Goal: Task Accomplishment & Management: Manage account settings

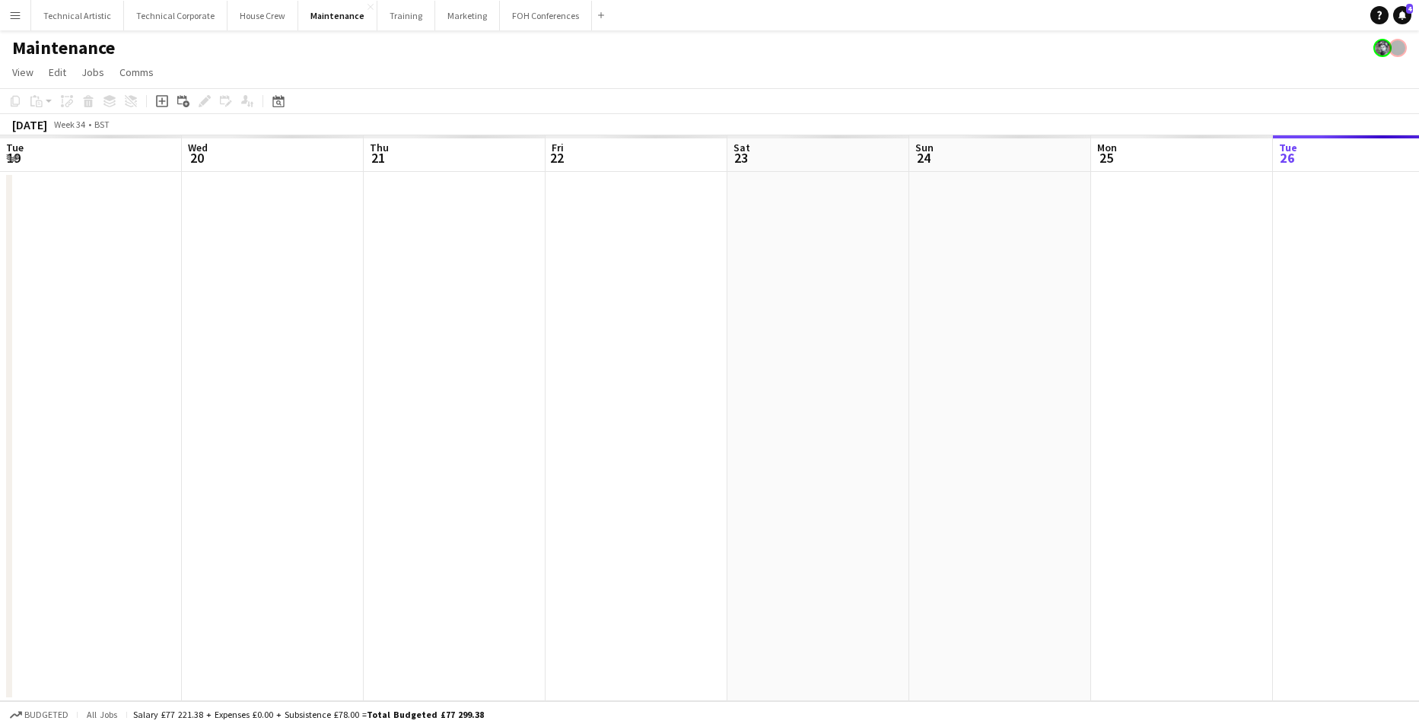
scroll to position [0, 573]
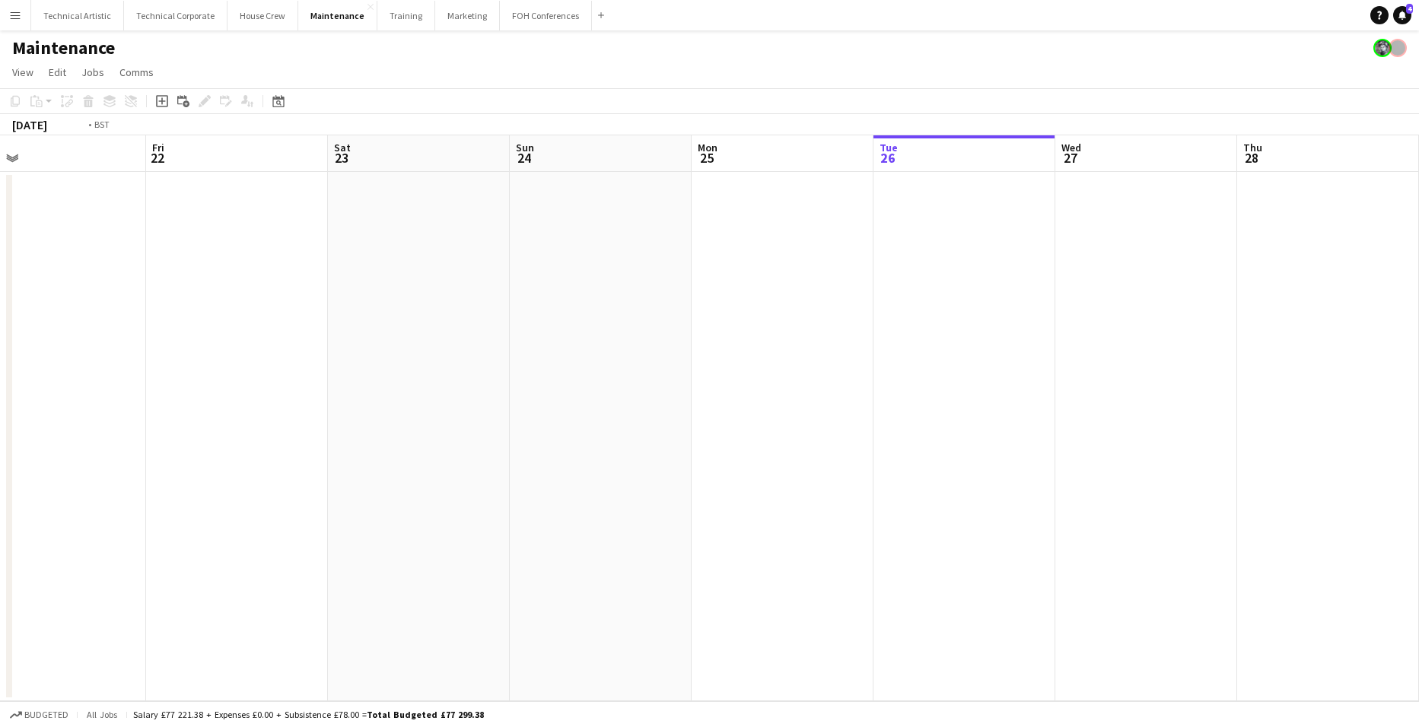
drag, startPoint x: 1245, startPoint y: 414, endPoint x: 256, endPoint y: 413, distance: 989.0
click at [256, 413] on app-calendar-viewport "Tue 19 4/4 1 Job Wed 20 3/3 1 Job Thu 21 Fri 22 Sat 23 Sun 24 Mon 25 Tue 26 Wed…" at bounding box center [709, 418] width 1419 height 566
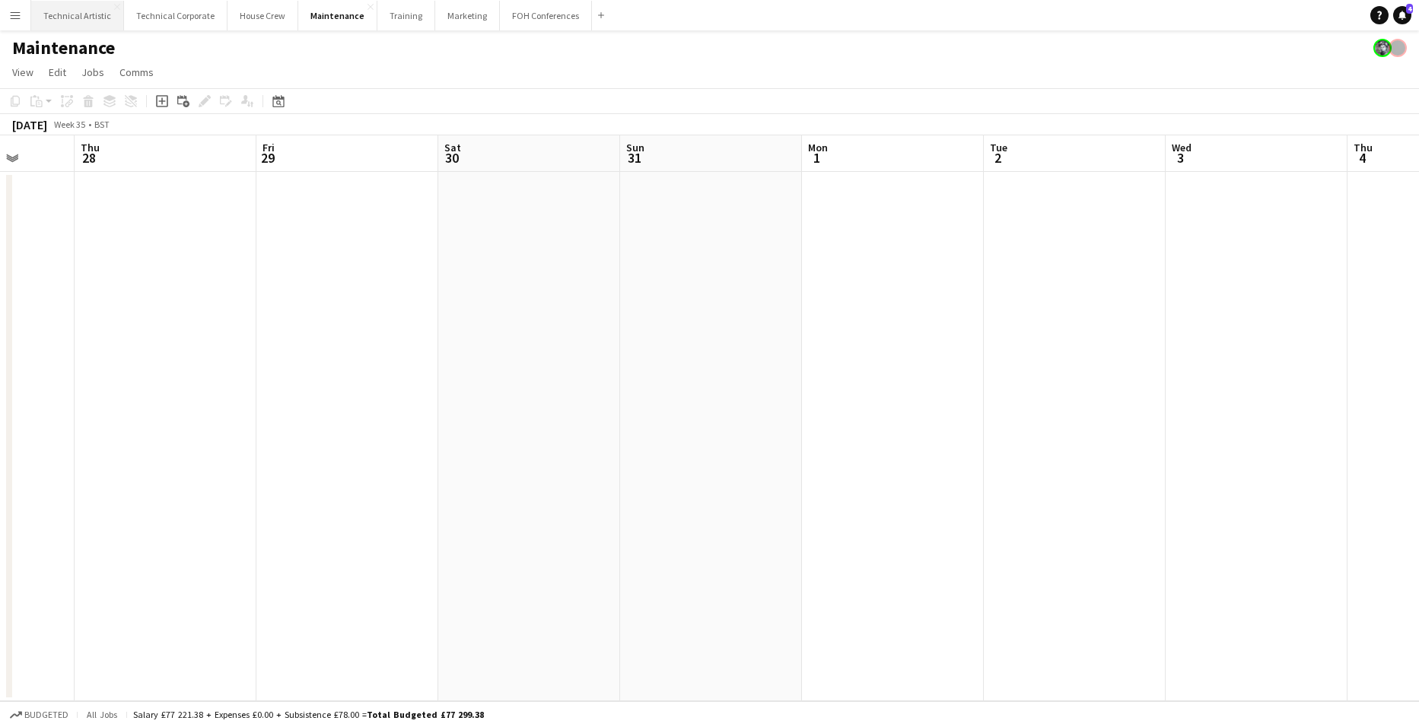
click at [67, 18] on button "Technical Artistic Close" at bounding box center [77, 16] width 93 height 30
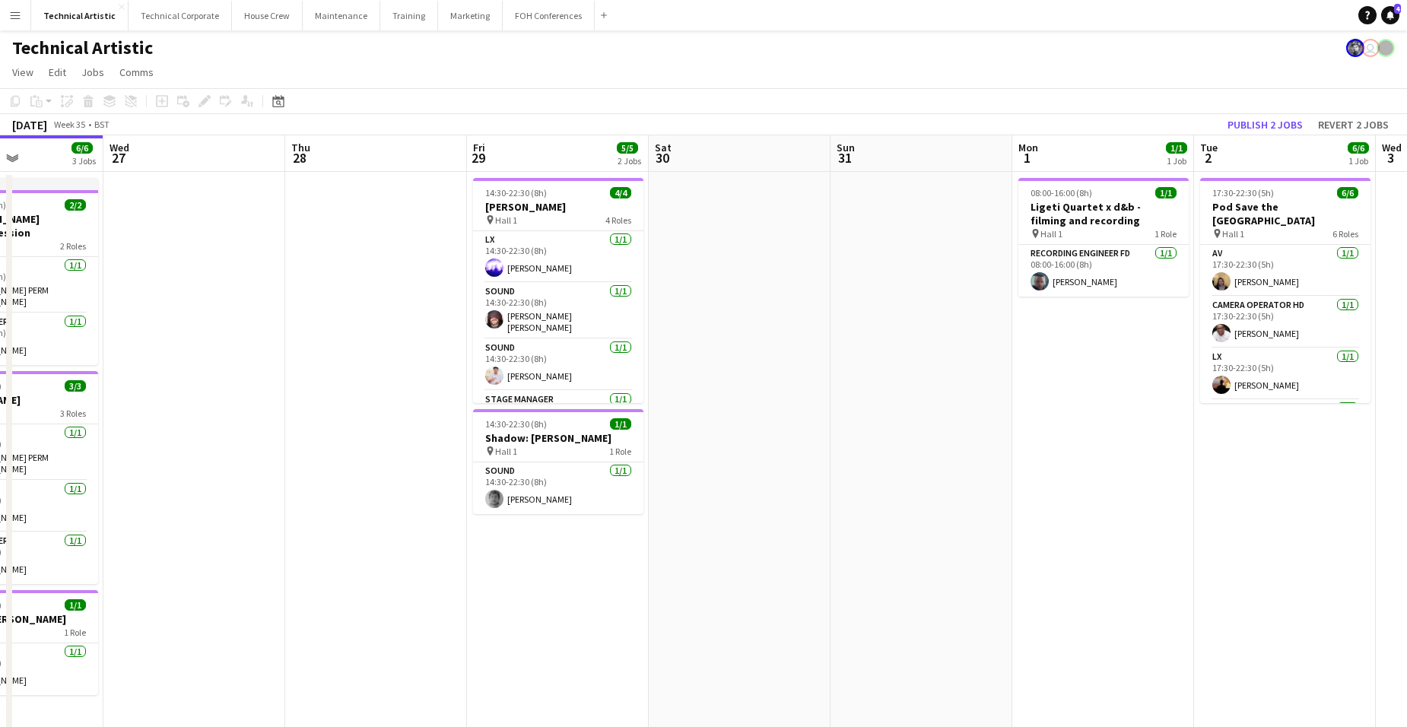
drag, startPoint x: 1297, startPoint y: 417, endPoint x: 437, endPoint y: 383, distance: 860.3
click at [180, 345] on app-calendar-viewport "Sat 23 Sun 24 4/4 1 Job Mon 25 2/4 1 Job Tue 26 6/6 3 Jobs Wed 27 Thu 28 Fri 29…" at bounding box center [703, 463] width 1407 height 656
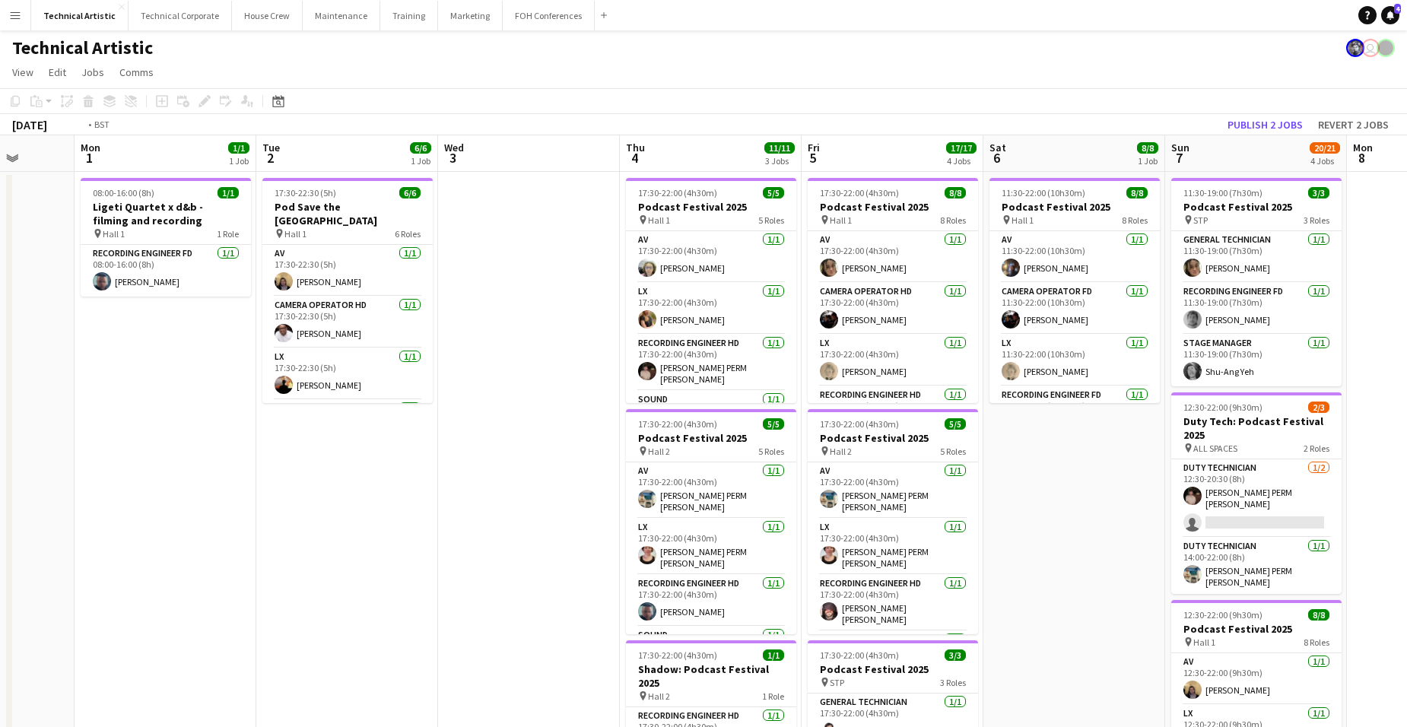
scroll to position [0, 482]
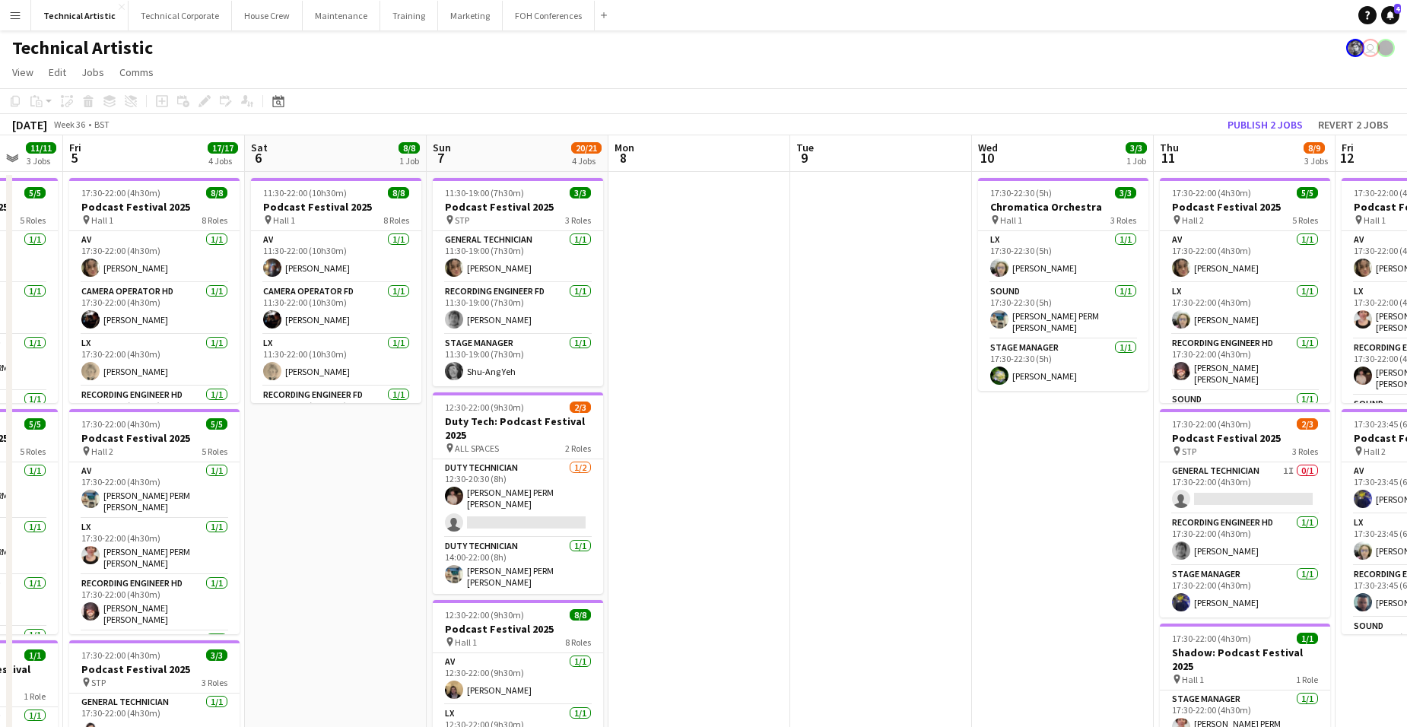
drag, startPoint x: 1172, startPoint y: 431, endPoint x: 367, endPoint y: 463, distance: 804.8
click at [367, 463] on app-calendar-viewport "Tue 2 6/6 1 Job Wed 3 Thu 4 11/11 3 Jobs Fri 5 17/17 4 Jobs Sat 6 8/8 1 Job Sun…" at bounding box center [703, 614] width 1407 height 959
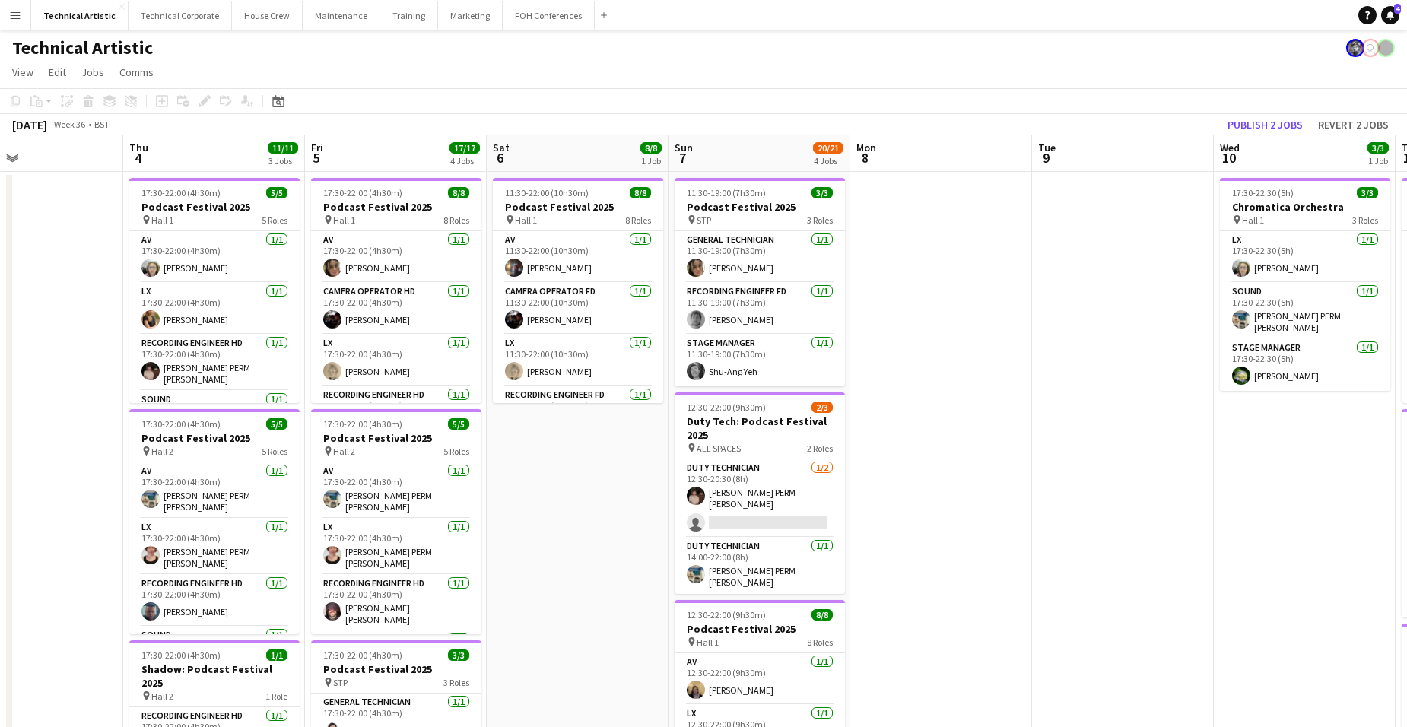
drag, startPoint x: 249, startPoint y: 495, endPoint x: 997, endPoint y: 499, distance: 747.8
click at [931, 501] on app-calendar-viewport "Tue 2 6/6 1 Job Wed 3 Thu 4 11/11 3 Jobs Fri 5 17/17 4 Jobs Sat 6 8/8 1 Job Sun…" at bounding box center [703, 614] width 1407 height 959
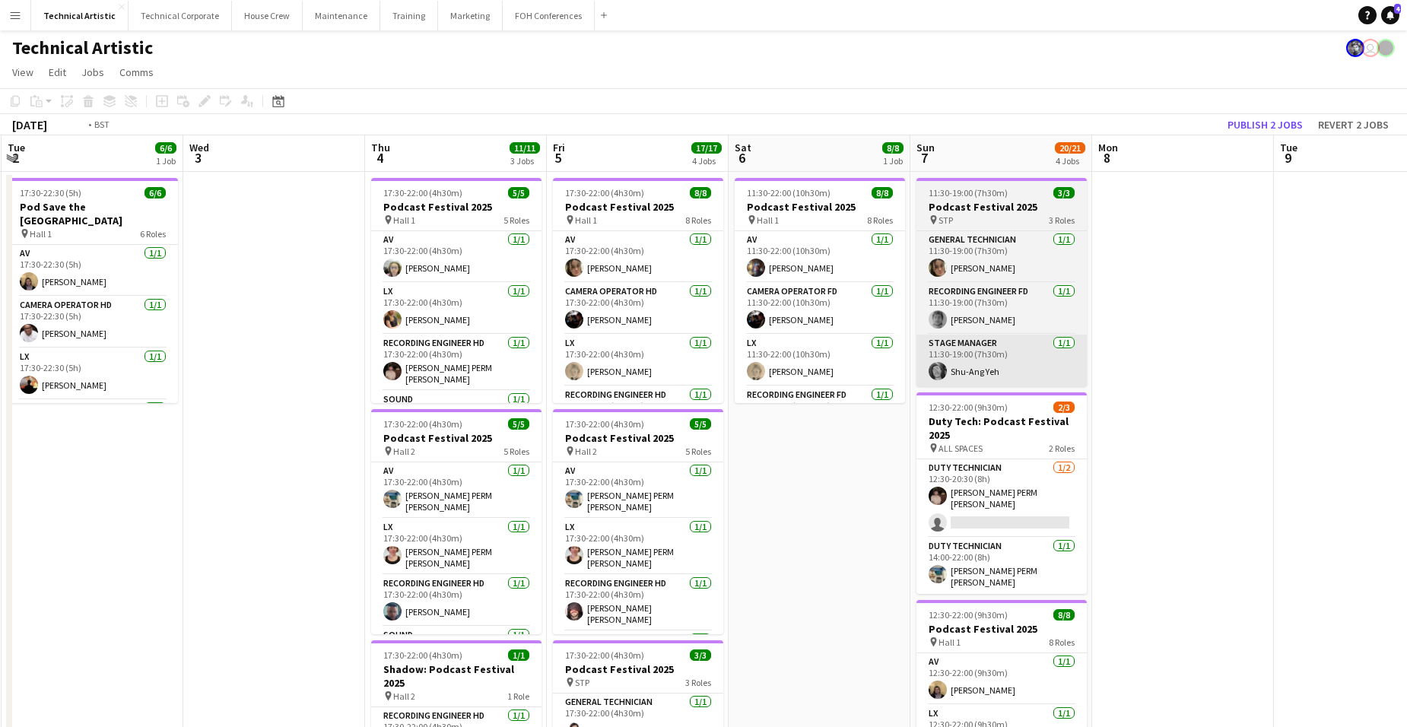
drag, startPoint x: 1097, startPoint y: 454, endPoint x: 228, endPoint y: 342, distance: 876.1
click at [65, 360] on app-calendar-viewport "Sat 30 Sun 31 Mon 1 1/1 1 Job Tue 2 6/6 1 Job Wed 3 Thu 4 11/11 3 Jobs Fri 5 17…" at bounding box center [703, 614] width 1407 height 959
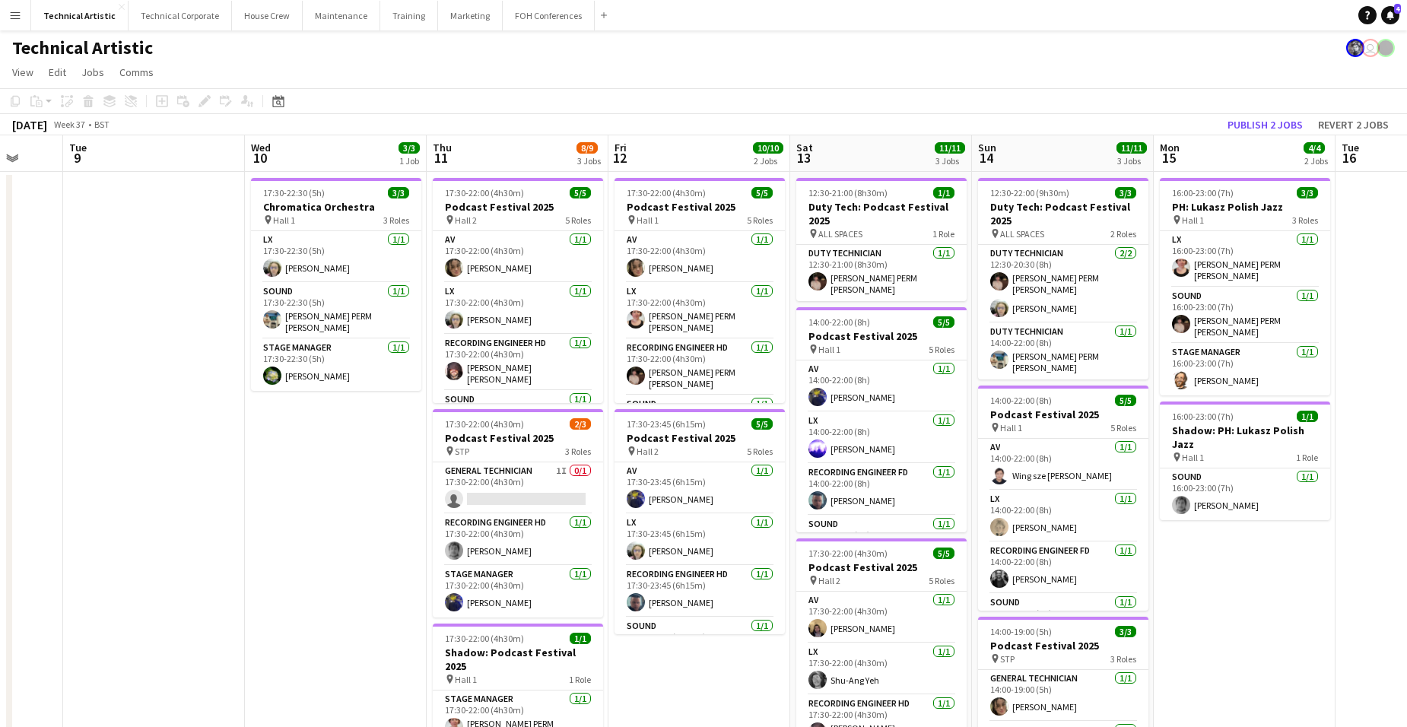
drag, startPoint x: 841, startPoint y: 453, endPoint x: 58, endPoint y: 393, distance: 785.8
click at [0, 419] on html "Menu Boards Boards Boards All jobs Status Workforce Workforce My Workforce Recr…" at bounding box center [703, 547] width 1407 height 1094
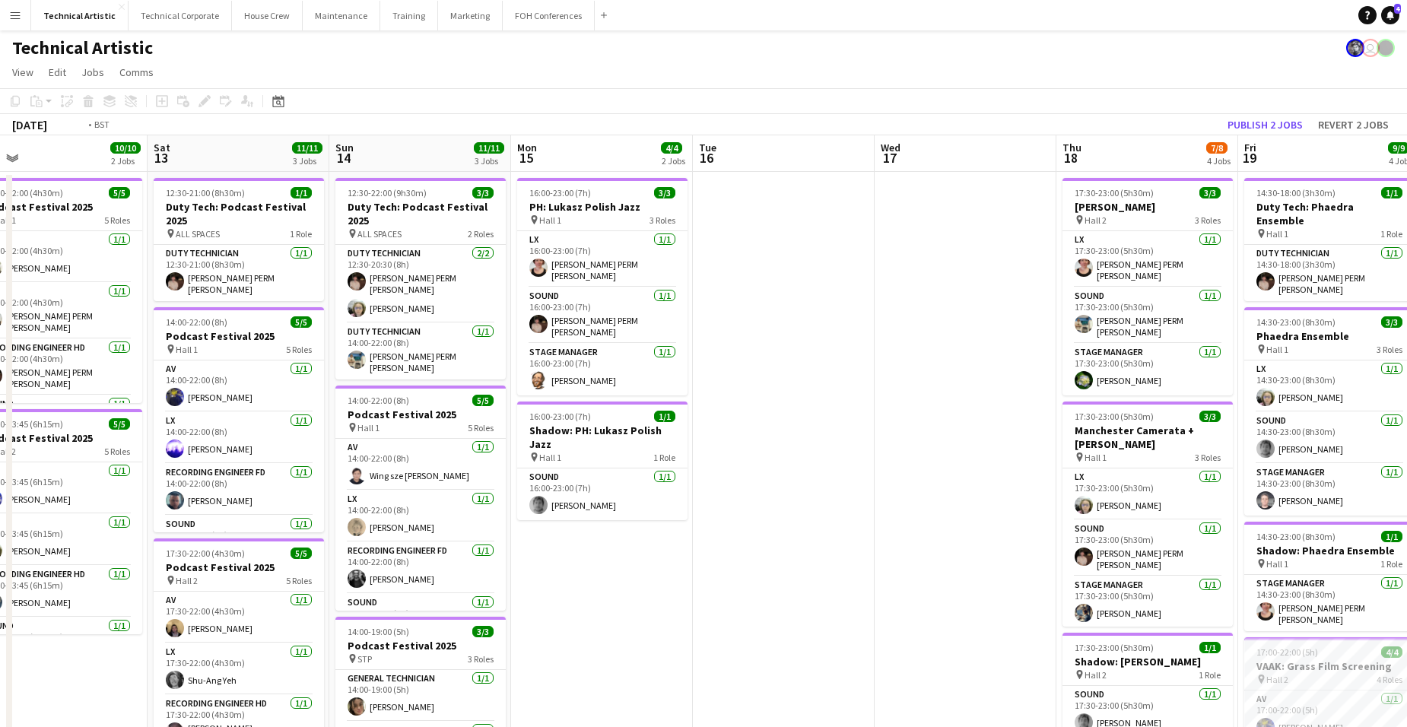
scroll to position [0, 445]
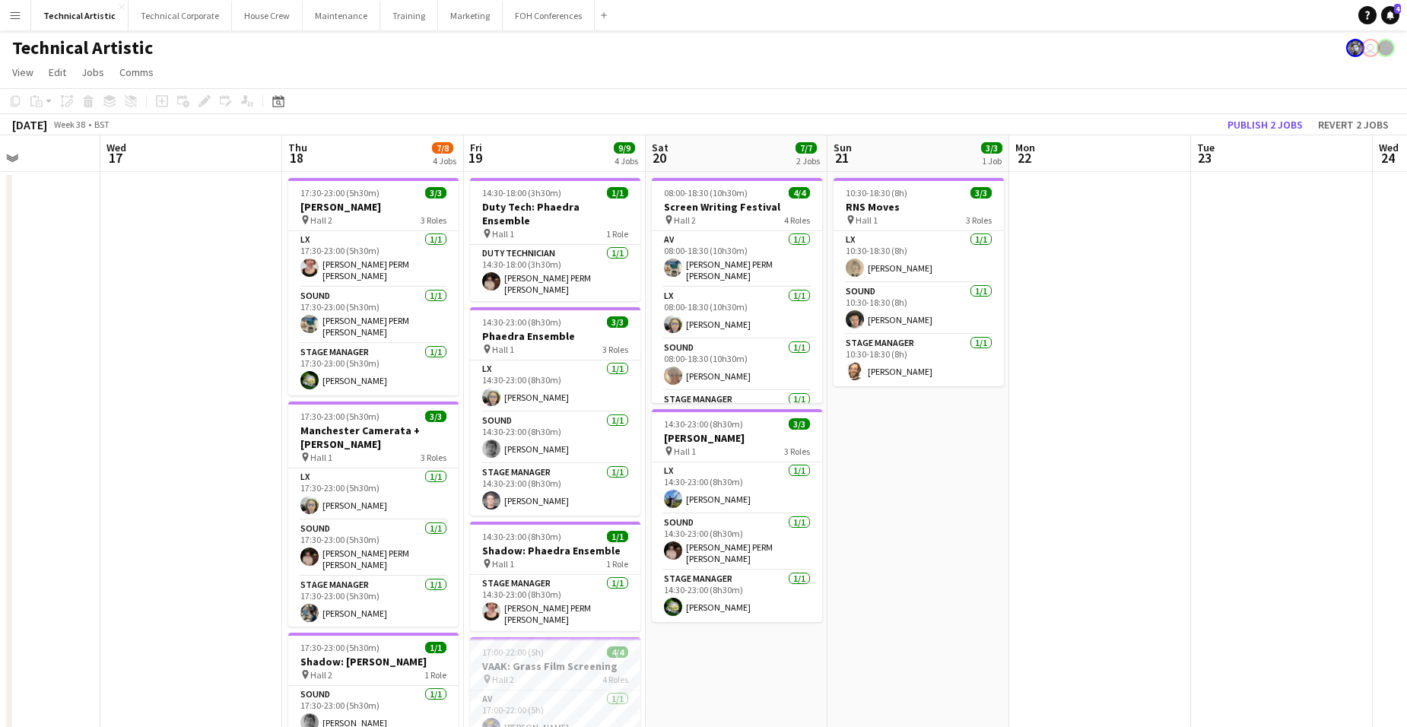
drag, startPoint x: 1146, startPoint y: 440, endPoint x: 113, endPoint y: 480, distance: 1033.9
click at [113, 480] on app-calendar-viewport "Sun 14 11/11 3 Jobs Mon 15 4/4 2 Jobs Tue 16 Wed 17 Thu 18 7/8 4 Jobs Fri 19 9/…" at bounding box center [703, 614] width 1407 height 959
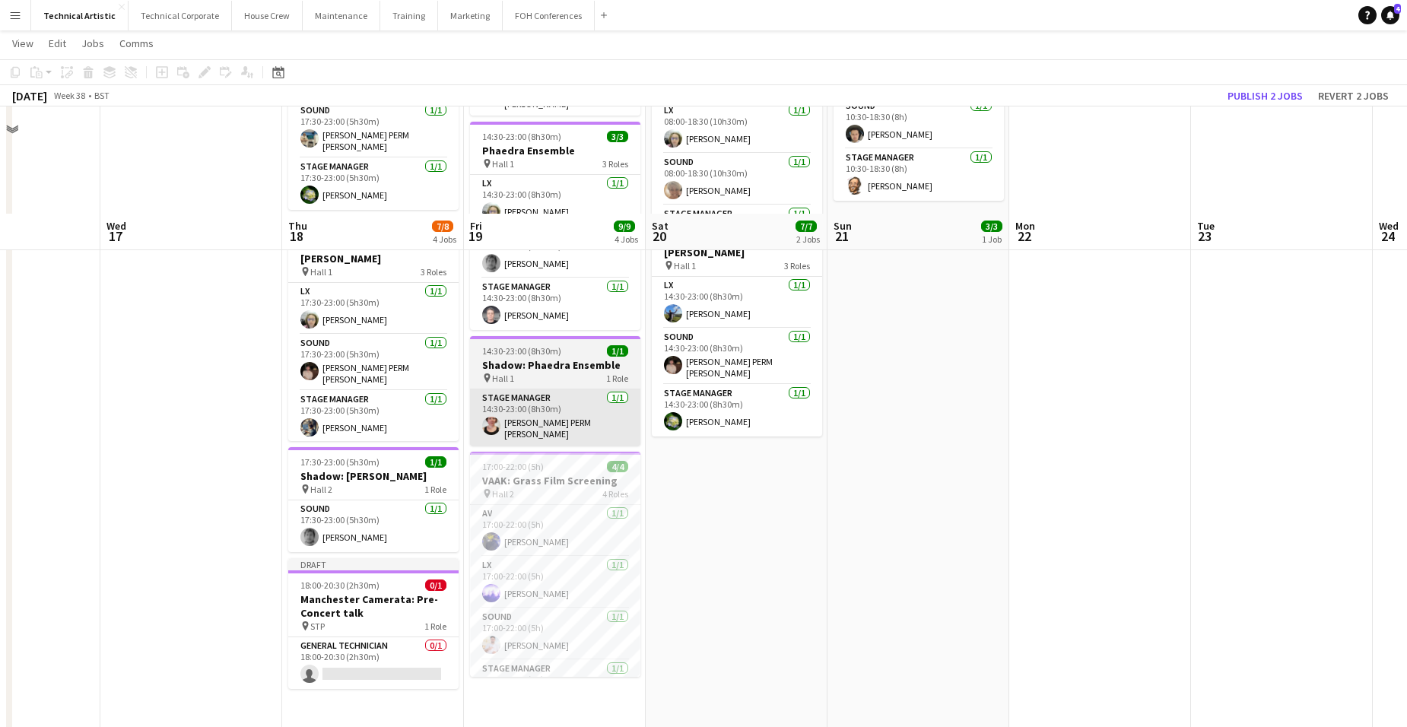
scroll to position [304, 0]
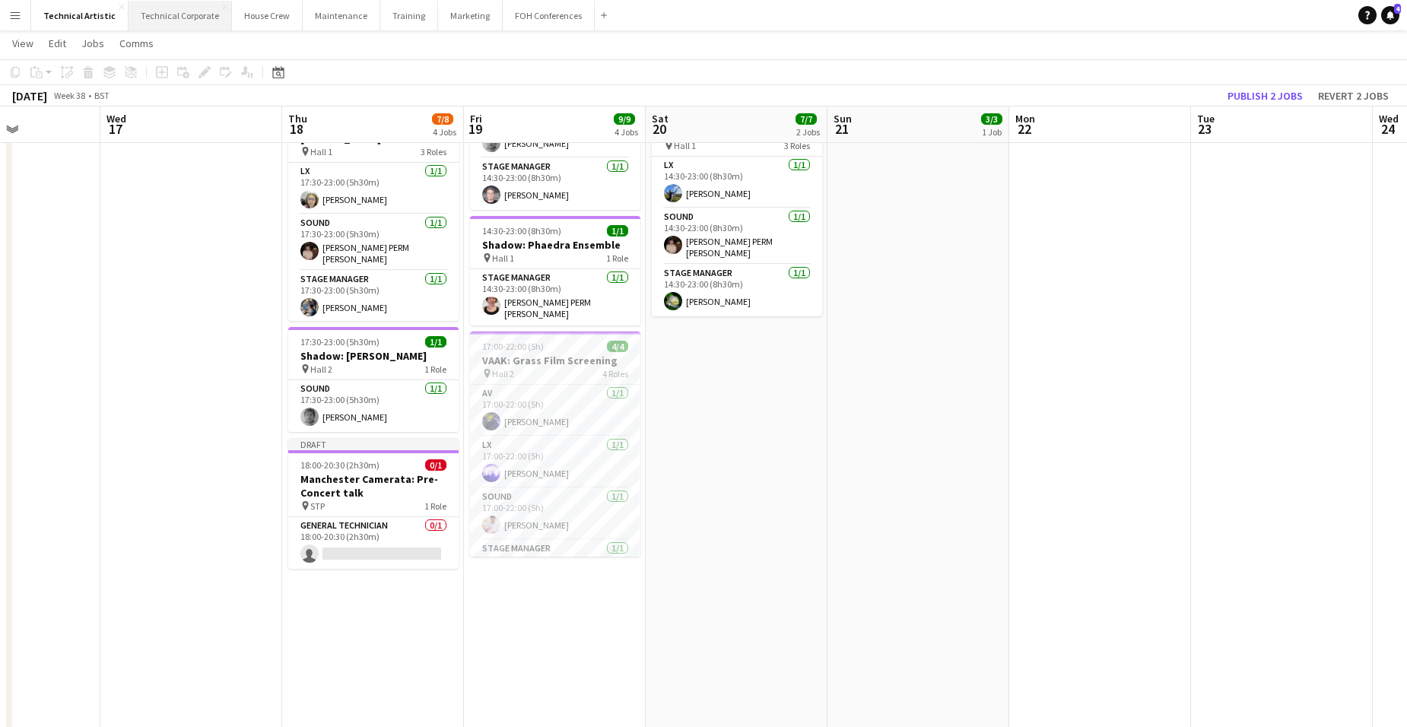
click at [179, 9] on button "Technical Corporate Close" at bounding box center [180, 16] width 103 height 30
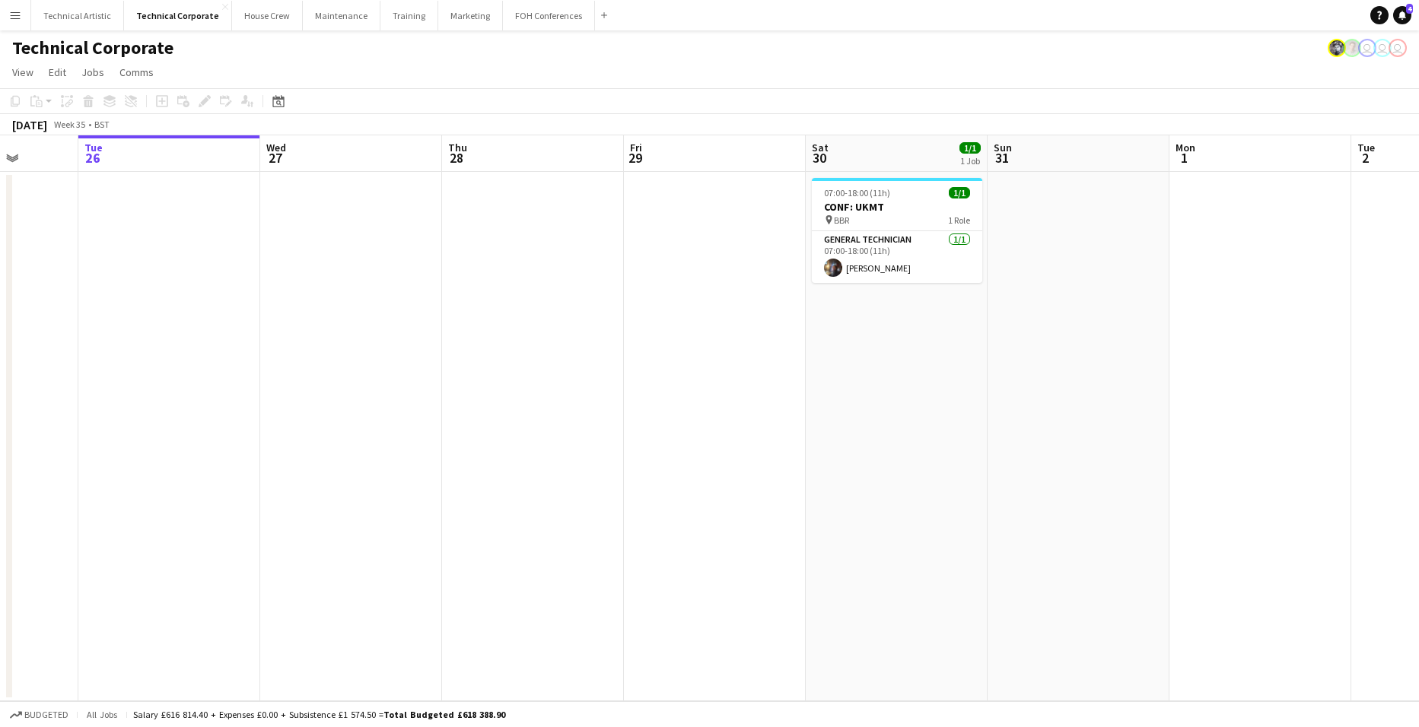
drag, startPoint x: 558, startPoint y: 423, endPoint x: 411, endPoint y: 444, distance: 148.3
click at [69, 406] on app-calendar-viewport "Sat 23 Sun 24 Mon 25 Tue 26 Wed 27 Thu 28 Fri 29 Sat 30 1/1 1 Job Sun 31 Mon 1 …" at bounding box center [709, 418] width 1419 height 566
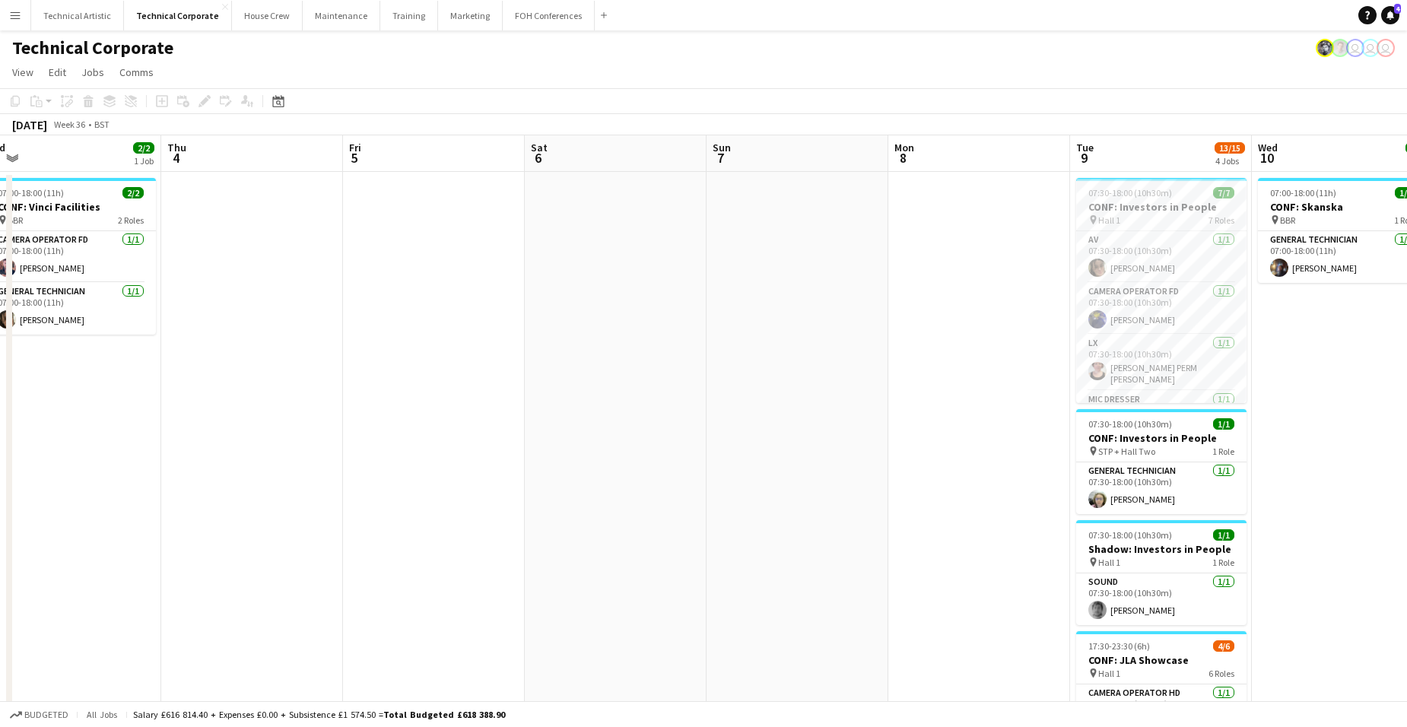
drag, startPoint x: 511, startPoint y: 483, endPoint x: 645, endPoint y: 450, distance: 137.8
click at [84, 475] on app-calendar-viewport "Mon 1 Tue 2 Wed 3 2/2 1 Job Thu 4 Fri 5 Sat 6 Sun 7 Mon 8 Tue 9 13/15 4 Jobs We…" at bounding box center [703, 525] width 1407 height 781
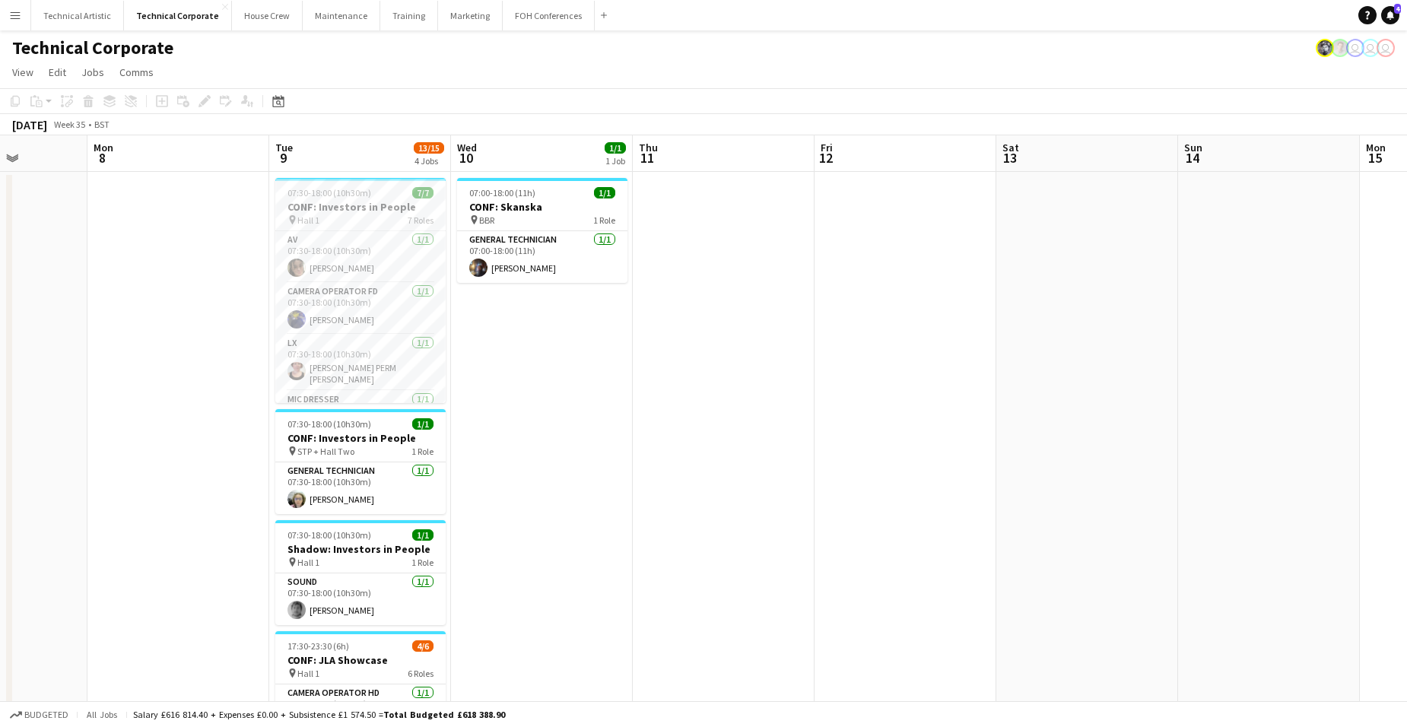
drag, startPoint x: 285, startPoint y: 363, endPoint x: -39, endPoint y: 336, distance: 325.2
click at [0, 336] on html "Menu Boards Boards Boards All jobs Status Workforce Workforce My Workforce Recr…" at bounding box center [703, 471] width 1407 height 943
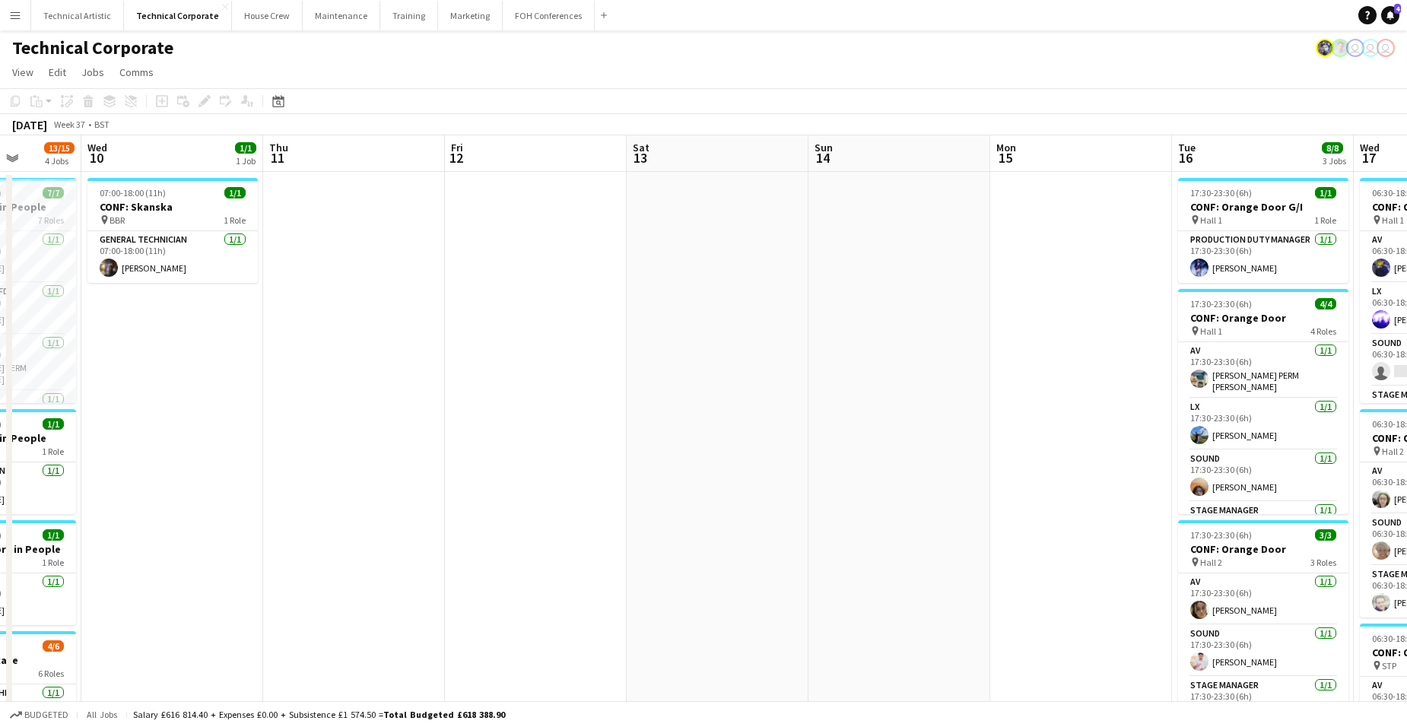
drag, startPoint x: 834, startPoint y: 369, endPoint x: -39, endPoint y: 320, distance: 874.0
click at [0, 320] on html "Menu Boards Boards Boards All jobs Status Workforce Workforce My Workforce Recr…" at bounding box center [703, 676] width 1407 height 1353
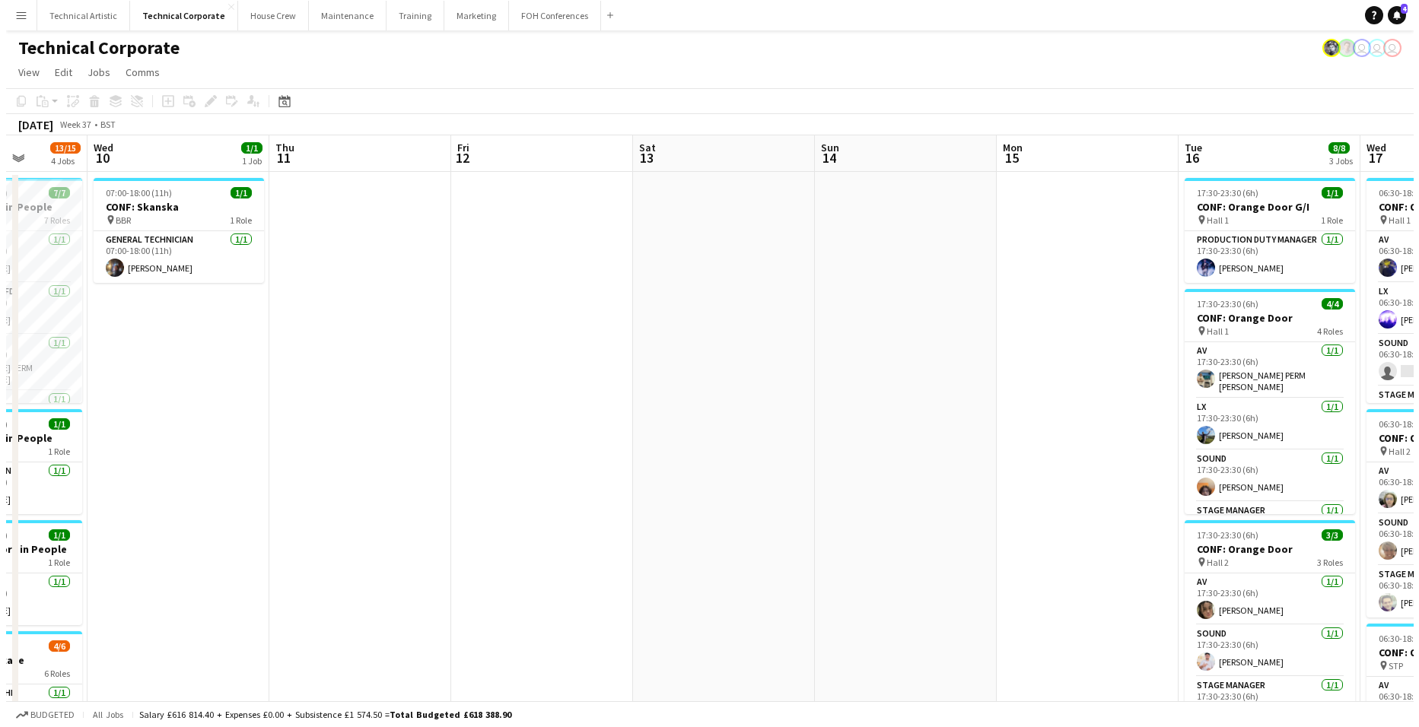
scroll to position [0, 637]
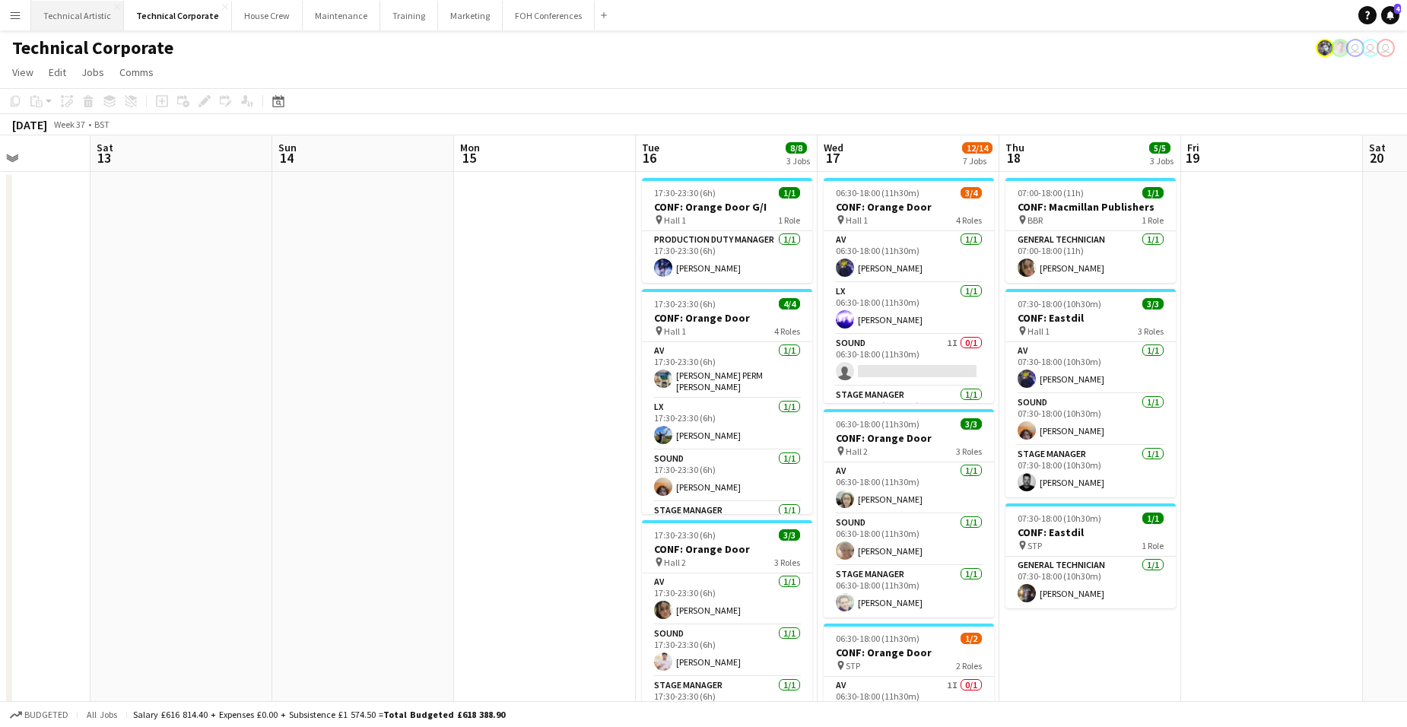
click at [79, 14] on button "Technical Artistic Close" at bounding box center [77, 16] width 93 height 30
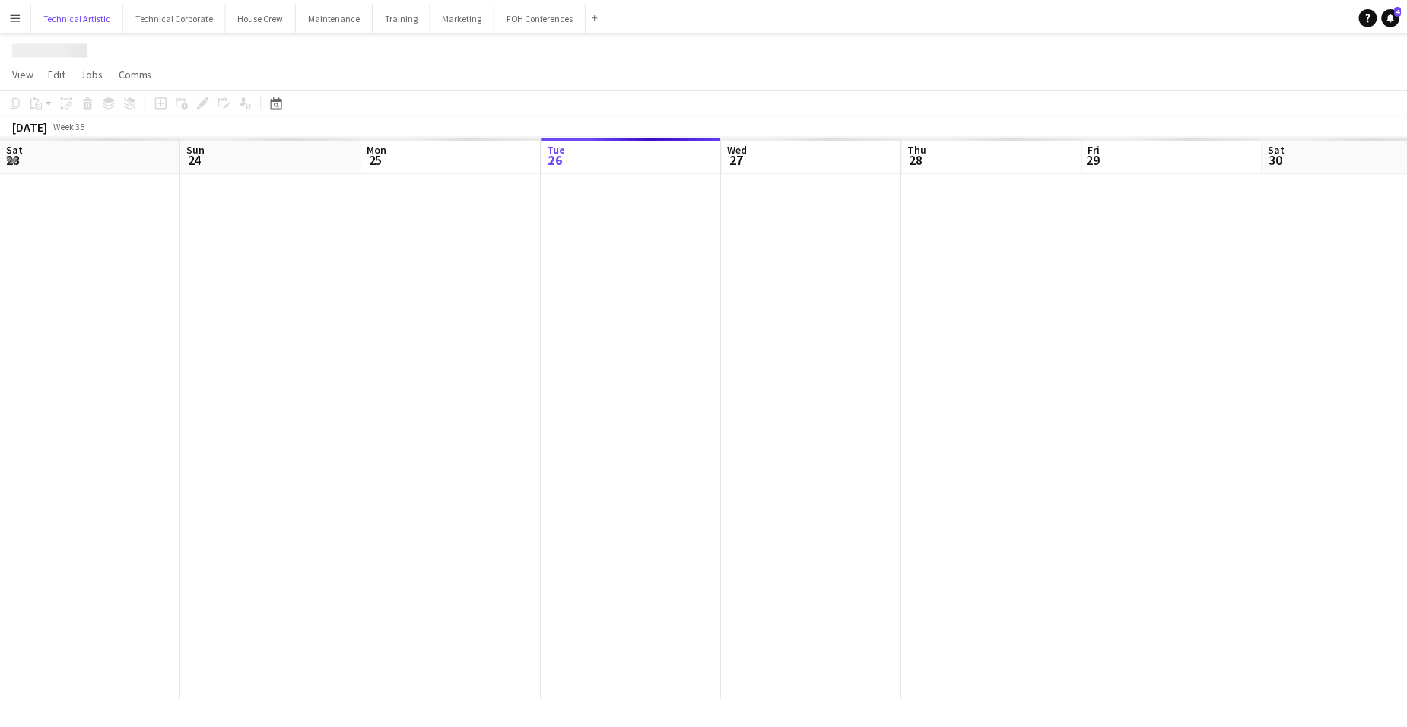
scroll to position [0, 364]
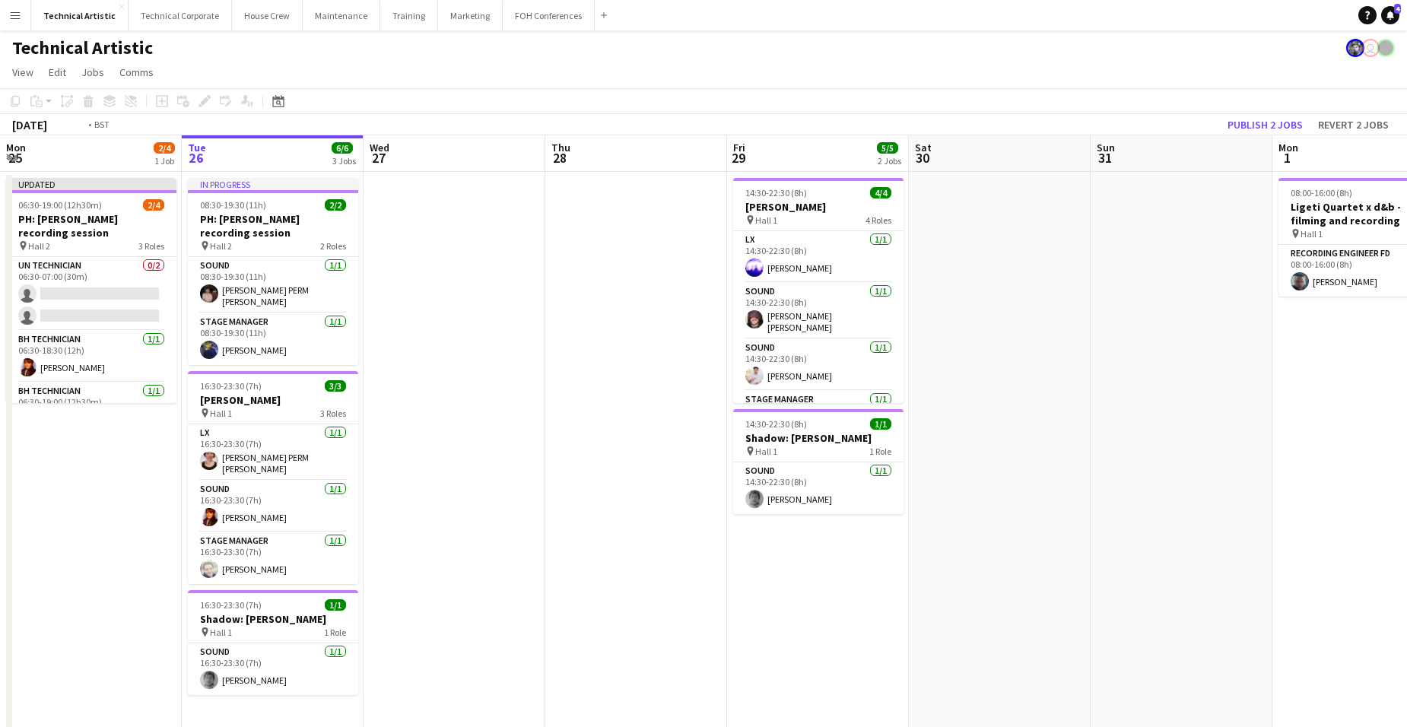
drag, startPoint x: 447, startPoint y: 554, endPoint x: 971, endPoint y: 602, distance: 526.4
click at [928, 600] on app-calendar-viewport "Sat 23 Sun 24 4/4 1 Job Mon 25 2/4 1 Job Tue 26 6/6 3 Jobs Wed 27 Thu 28 Fri 29…" at bounding box center [703, 463] width 1407 height 656
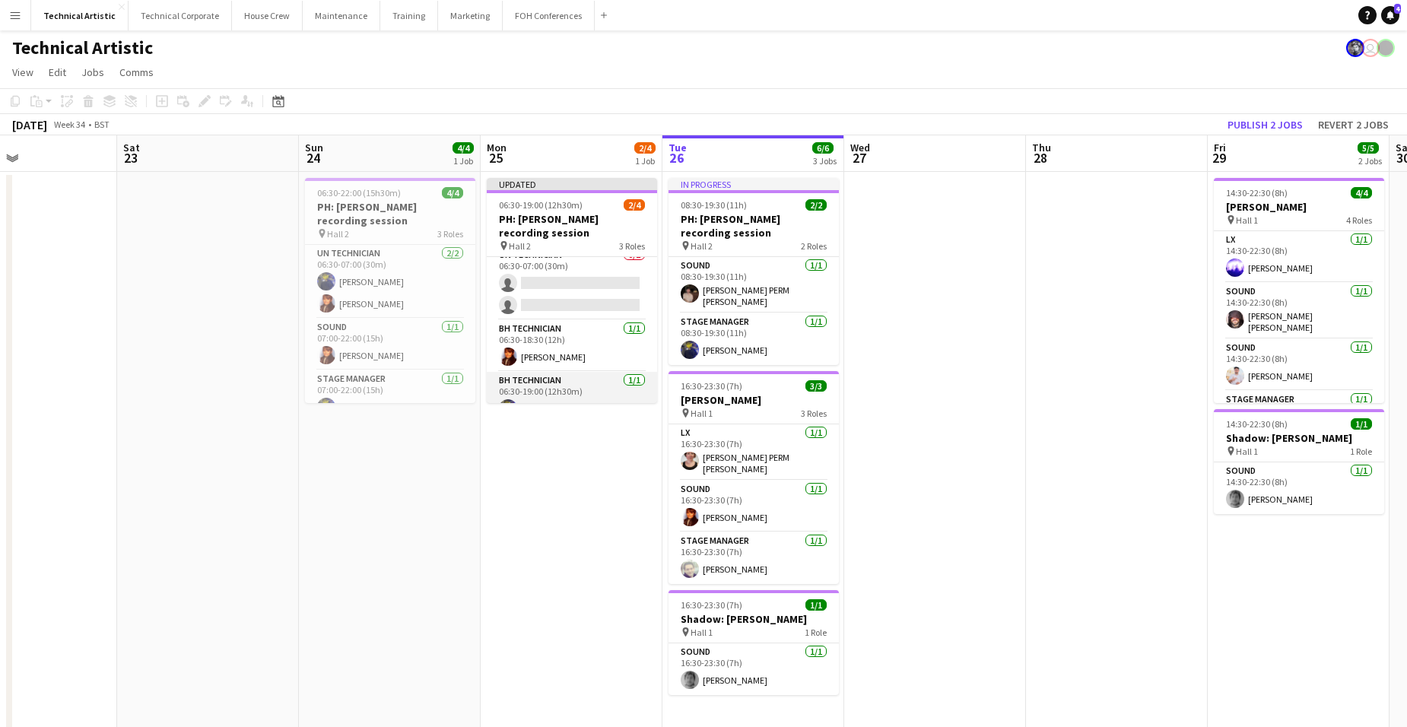
scroll to position [0, 0]
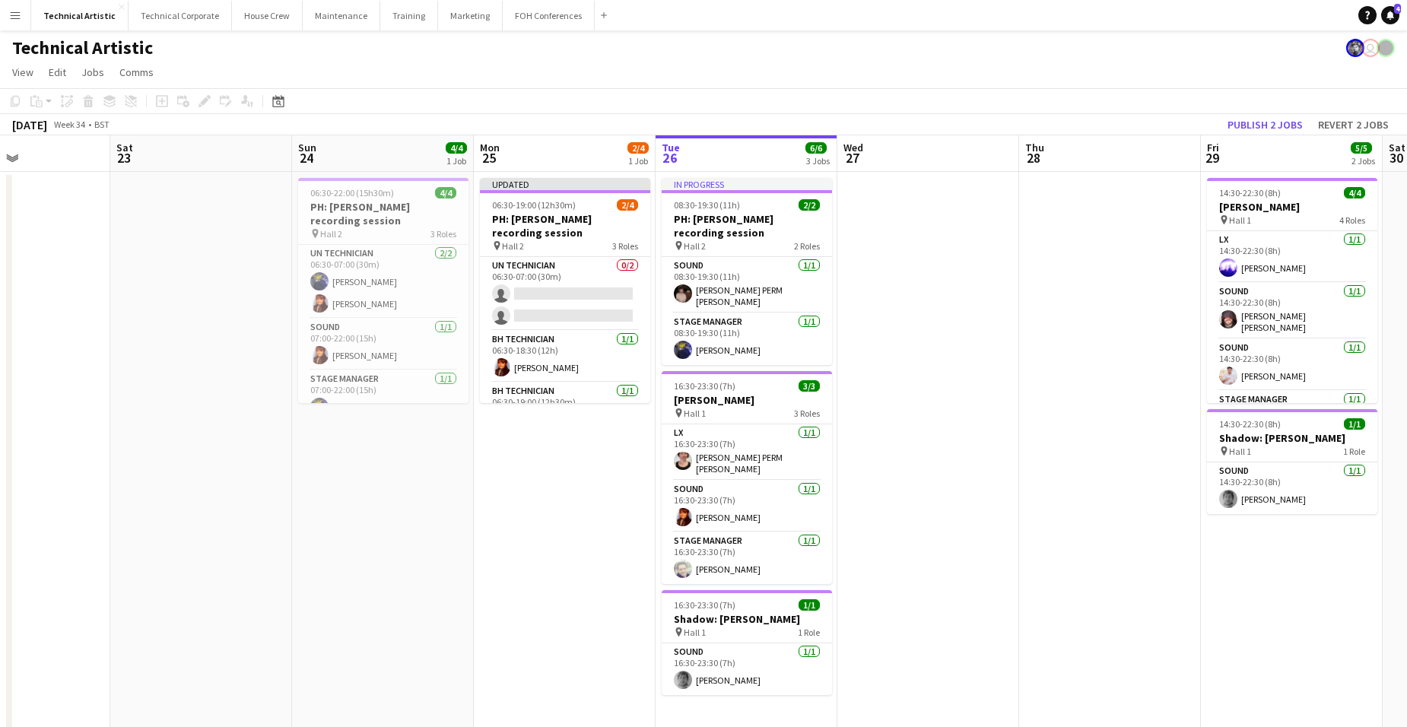
drag, startPoint x: 292, startPoint y: 539, endPoint x: 856, endPoint y: 517, distance: 564.1
click at [853, 519] on app-calendar-viewport "Wed 20 Thu 21 4/4 1 Job Fri 22 Sat 23 Sun 24 4/4 1 Job Mon 25 2/4 1 Job Tue 26 …" at bounding box center [703, 463] width 1407 height 656
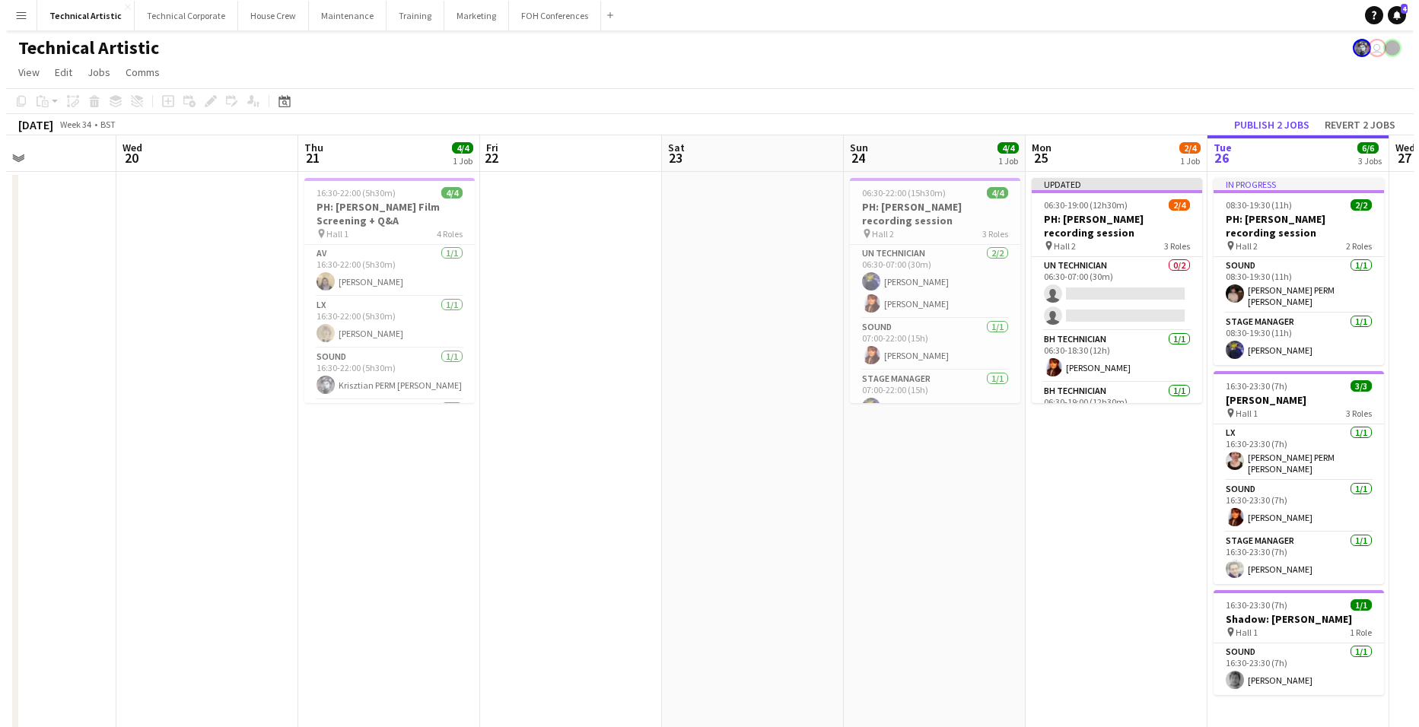
scroll to position [0, 413]
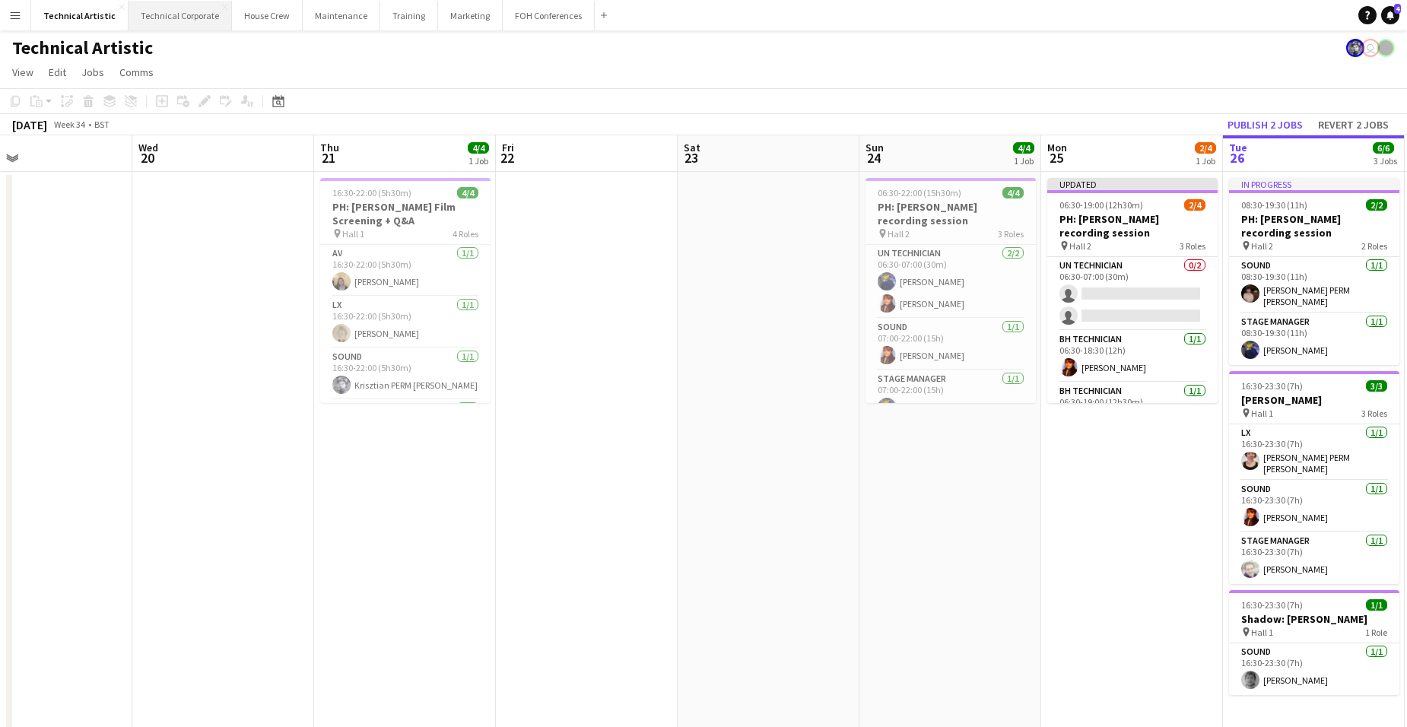
click at [176, 14] on button "Technical Corporate Close" at bounding box center [180, 16] width 103 height 30
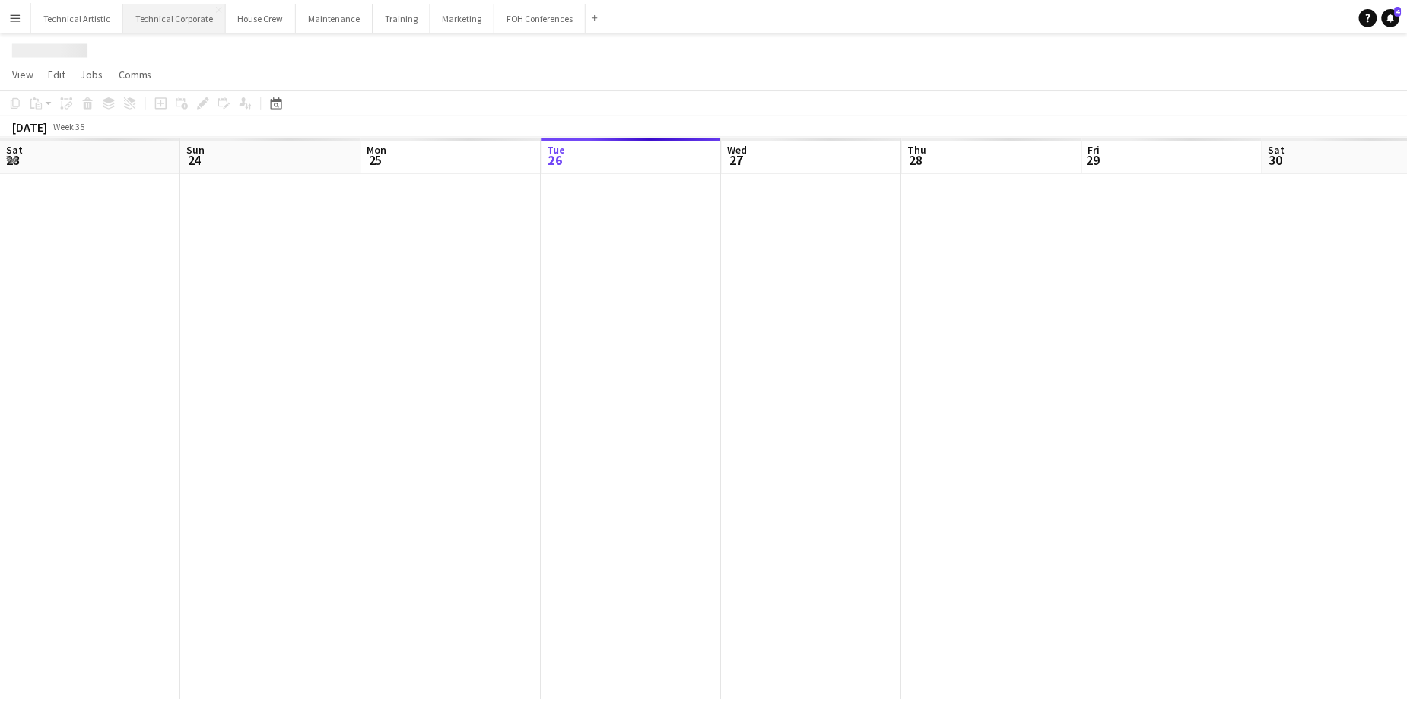
scroll to position [0, 364]
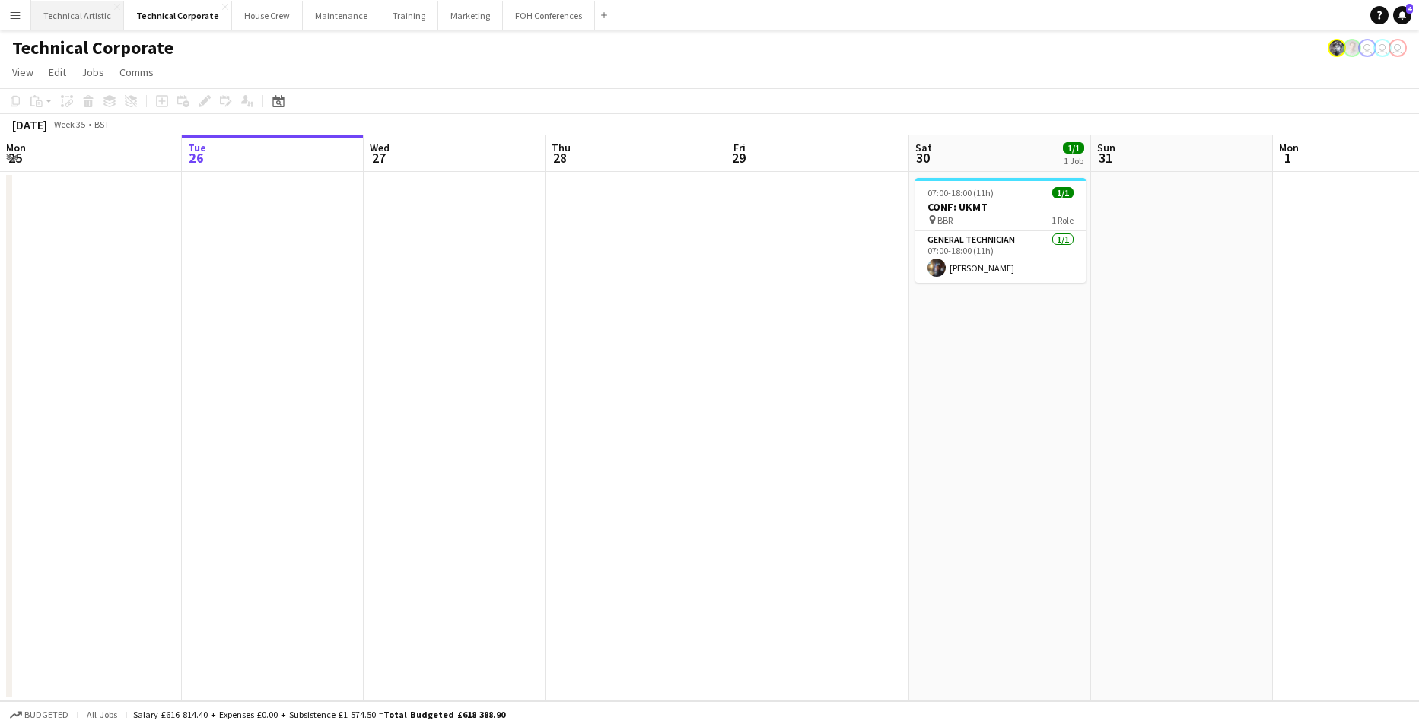
click at [72, 8] on button "Technical Artistic Close" at bounding box center [77, 16] width 93 height 30
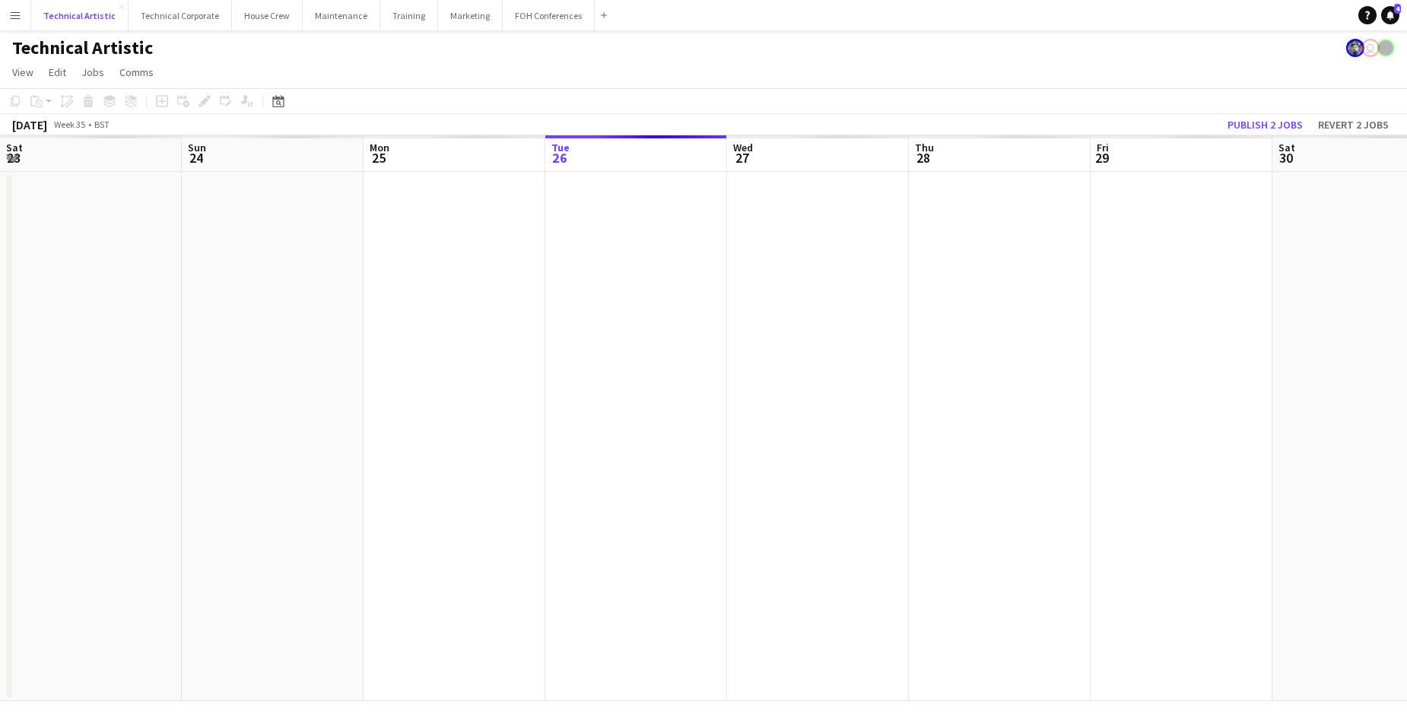
scroll to position [0, 364]
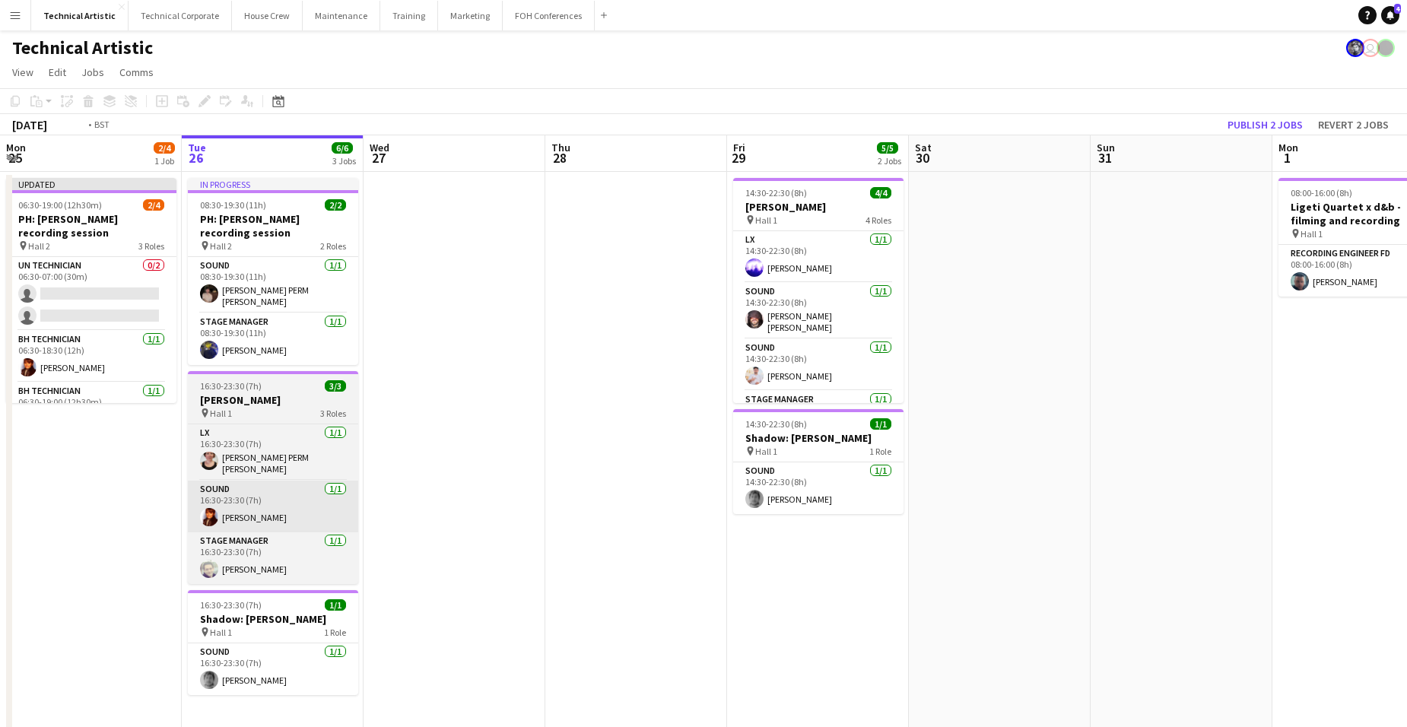
drag, startPoint x: 427, startPoint y: 497, endPoint x: 904, endPoint y: 506, distance: 477.1
click at [1057, 510] on app-calendar-viewport "Sat 23 Sun 24 4/4 1 Job Mon 25 2/4 1 Job Tue 26 6/6 3 Jobs Wed 27 Thu 28 Fri 29…" at bounding box center [703, 463] width 1407 height 656
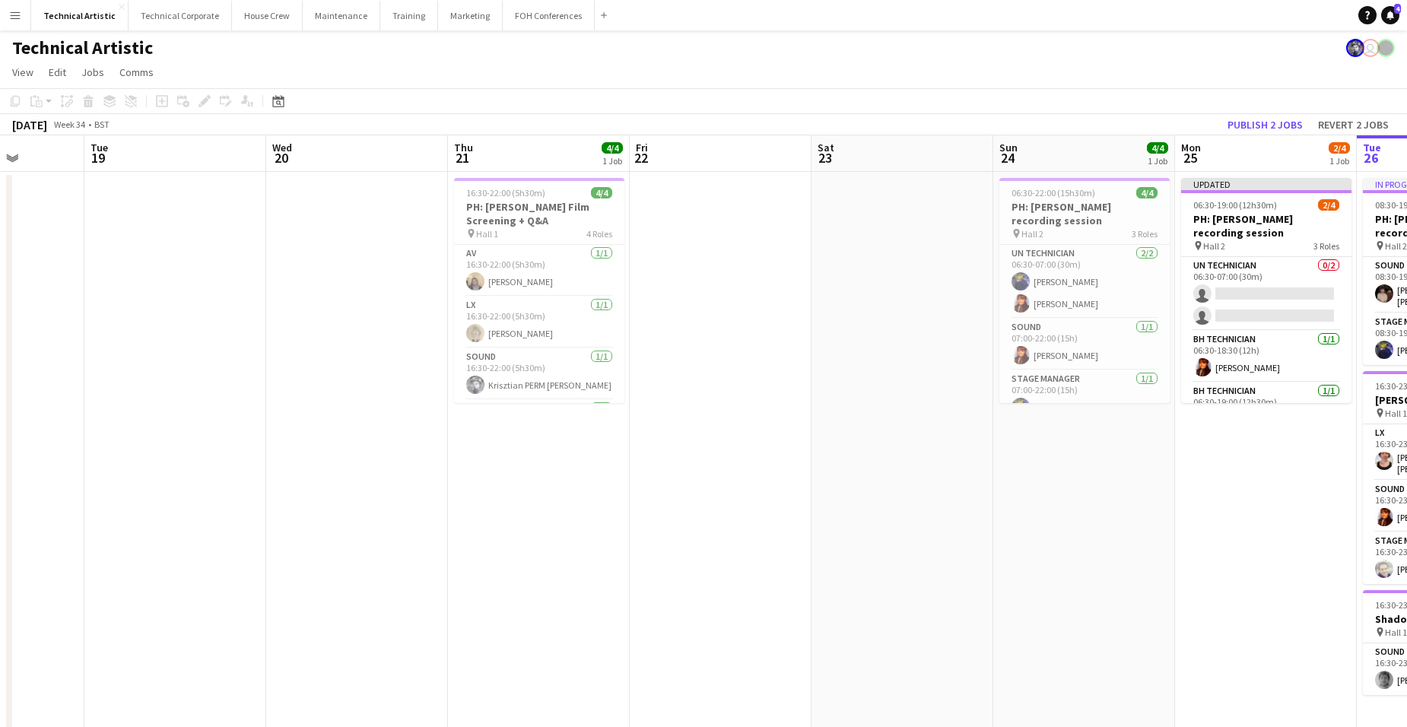
drag, startPoint x: 959, startPoint y: 484, endPoint x: 998, endPoint y: 480, distance: 39.0
click at [992, 482] on app-calendar-viewport "Sat 16 Sun 17 Mon 18 Tue 19 Wed 20 Thu 21 4/4 1 Job Fri 22 Sat 23 Sun 24 4/4 1 …" at bounding box center [703, 463] width 1407 height 656
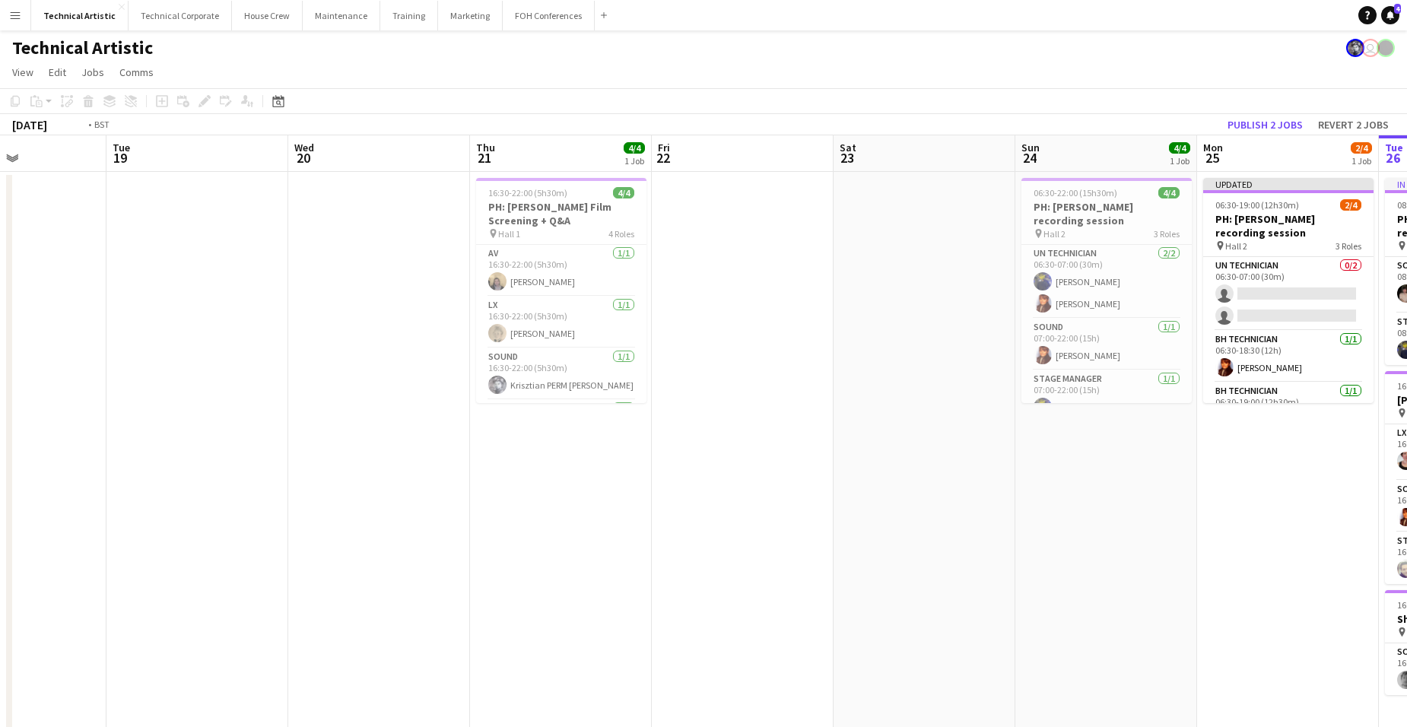
drag, startPoint x: 793, startPoint y: 466, endPoint x: 981, endPoint y: 472, distance: 188.0
click at [952, 462] on app-calendar-viewport "Sat 16 Sun 17 Mon 18 Tue 19 Wed 20 Thu 21 4/4 1 Job Fri 22 Sat 23 Sun 24 4/4 1 …" at bounding box center [703, 463] width 1407 height 656
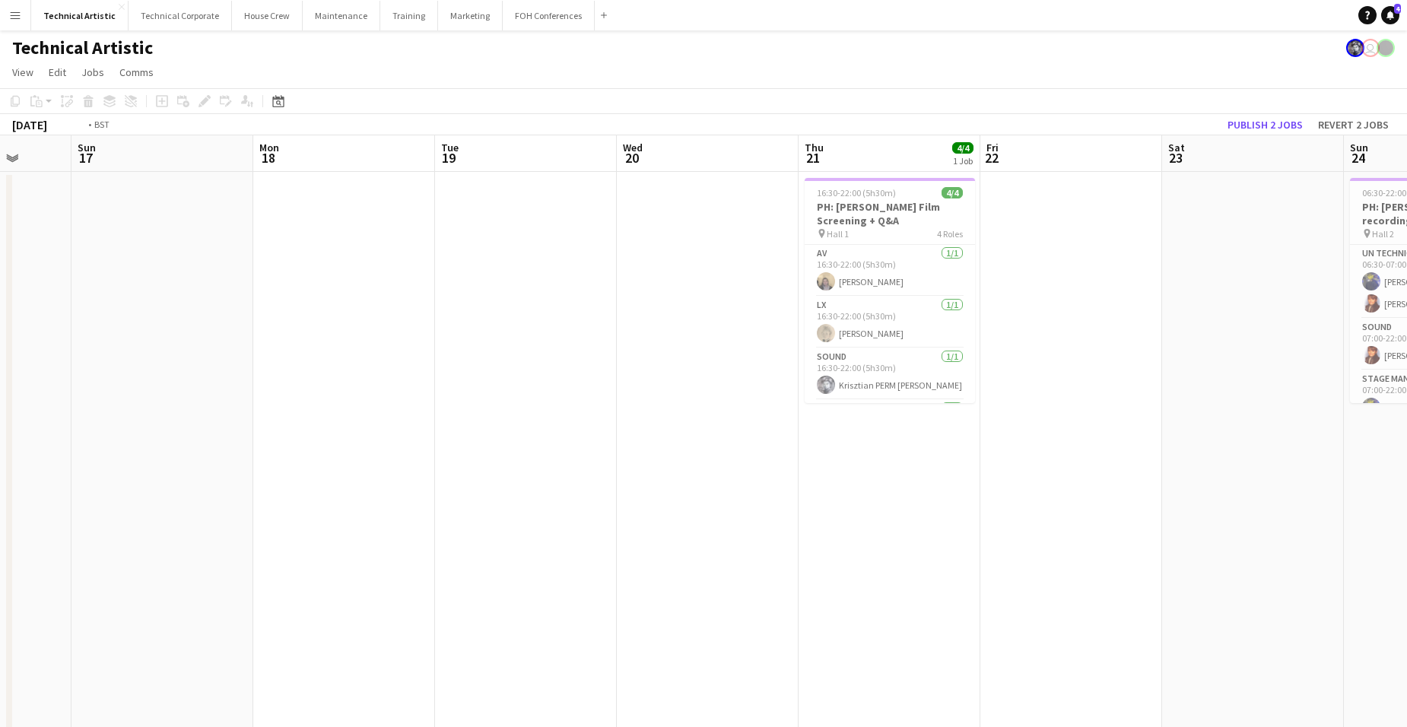
drag, startPoint x: 1000, startPoint y: 469, endPoint x: -39, endPoint y: 367, distance: 1043.5
click at [0, 367] on html "Menu Boards Boards Boards All jobs Status Workforce Workforce My Workforce Recr…" at bounding box center [703, 395] width 1407 height 791
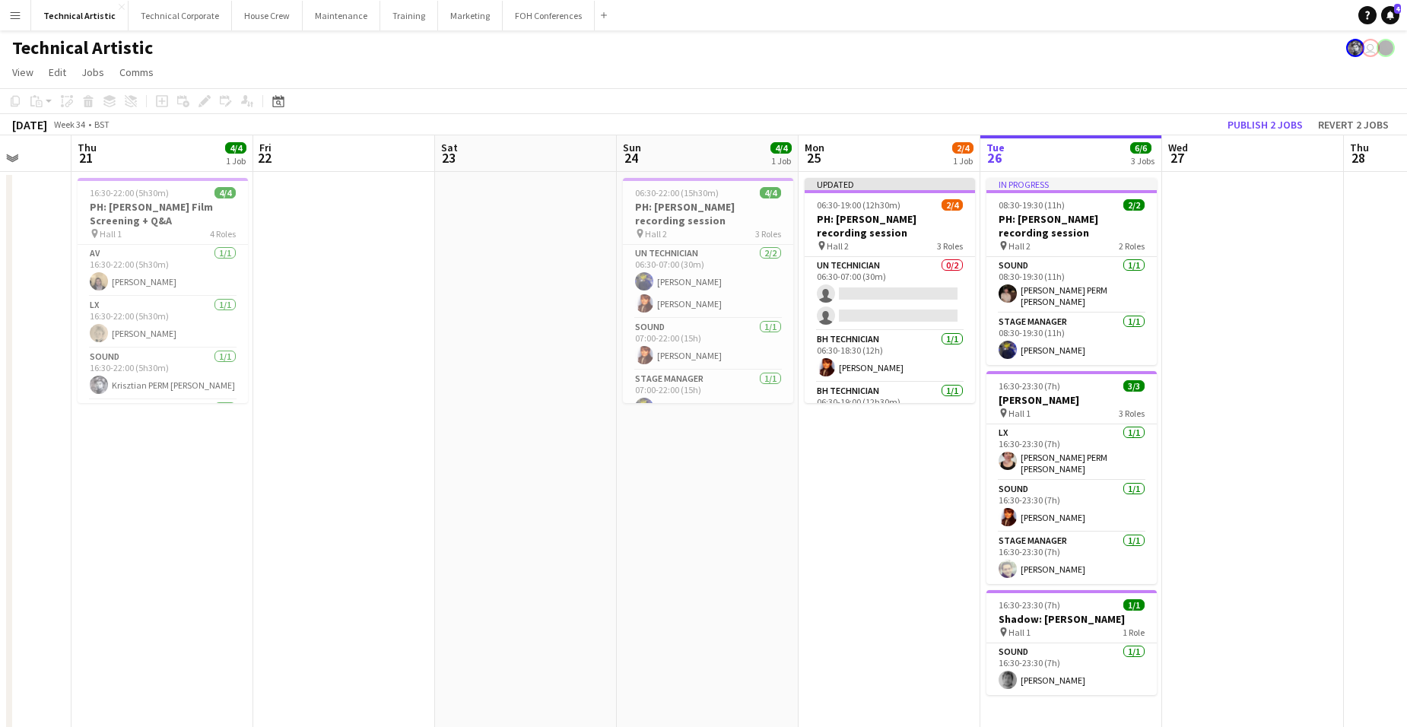
drag, startPoint x: 839, startPoint y: 412, endPoint x: -39, endPoint y: 363, distance: 879.3
click at [0, 363] on html "Menu Boards Boards Boards All jobs Status Workforce Workforce My Workforce Recr…" at bounding box center [703, 395] width 1407 height 791
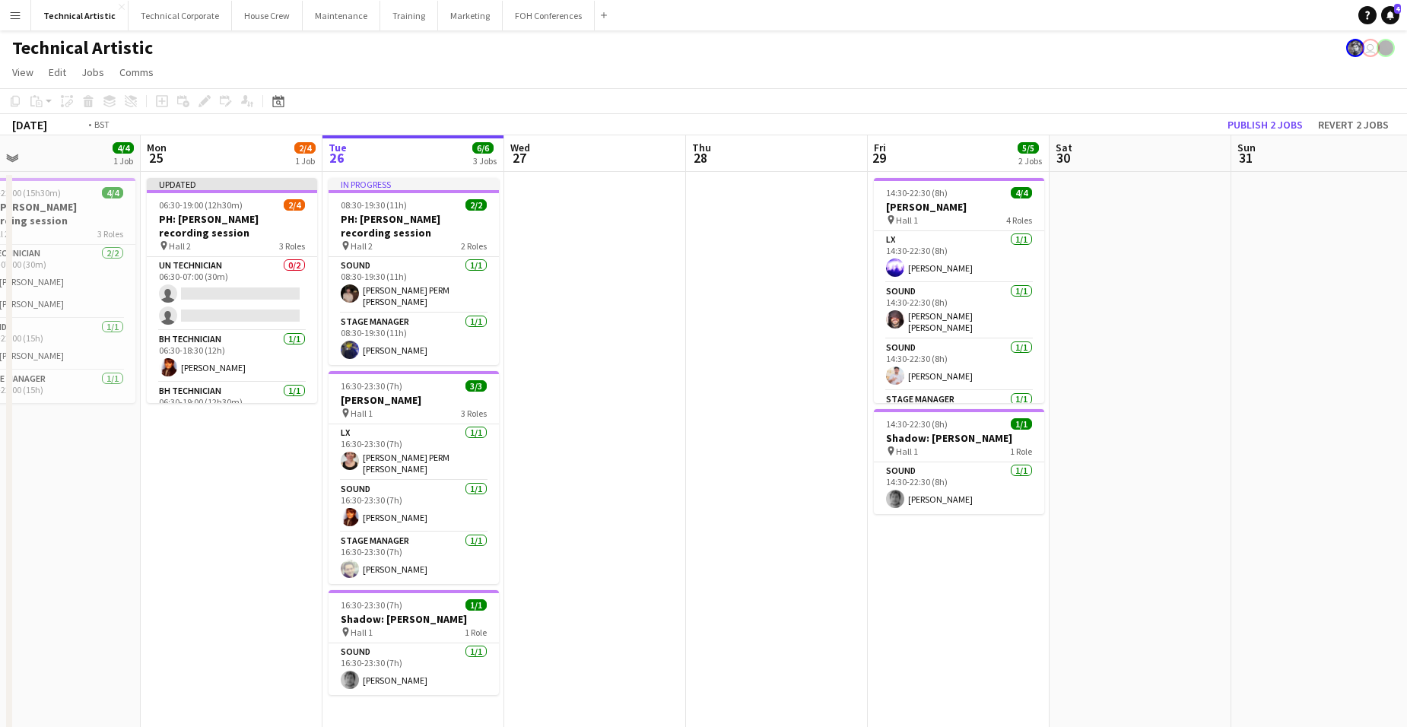
click at [102, 385] on app-calendar-viewport "Fri 22 Sat 23 Sun 24 4/4 1 Job Mon 25 2/4 1 Job Tue 26 6/6 3 Jobs Wed 27 Thu 28…" at bounding box center [703, 463] width 1407 height 656
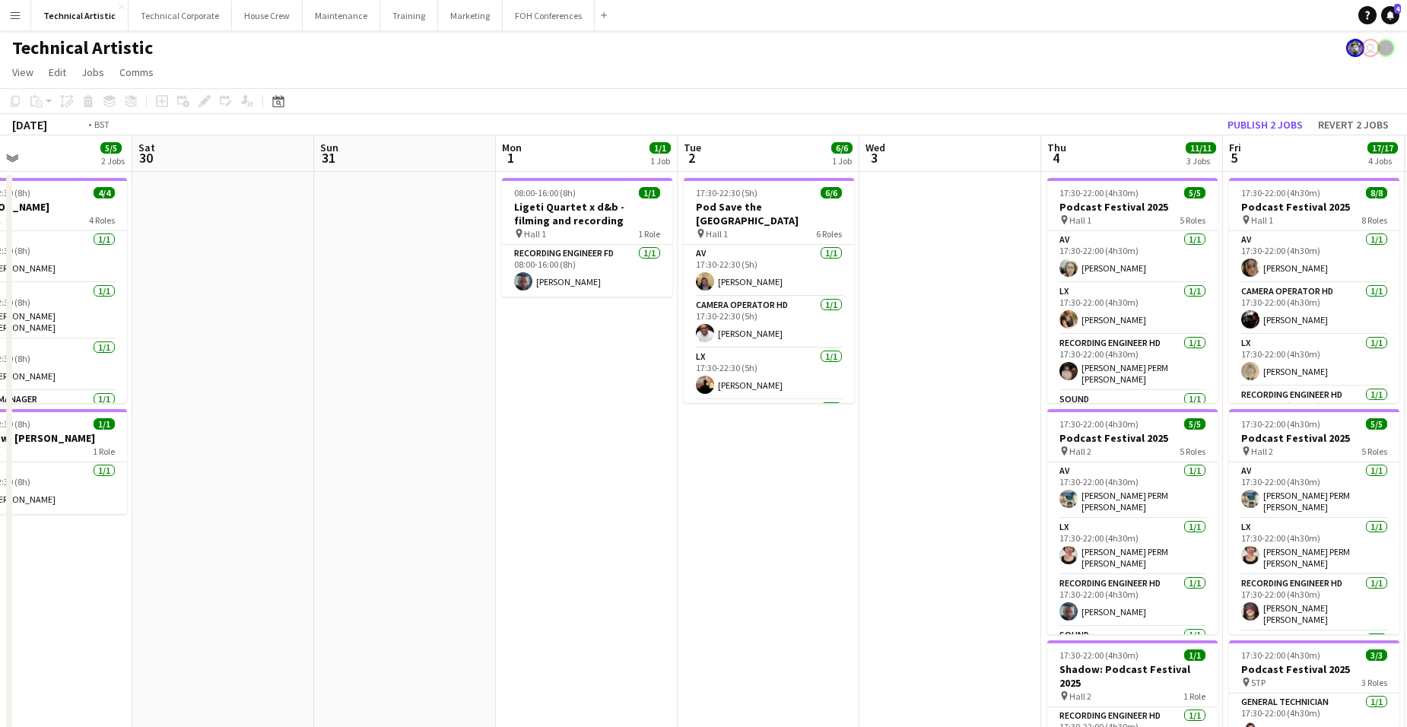
drag, startPoint x: 1026, startPoint y: 449, endPoint x: 238, endPoint y: 397, distance: 789.8
click at [238, 397] on app-calendar-viewport "Wed 27 Thu 28 Fri 29 5/5 2 Jobs Sat 30 Sun 31 Mon 1 1/1 1 Job Tue 2 6/6 1 Job W…" at bounding box center [703, 614] width 1407 height 959
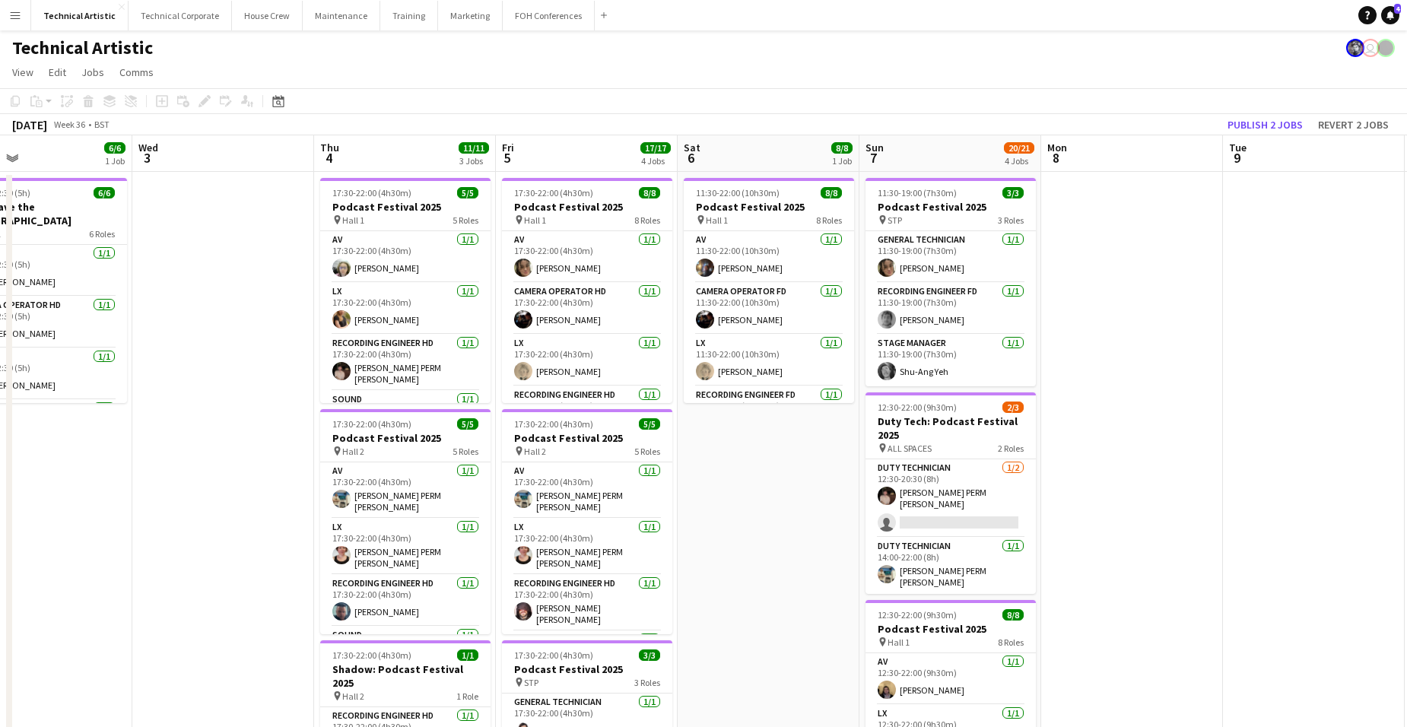
scroll to position [0, 474]
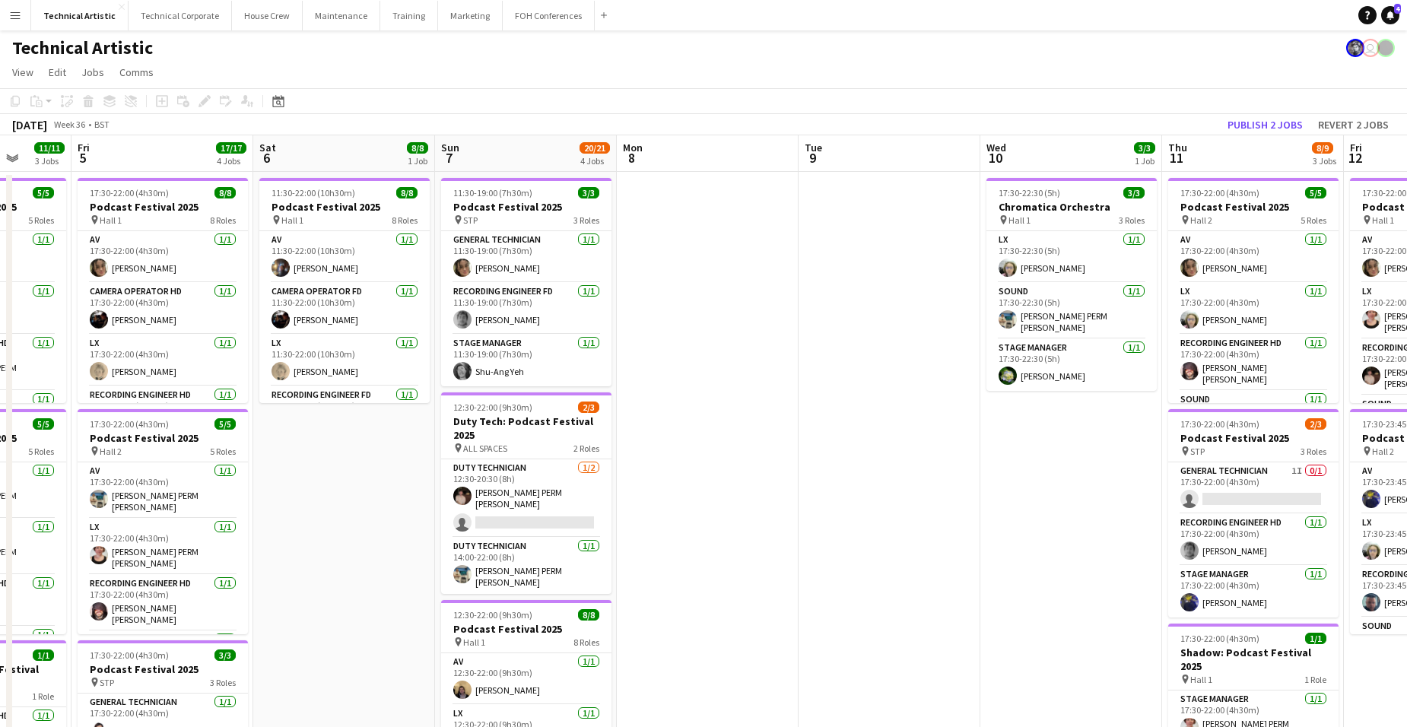
drag, startPoint x: 1229, startPoint y: 526, endPoint x: 298, endPoint y: 507, distance: 930.6
click at [437, 516] on app-calendar-viewport "Tue 2 6/6 1 Job Wed 3 Thu 4 11/11 3 Jobs Fri 5 17/17 4 Jobs Sat 6 8/8 1 Job Sun…" at bounding box center [703, 614] width 1407 height 959
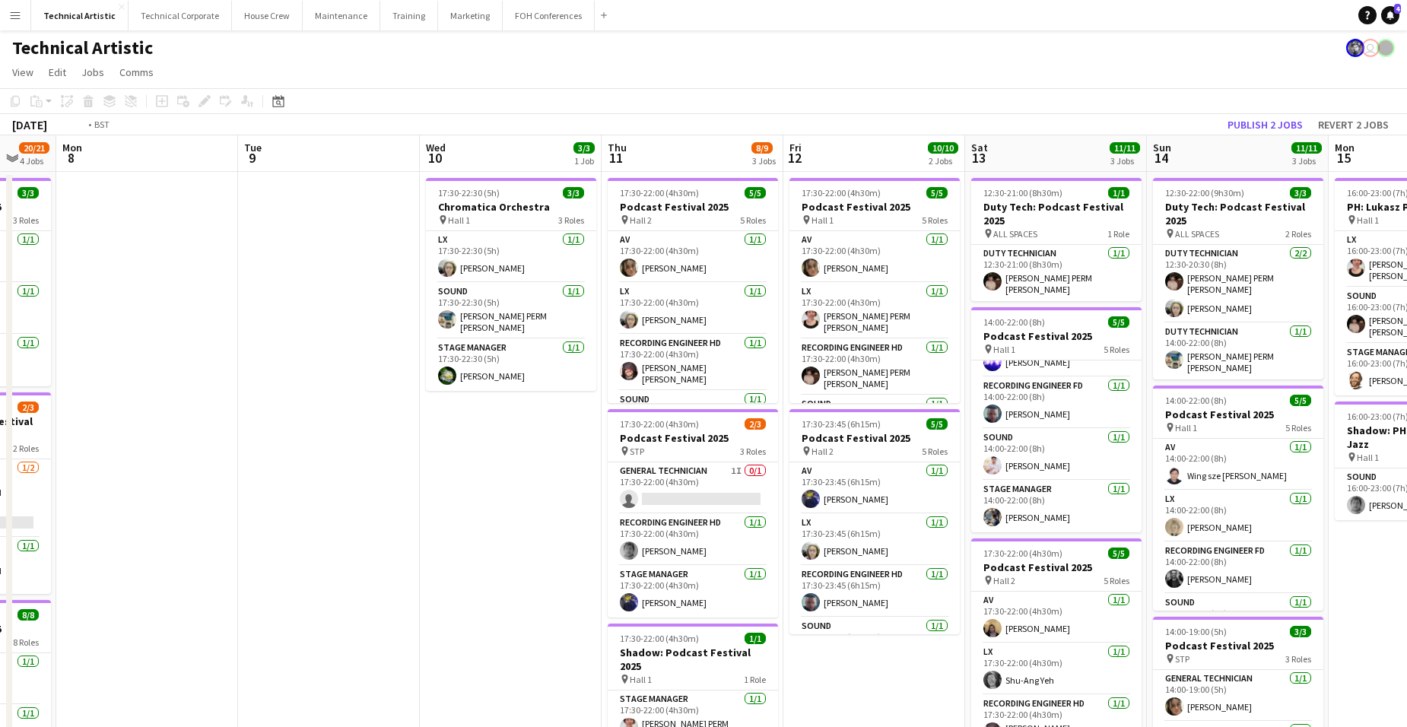
scroll to position [0, 377]
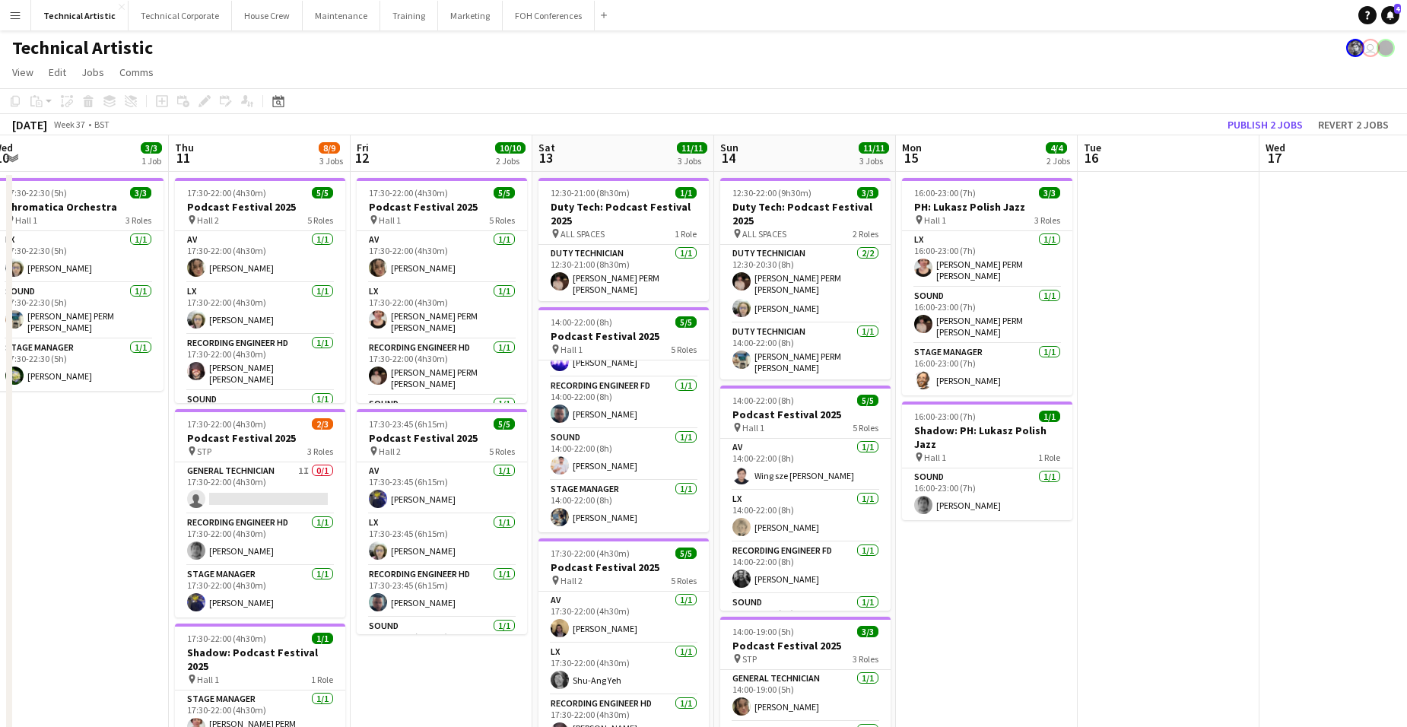
drag, startPoint x: 923, startPoint y: 650, endPoint x: 494, endPoint y: 623, distance: 429.2
click at [494, 623] on app-calendar-viewport "Mon 8 Tue 9 Wed 10 3/3 1 Job Thu 11 8/9 3 Jobs Fri 12 10/10 2 Jobs Sat 13 11/11…" at bounding box center [703, 614] width 1407 height 959
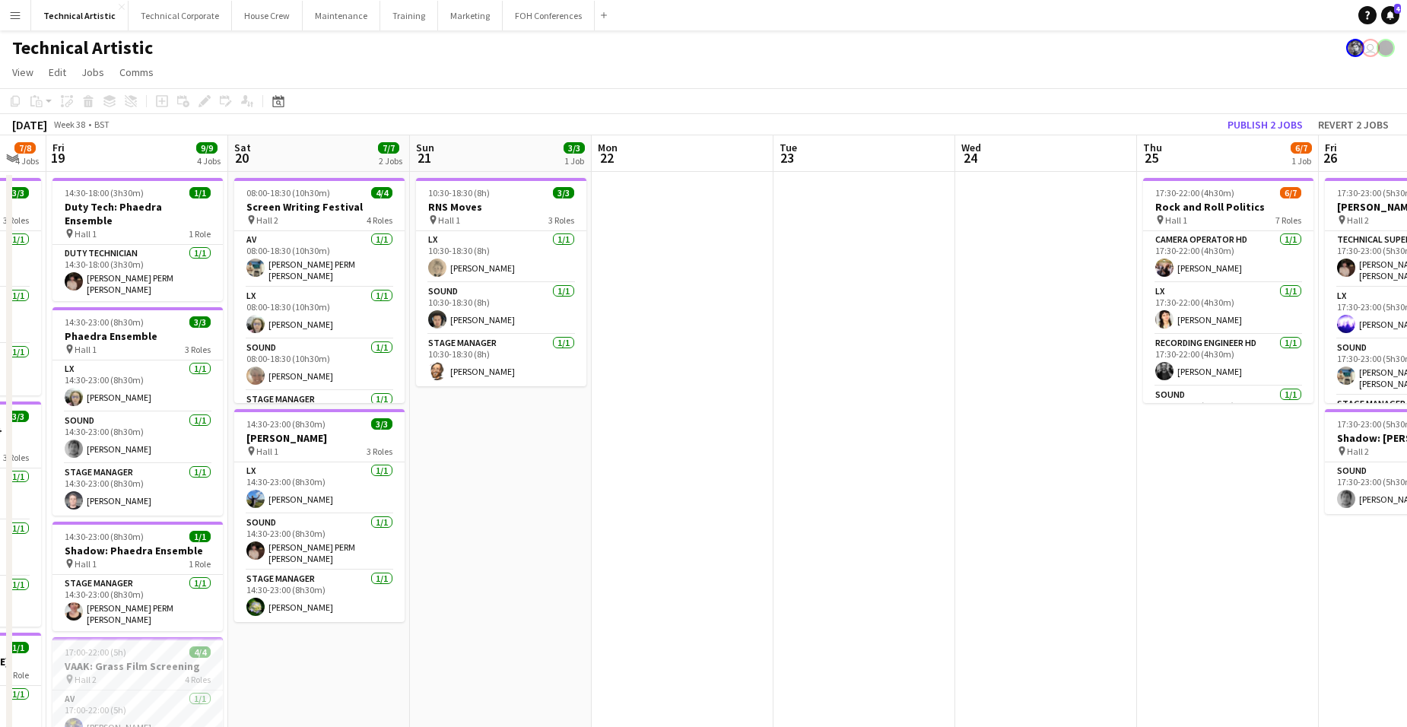
scroll to position [0, 456]
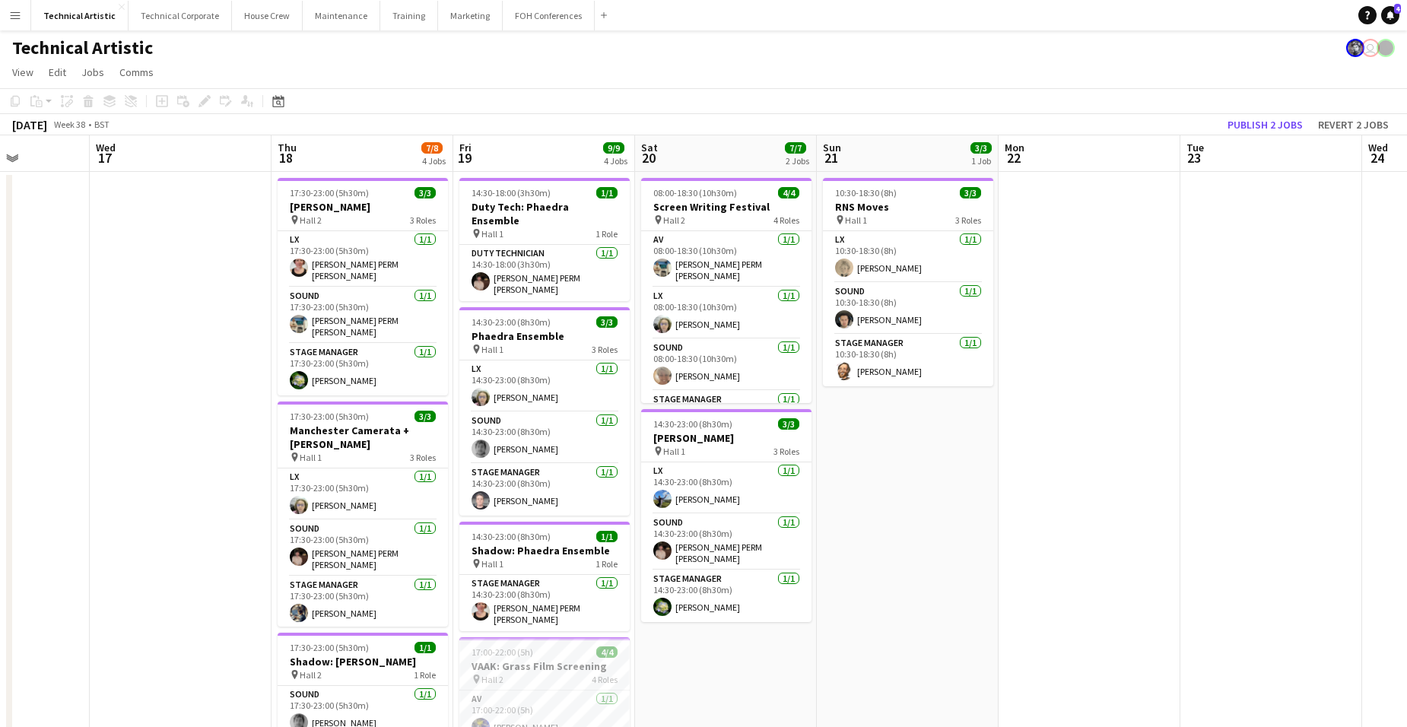
drag, startPoint x: 1216, startPoint y: 485, endPoint x: 46, endPoint y: 587, distance: 1174.5
click at [46, 587] on app-calendar-viewport "Sun 14 11/11 3 Jobs Mon 15 4/4 2 Jobs Tue 16 Wed 17 Thu 18 7/8 4 Jobs Fri 19 9/…" at bounding box center [703, 614] width 1407 height 959
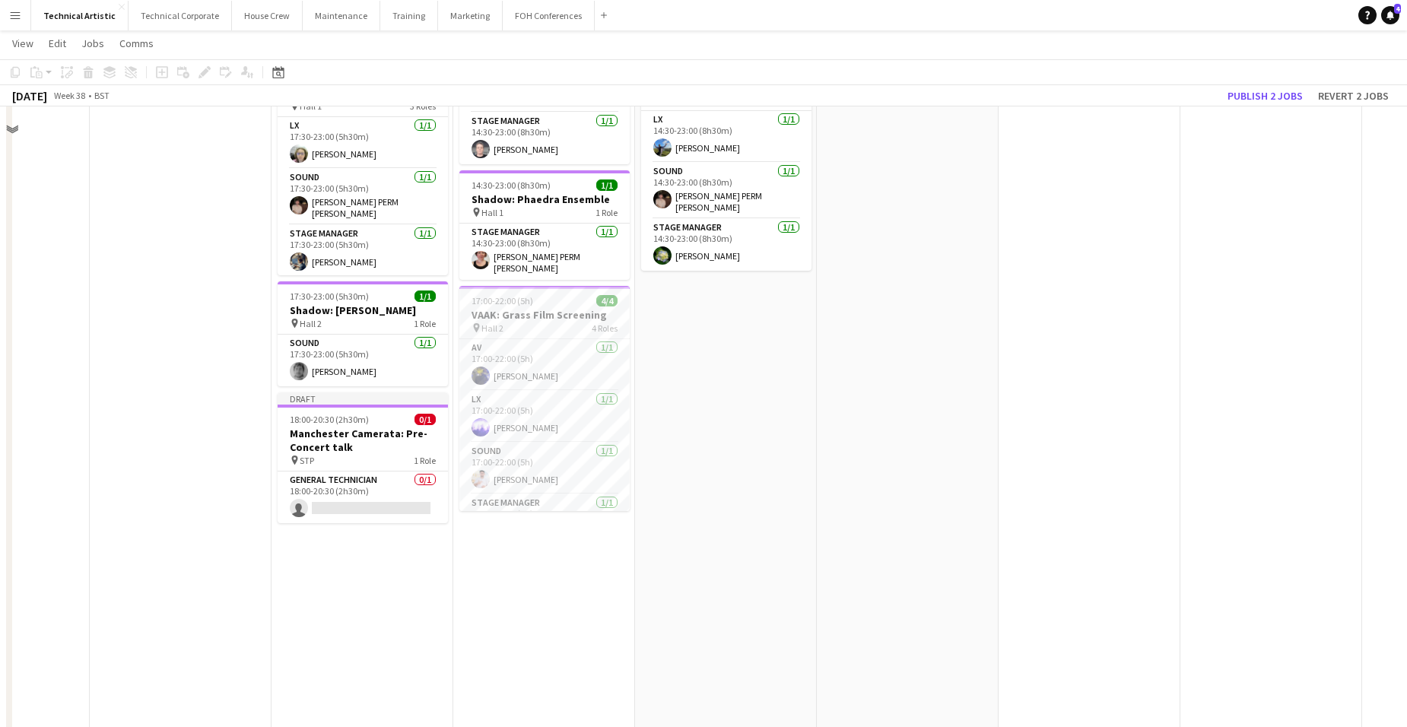
scroll to position [365, 0]
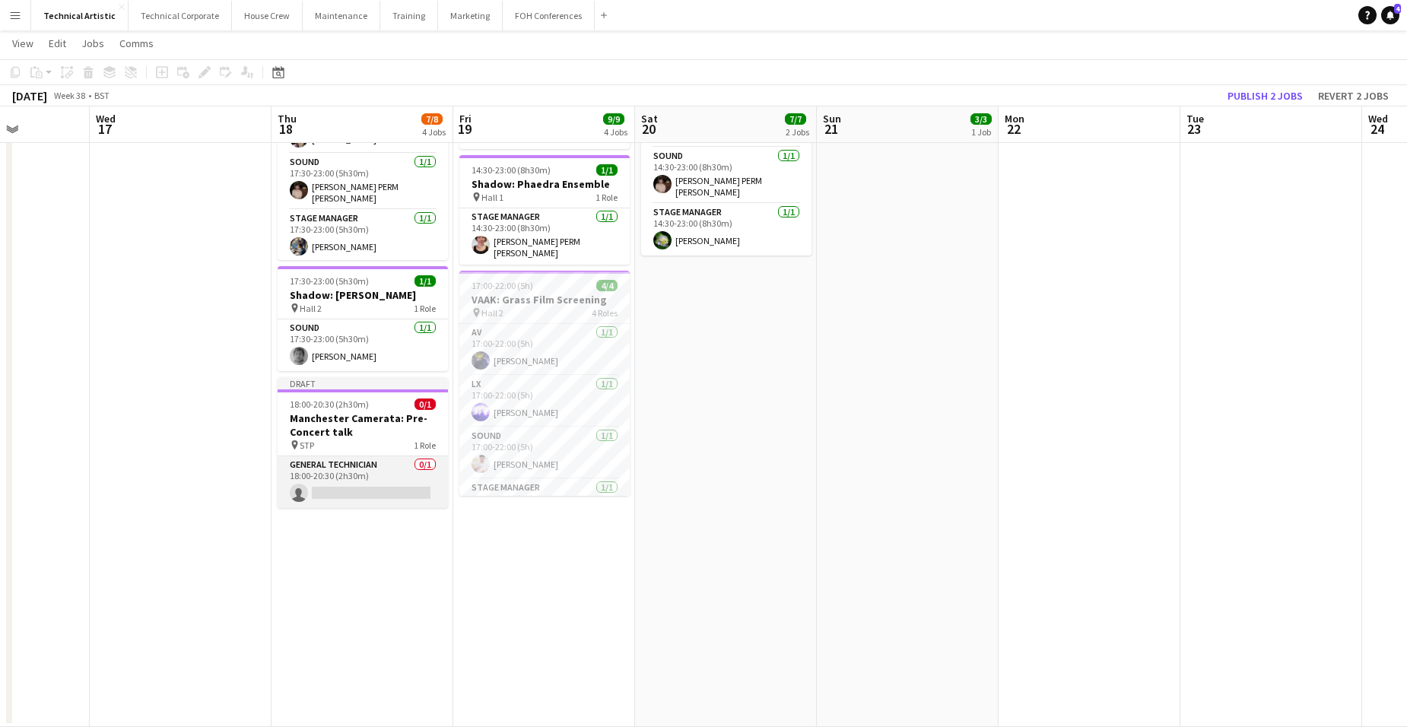
click at [370, 456] on app-card-role "General Technician 0/1 18:00-20:30 (2h30m) single-neutral-actions" at bounding box center [363, 482] width 170 height 52
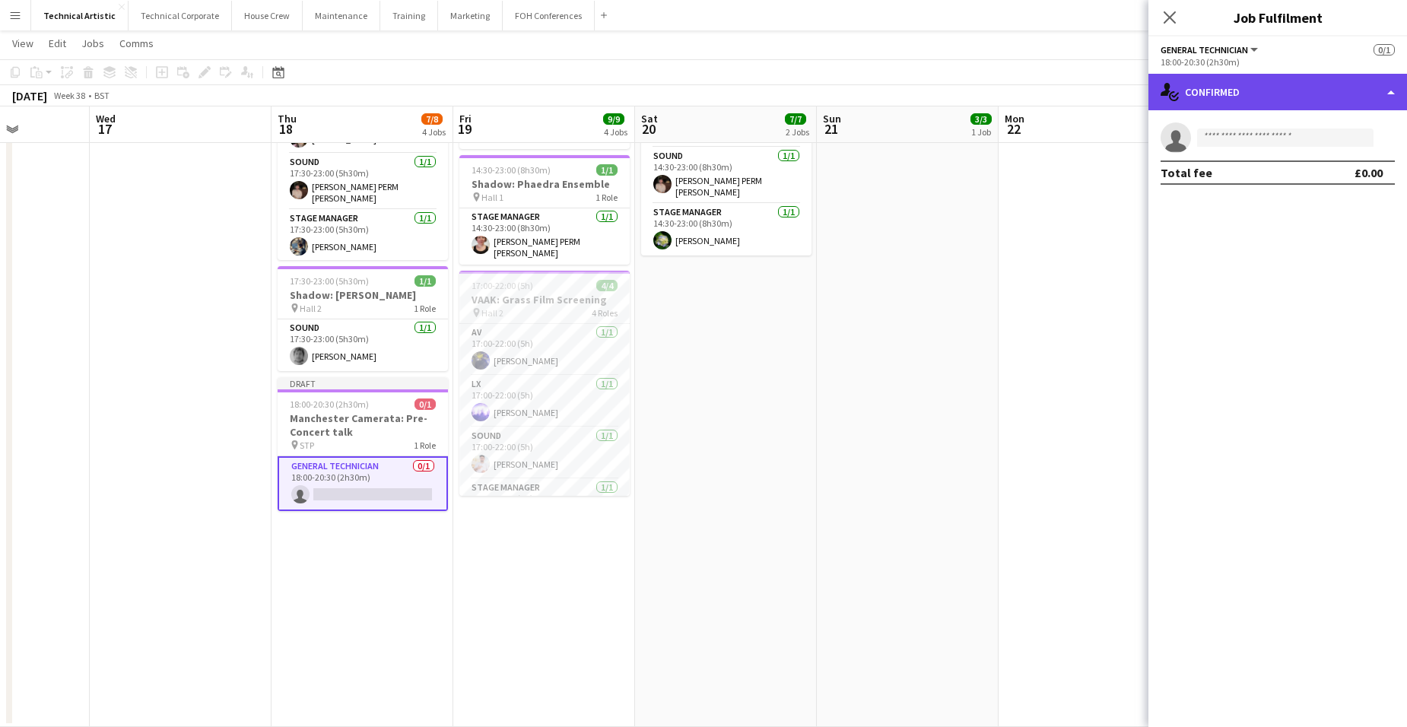
click at [1298, 93] on div "single-neutral-actions-check-2 Confirmed" at bounding box center [1278, 92] width 259 height 37
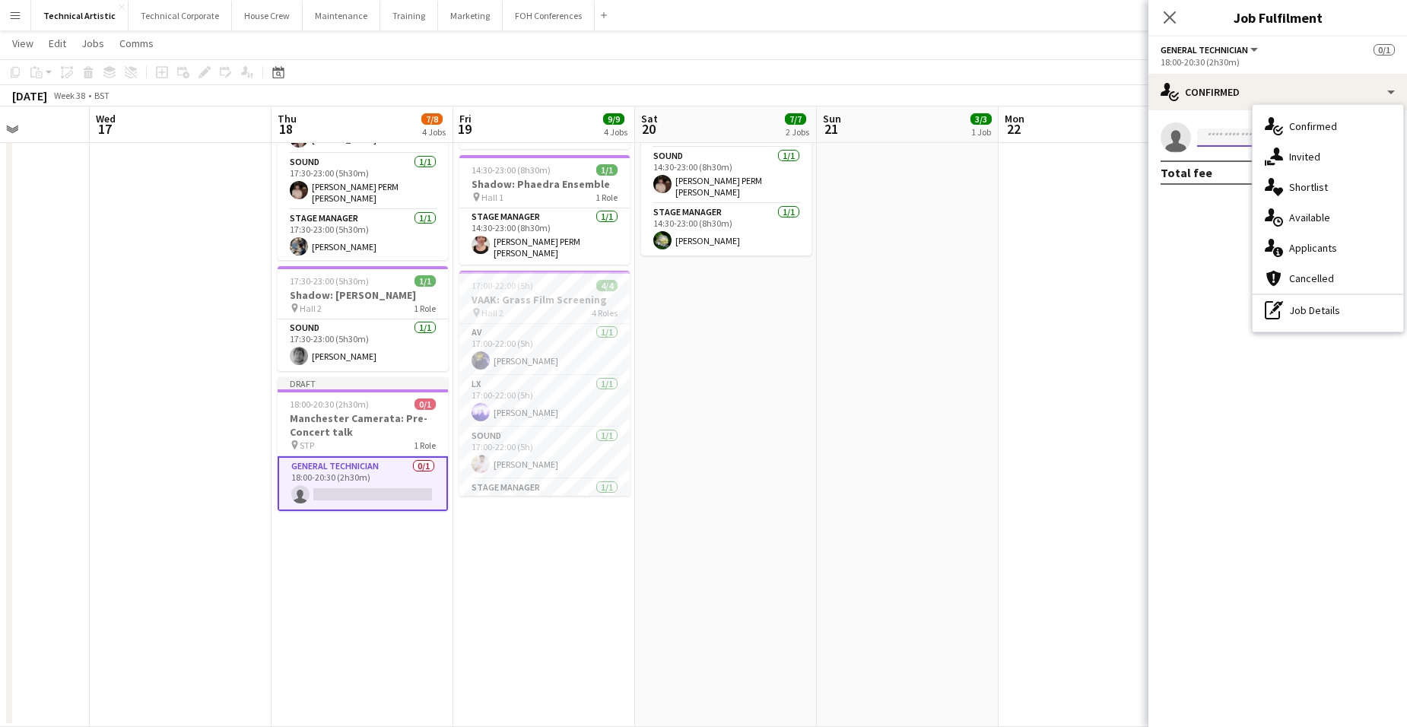
click at [1220, 134] on input at bounding box center [1285, 138] width 176 height 18
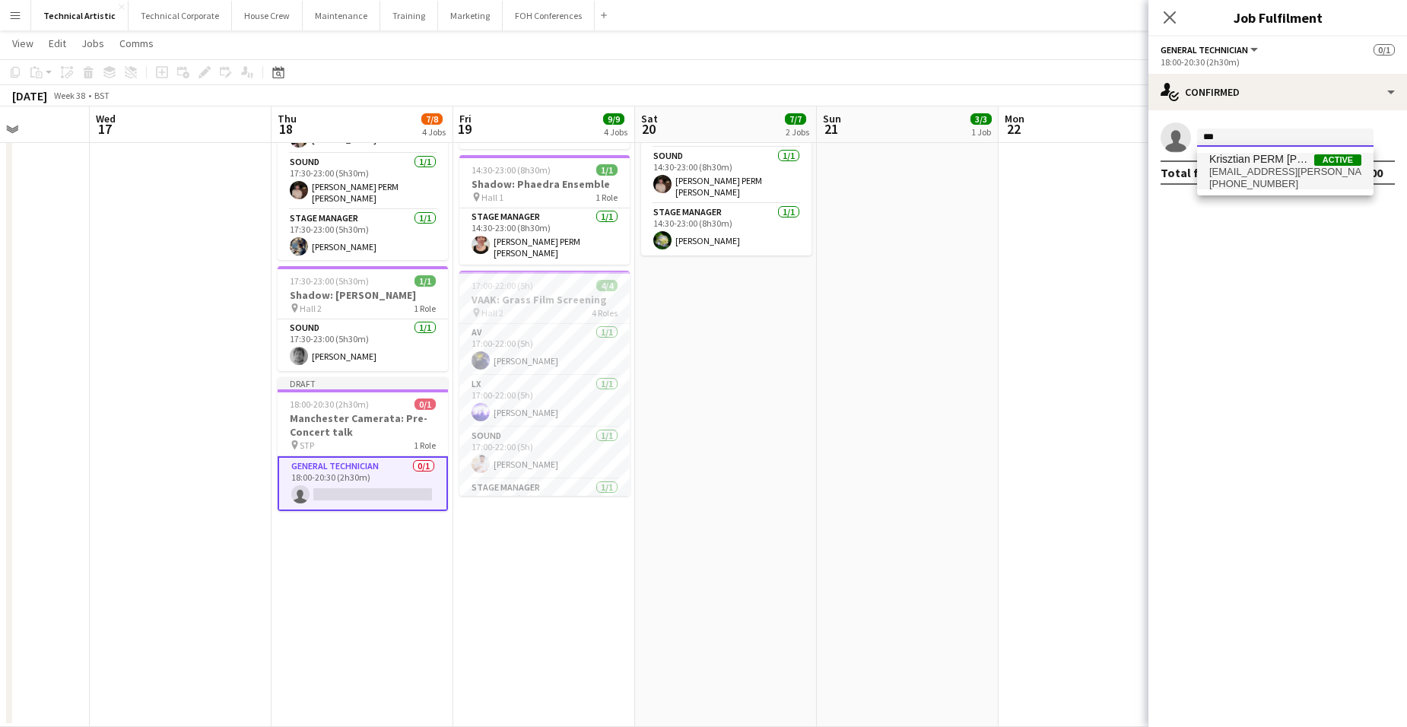
type input "***"
click at [1272, 169] on span "[EMAIL_ADDRESS][PERSON_NAME][DOMAIN_NAME]" at bounding box center [1286, 172] width 152 height 12
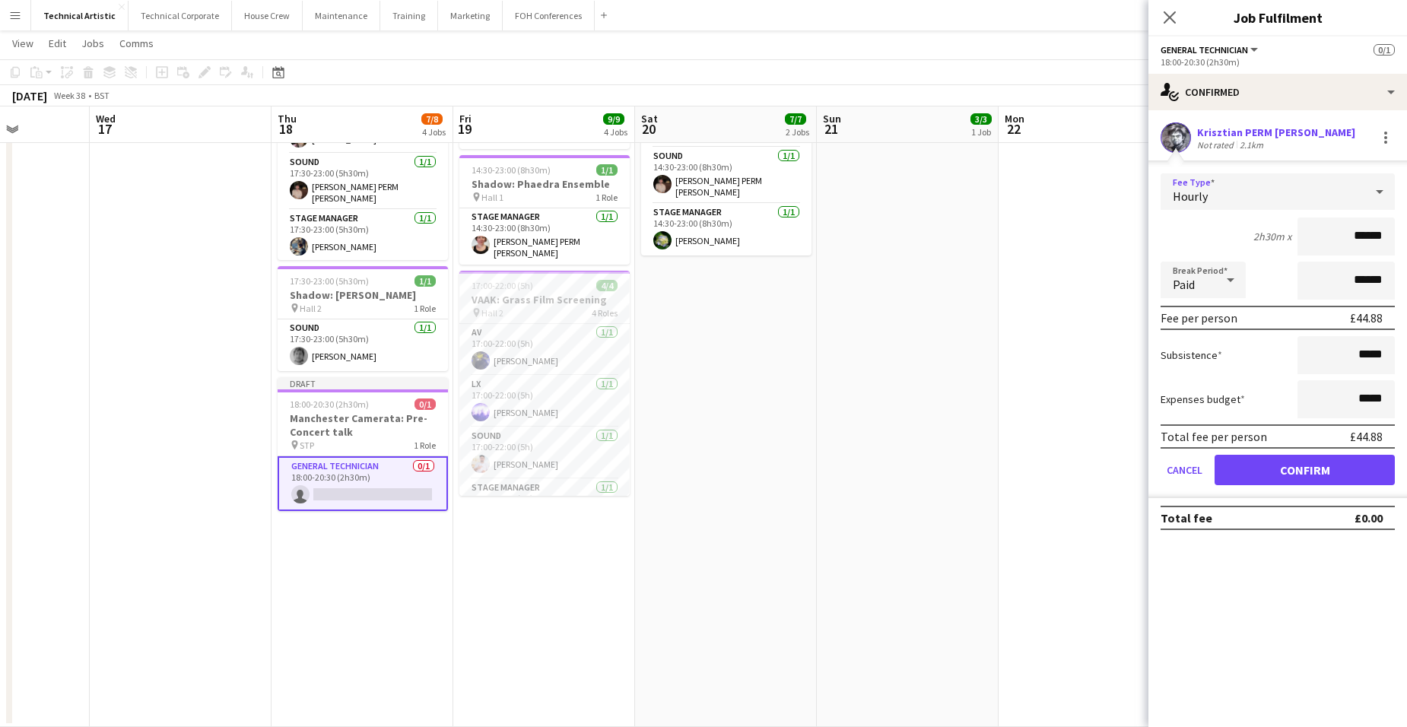
click at [1307, 192] on div "Hourly" at bounding box center [1263, 191] width 204 height 37
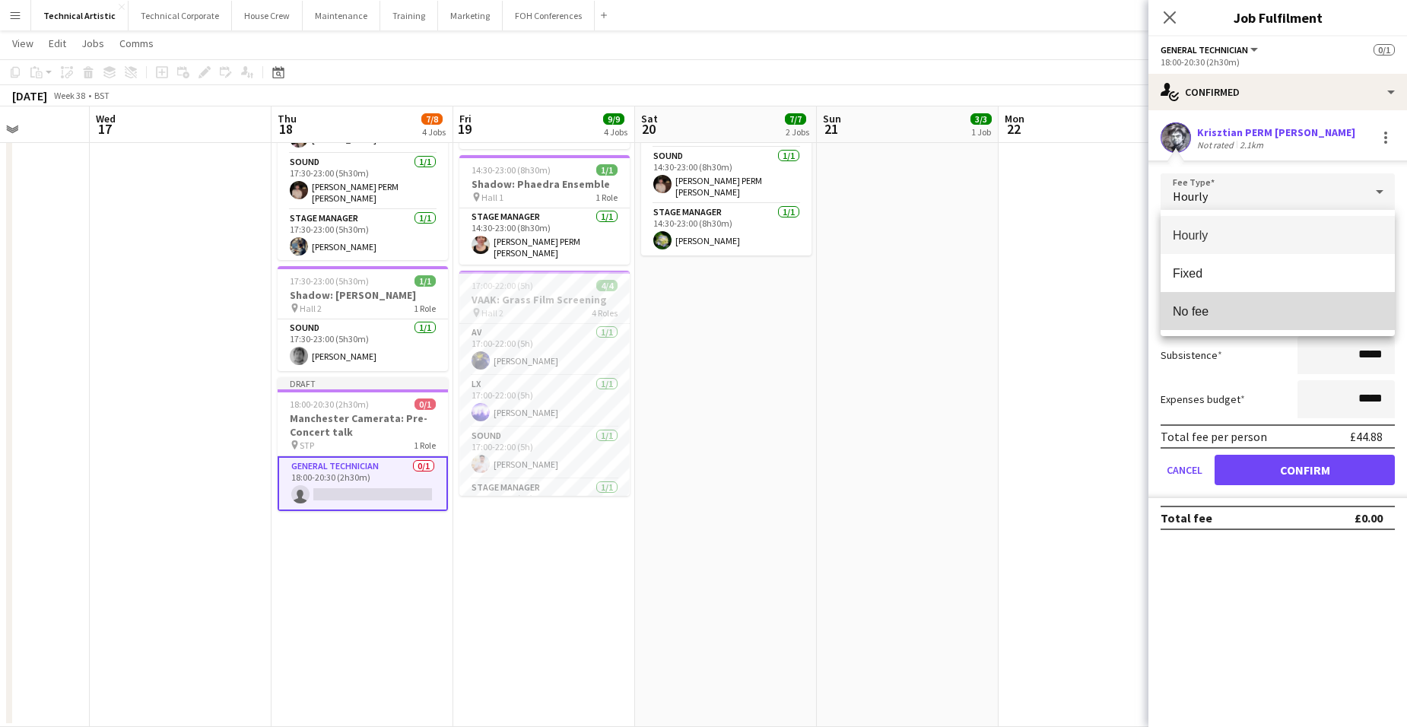
click at [1229, 310] on span "No fee" at bounding box center [1278, 311] width 210 height 14
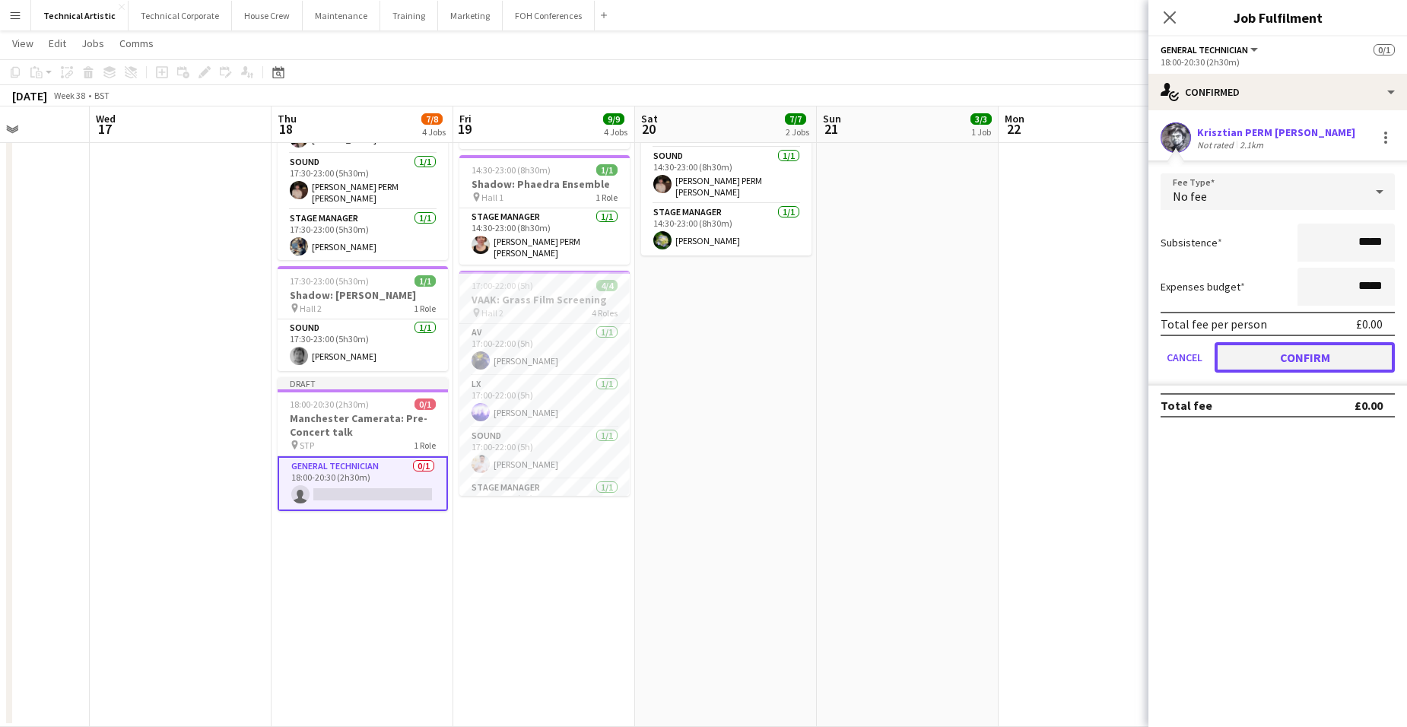
click at [1341, 355] on button "Confirm" at bounding box center [1305, 357] width 180 height 30
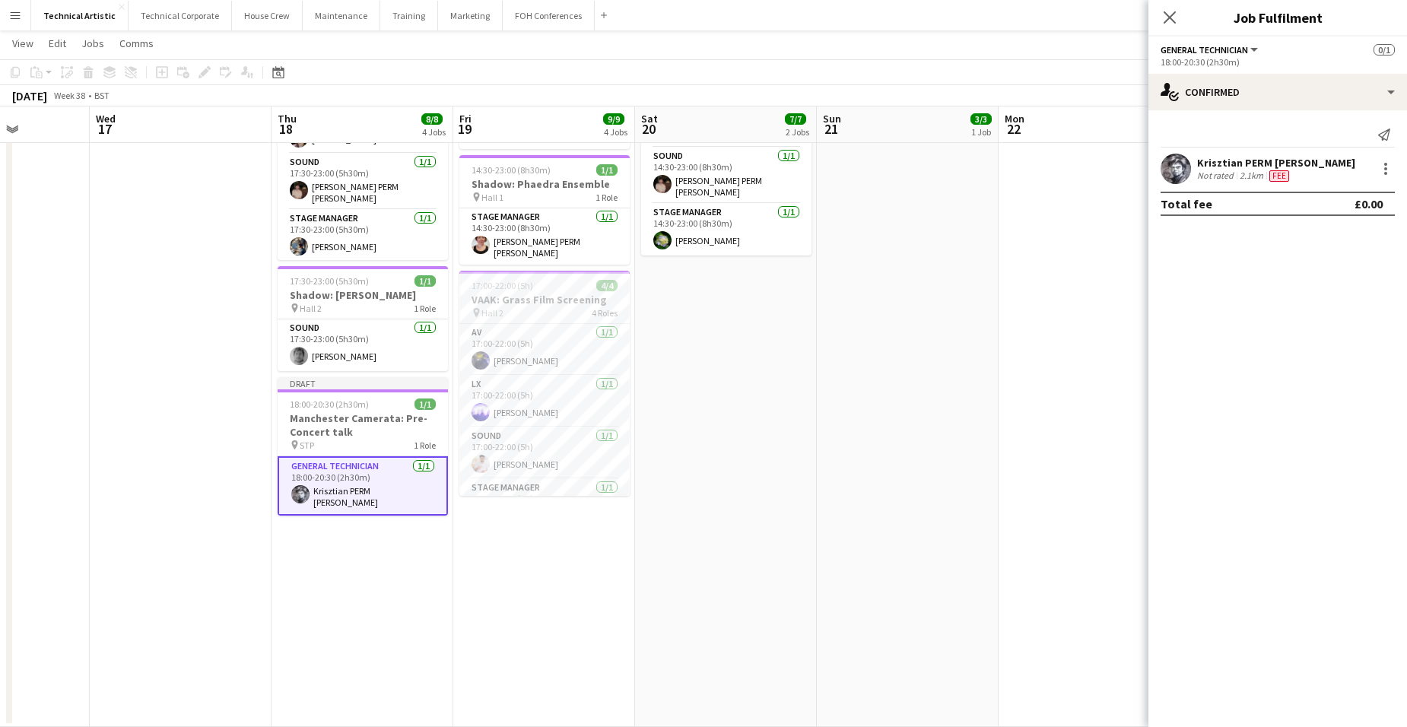
click at [337, 543] on app-date-cell "17:30-23:00 (5h30m) 3/3 [PERSON_NAME] pin Hall 2 3 Roles LX [DATE] 17:30-23:00 …" at bounding box center [363, 266] width 182 height 922
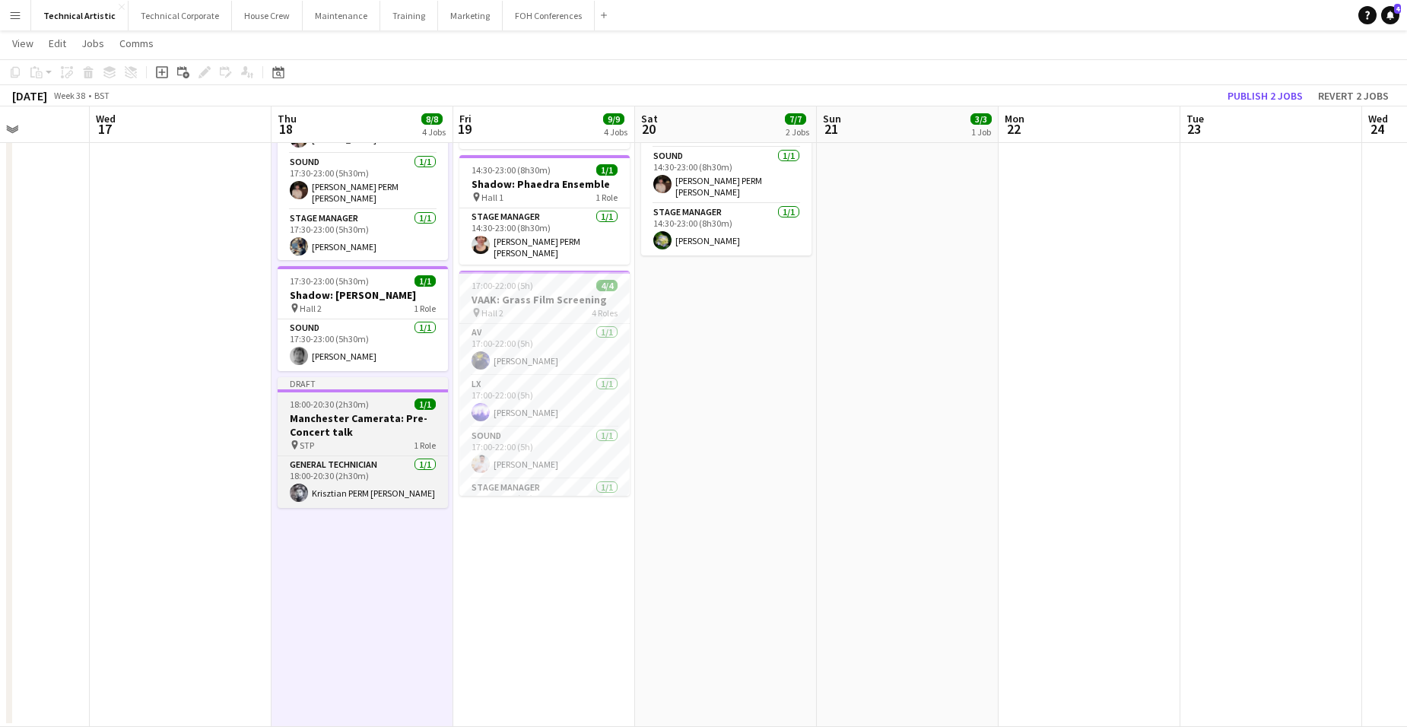
click at [316, 399] on span "18:00-20:30 (2h30m)" at bounding box center [329, 404] width 79 height 11
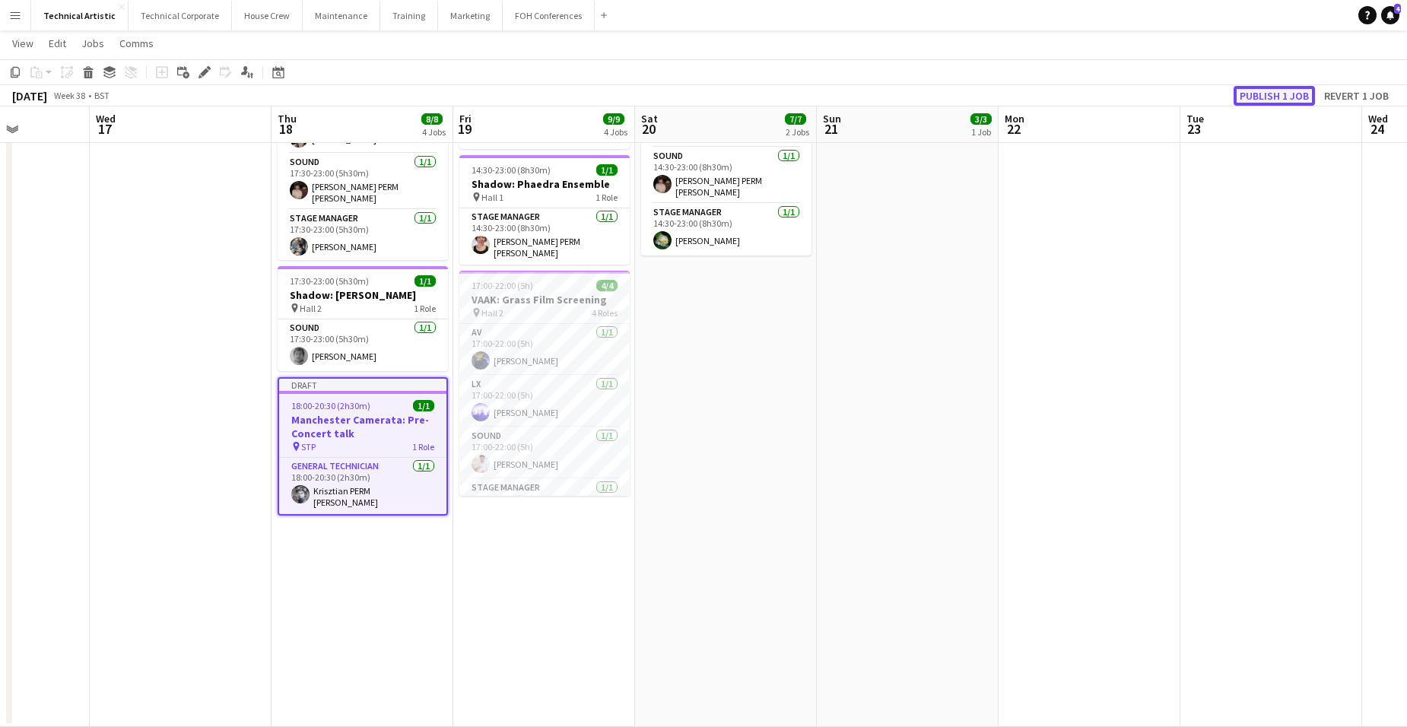
click at [1275, 93] on button "Publish 1 job" at bounding box center [1274, 96] width 81 height 20
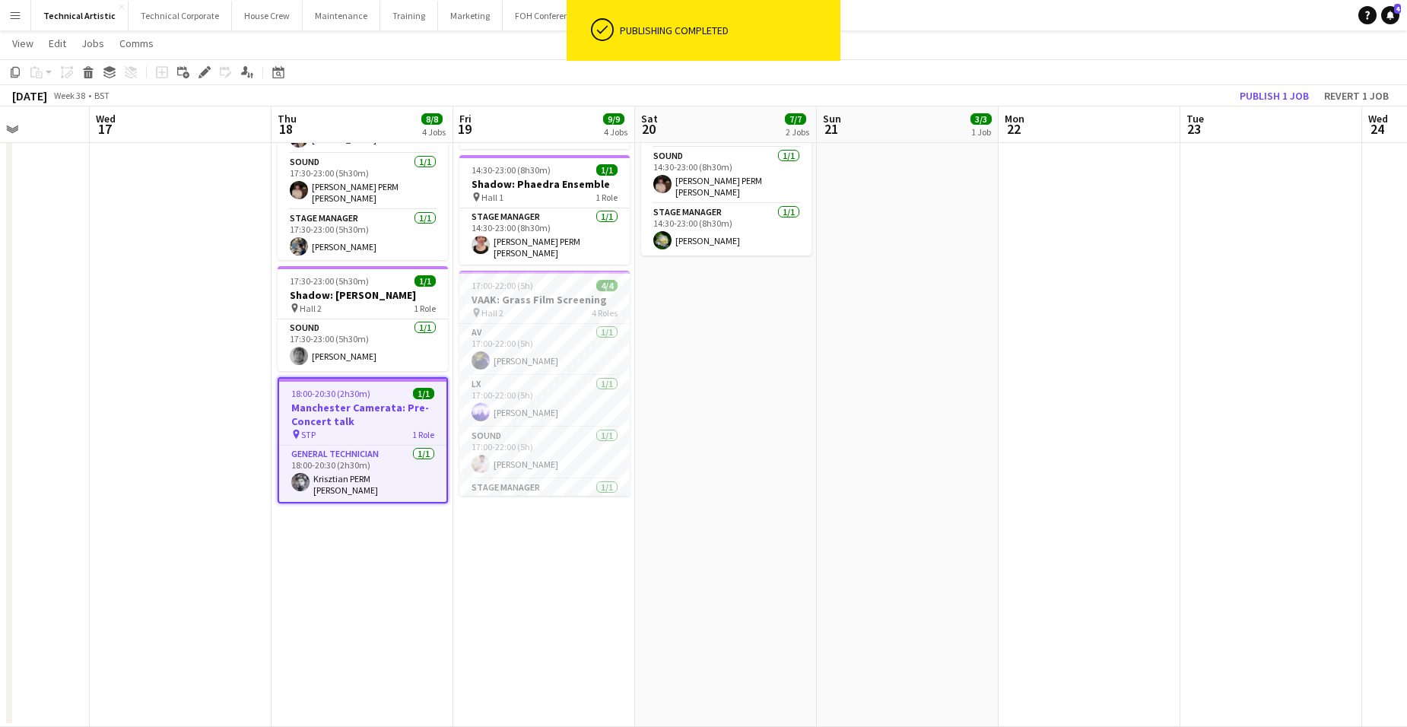
click at [695, 391] on app-date-cell "08:00-18:30 (10h30m) 4/4 Screen Writing Festival pin Hall 2 4 Roles AV [DATE] 0…" at bounding box center [726, 266] width 182 height 922
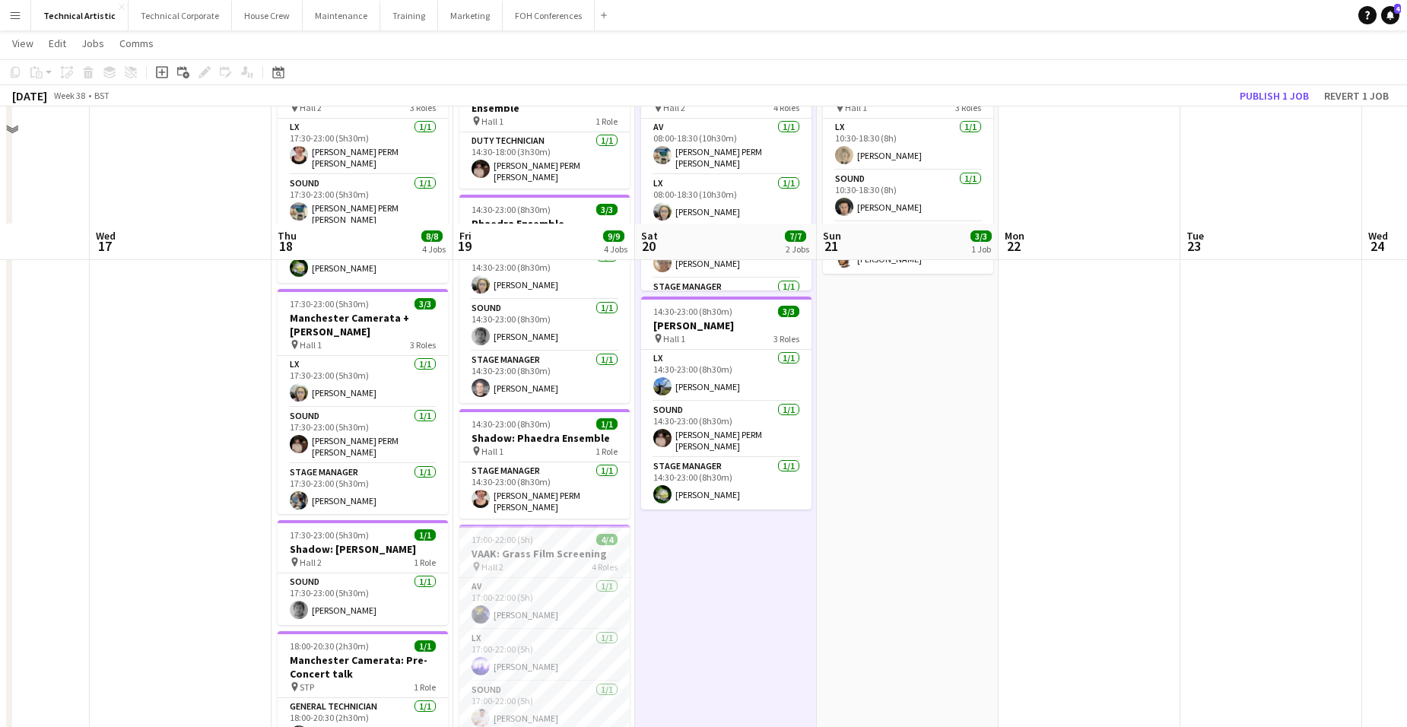
scroll to position [228, 0]
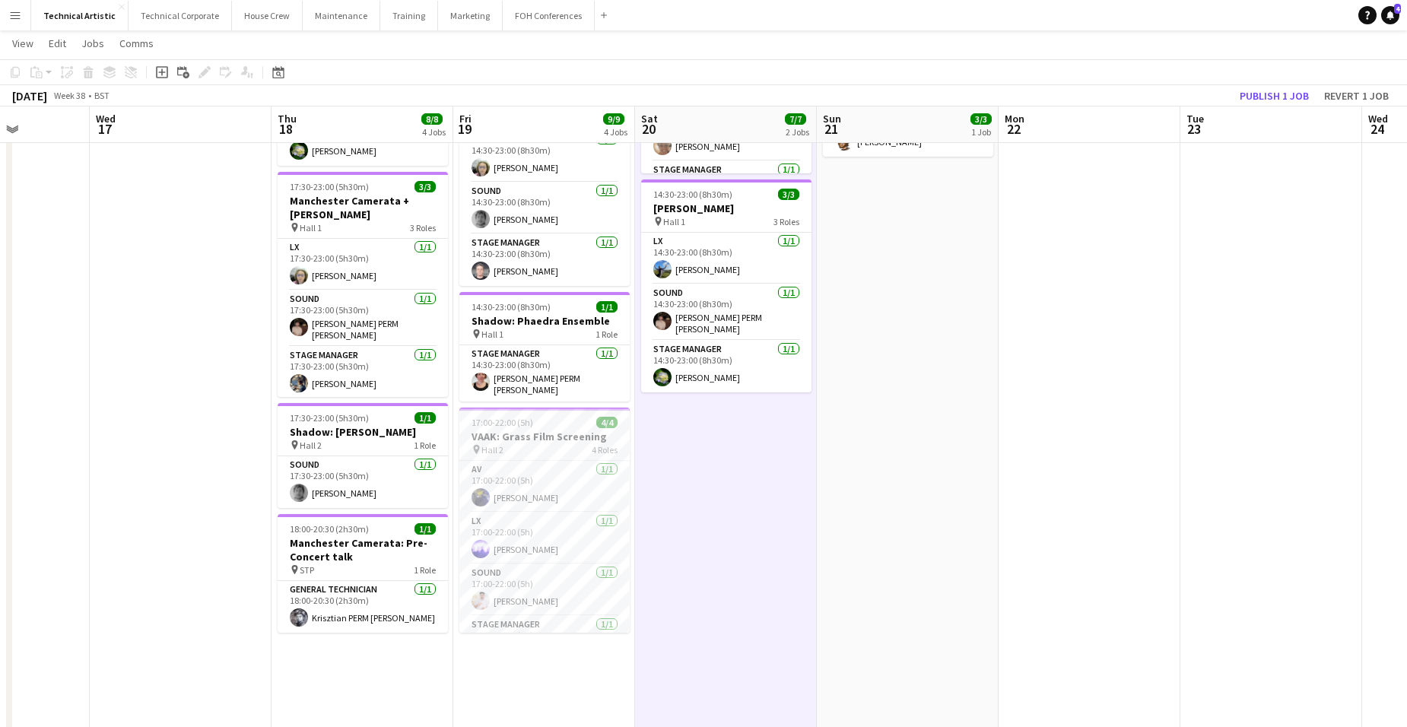
click at [688, 443] on app-date-cell "08:00-18:30 (10h30m) 4/4 Screen Writing Festival pin Hall 2 4 Roles AV [DATE] 0…" at bounding box center [726, 403] width 182 height 922
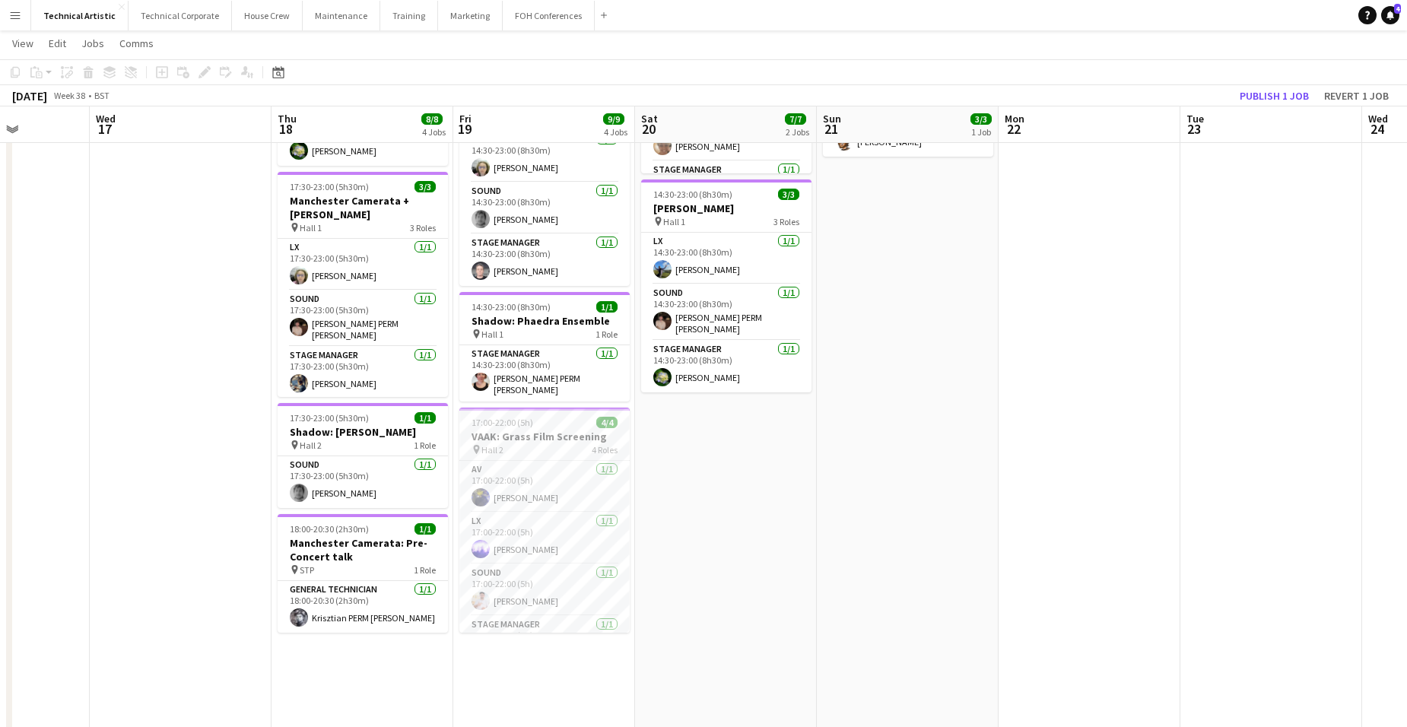
click at [724, 445] on app-date-cell "08:00-18:30 (10h30m) 4/4 Screen Writing Festival pin Hall 2 4 Roles AV [DATE] 0…" at bounding box center [726, 403] width 182 height 922
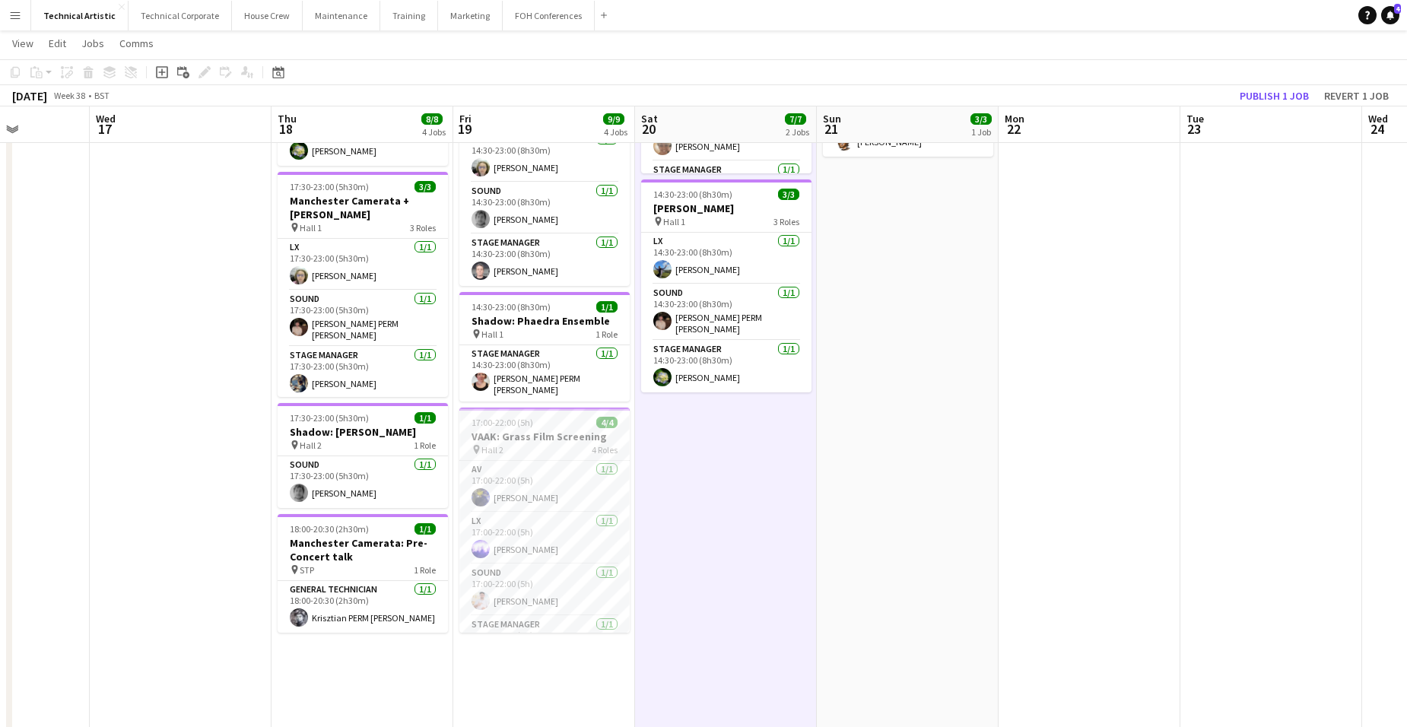
click at [746, 447] on app-date-cell "08:00-18:30 (10h30m) 4/4 Screen Writing Festival pin Hall 2 4 Roles AV [DATE] 0…" at bounding box center [726, 403] width 182 height 922
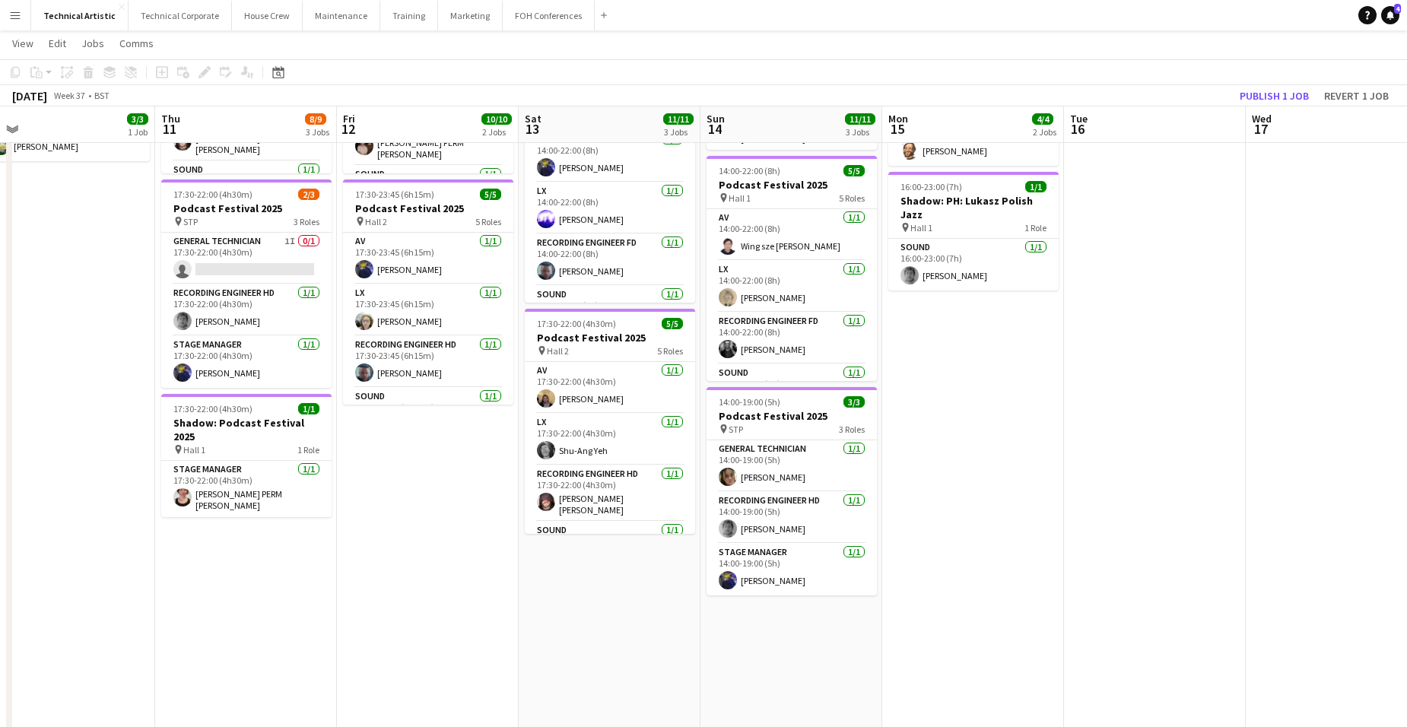
drag, startPoint x: 154, startPoint y: 439, endPoint x: 1212, endPoint y: 486, distance: 1058.5
click at [1276, 484] on app-calendar-viewport "Mon 8 Tue 9 Wed 10 3/3 1 Job Thu 11 8/9 3 Jobs Fri 12 10/10 2 Jobs Sat 13 11/11…" at bounding box center [703, 347] width 1407 height 1033
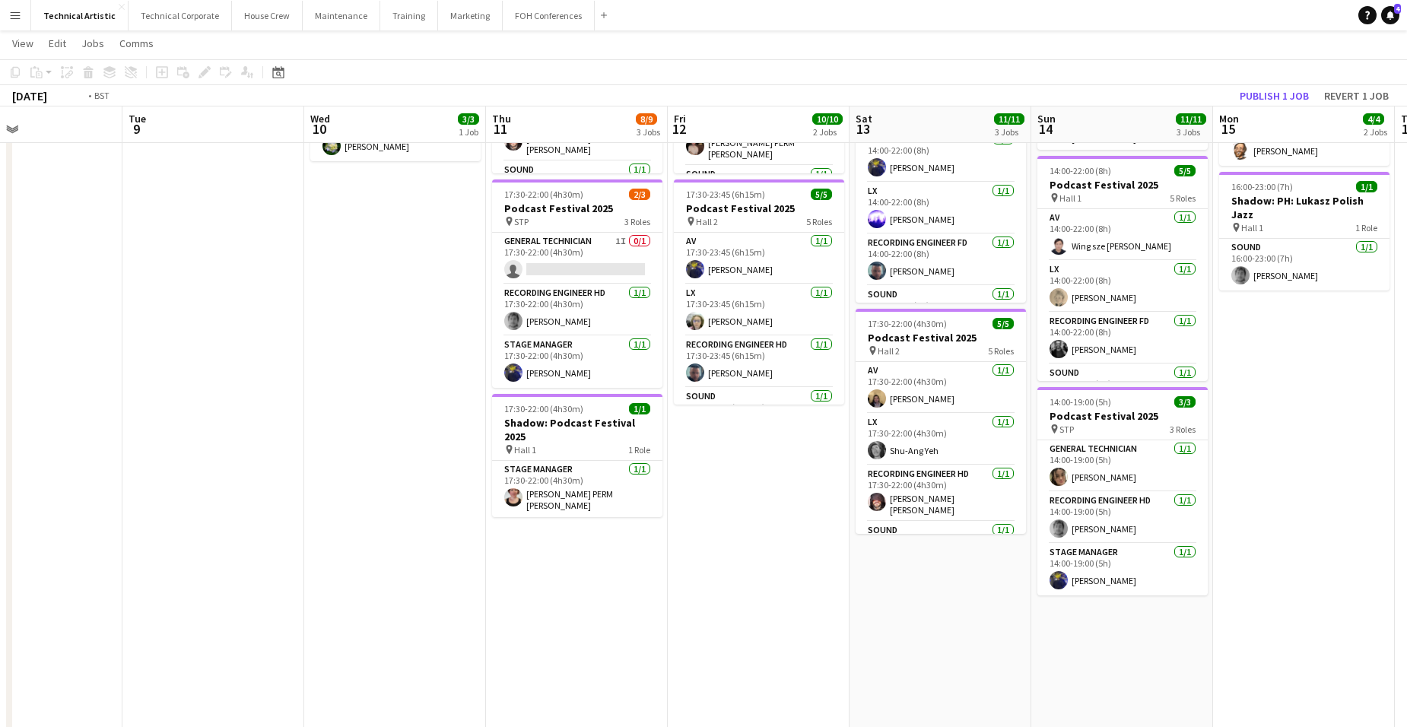
drag, startPoint x: 448, startPoint y: 577, endPoint x: 1171, endPoint y: 574, distance: 722.7
click at [1171, 574] on app-calendar-viewport "Mon 8 Tue 9 Wed 10 3/3 1 Job Thu 11 8/9 3 Jobs Fri 12 10/10 2 Jobs Sat 13 11/11…" at bounding box center [703, 347] width 1407 height 1033
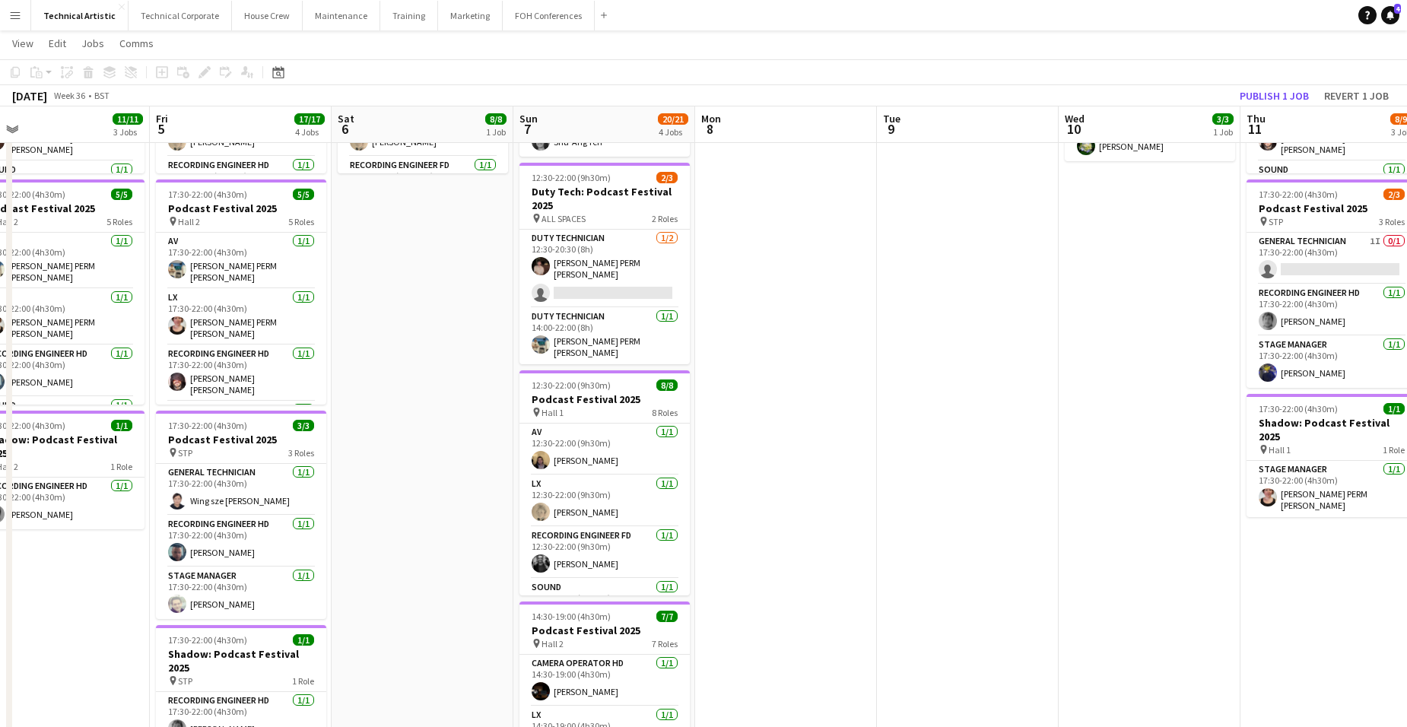
drag, startPoint x: 806, startPoint y: 560, endPoint x: 1150, endPoint y: 561, distance: 343.9
click at [1372, 531] on app-calendar-viewport "Tue 2 6/6 1 Job Wed 3 Thu 4 11/11 3 Jobs Fri 5 17/17 4 Jobs Sat 6 8/8 1 Job Sun…" at bounding box center [703, 347] width 1407 height 1033
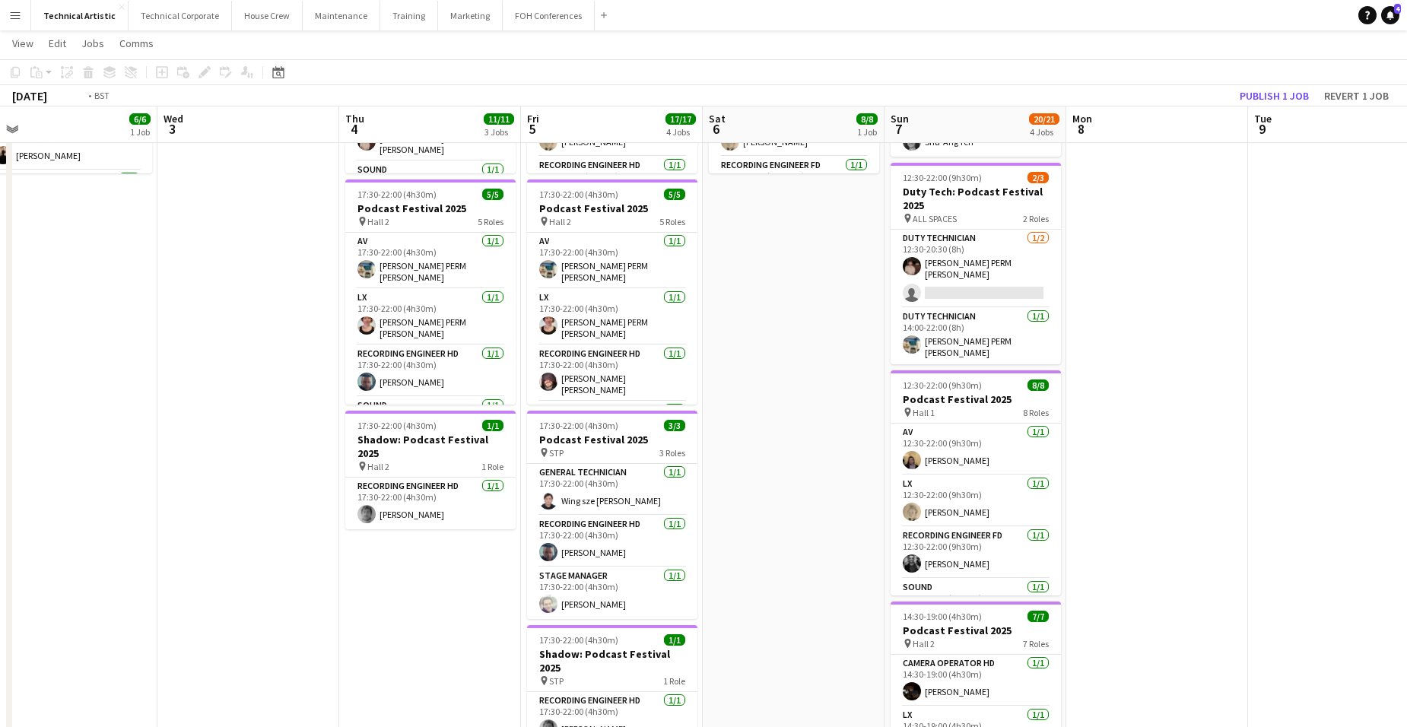
click at [1160, 532] on app-calendar-viewport "Sun 31 Mon 1 1/1 1 Job Tue 2 6/6 1 Job Wed 3 Thu 4 11/11 3 Jobs Fri 5 17/17 4 J…" at bounding box center [703, 347] width 1407 height 1033
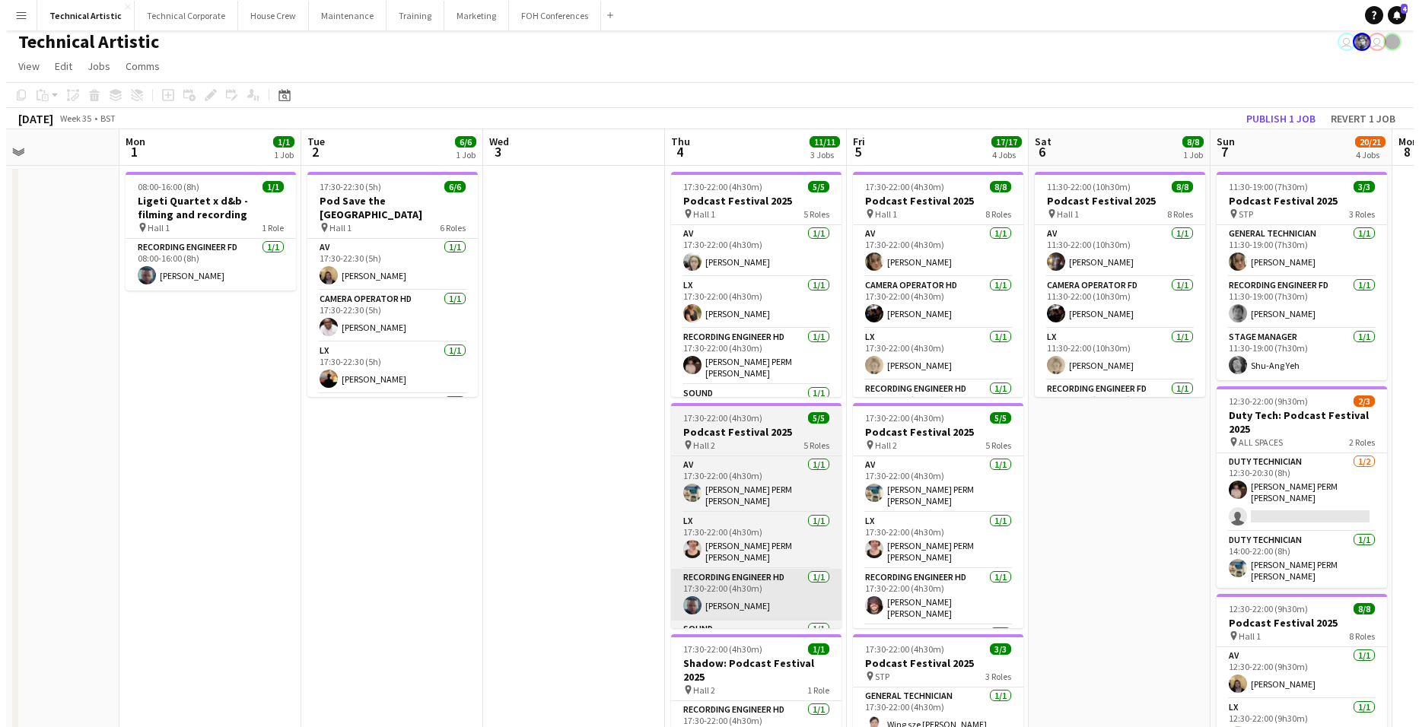
scroll to position [0, 0]
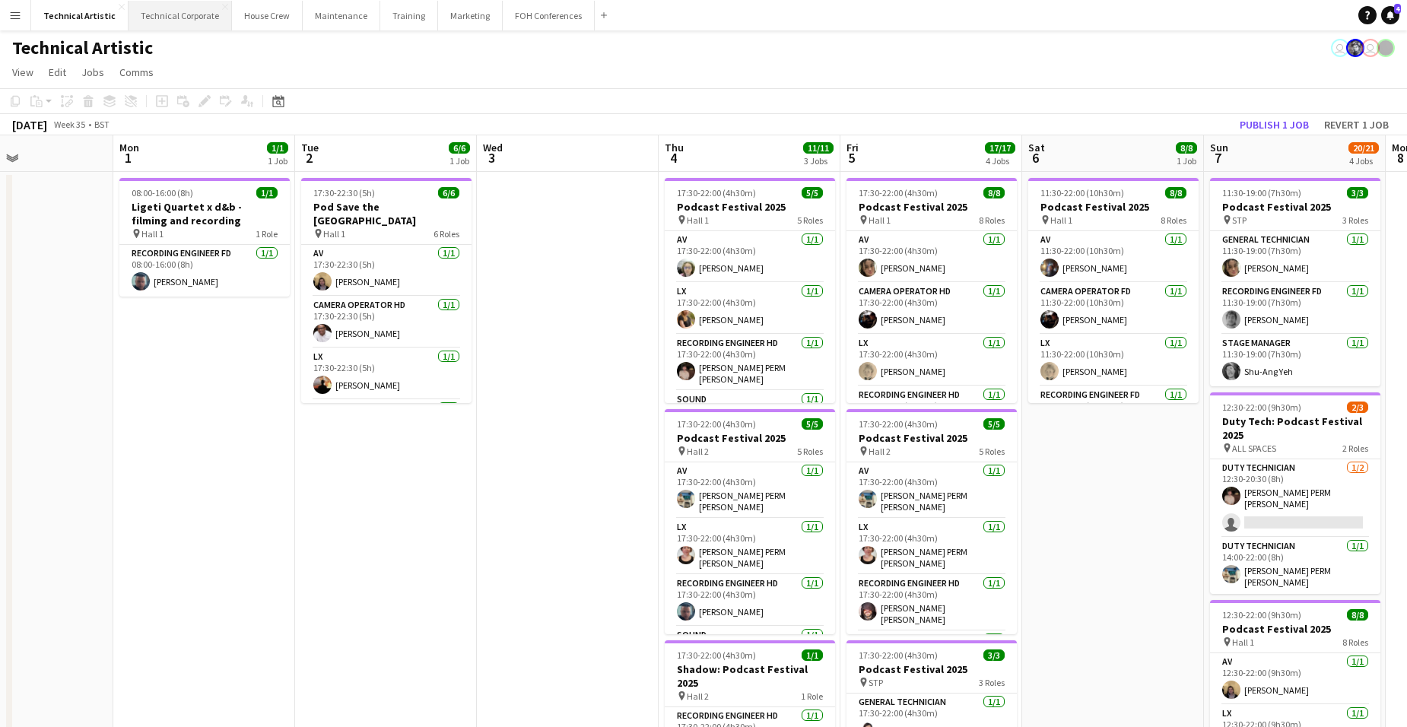
click at [173, 17] on button "Technical Corporate Close" at bounding box center [180, 16] width 103 height 30
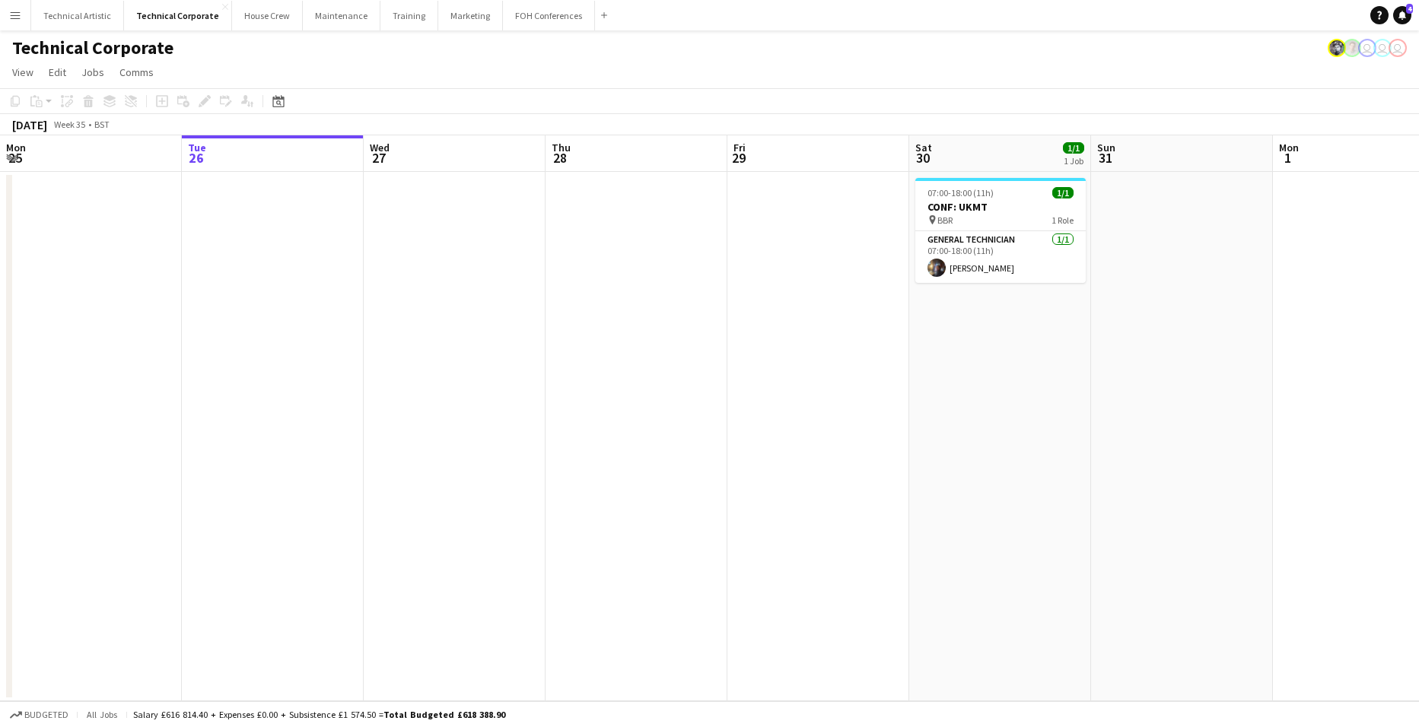
drag, startPoint x: 1194, startPoint y: 386, endPoint x: 303, endPoint y: 387, distance: 891.6
click at [359, 393] on app-calendar-viewport "Sat 23 Sun 24 Mon 25 Tue 26 Wed 27 Thu 28 Fri 29 Sat 30 1/1 1 Job Sun 31 Mon 1 …" at bounding box center [709, 418] width 1419 height 566
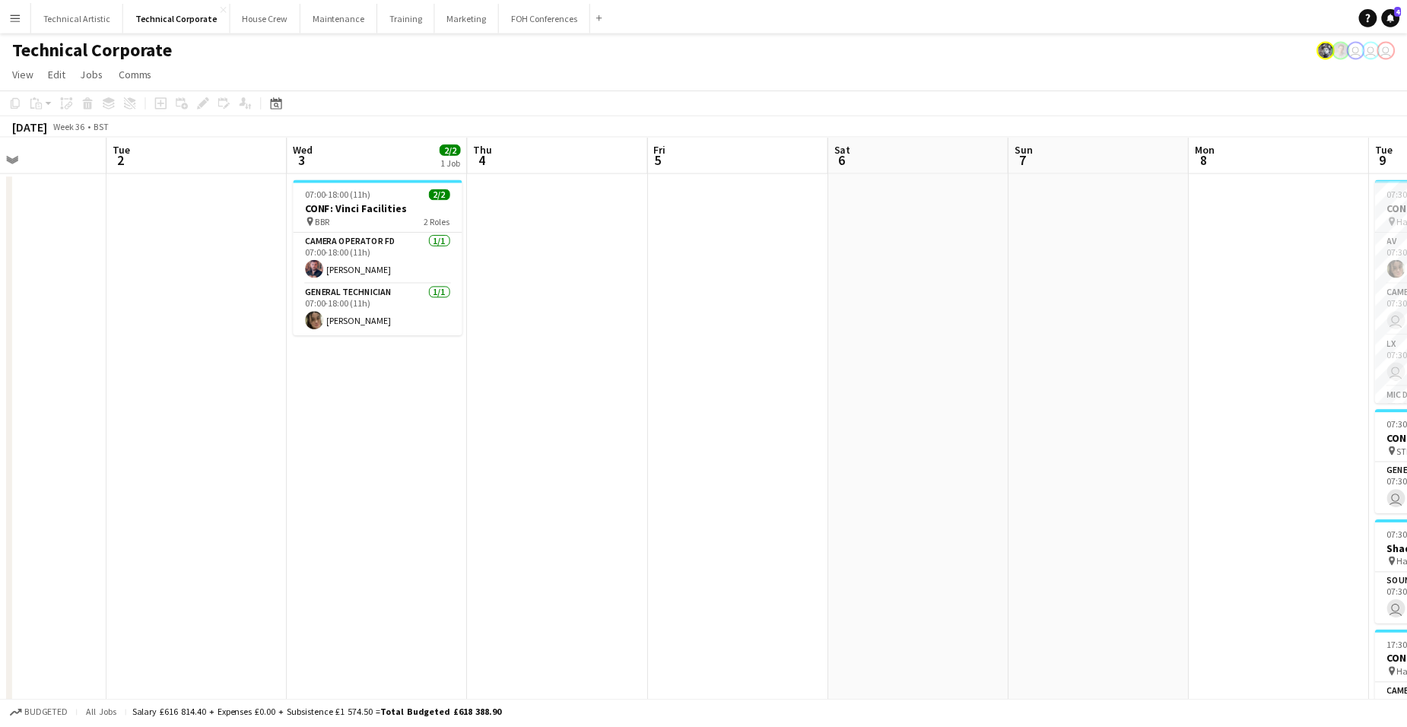
scroll to position [0, 631]
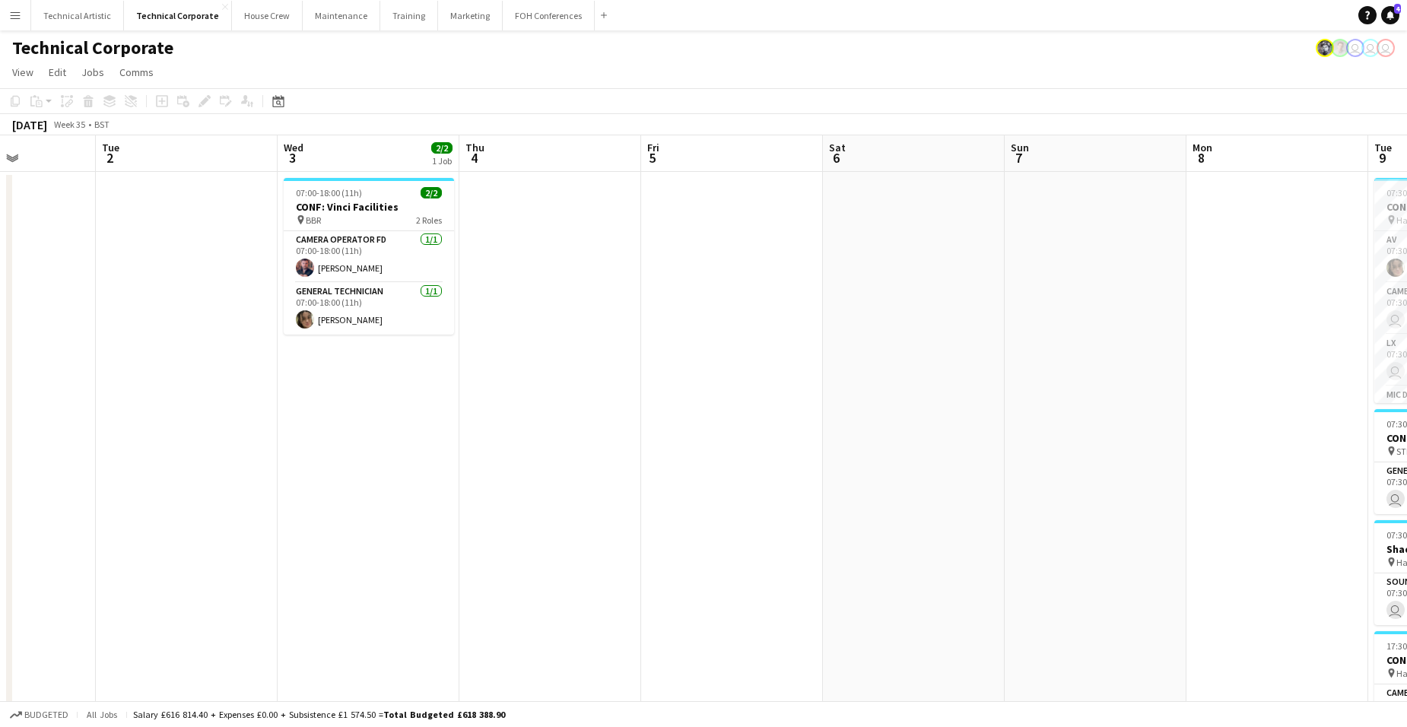
drag, startPoint x: 1005, startPoint y: 402, endPoint x: 482, endPoint y: 423, distance: 523.8
click at [482, 423] on app-calendar-viewport "Fri 29 Sat 30 1/1 1 Job Sun 31 Mon 1 Tue 2 Wed 3 2/2 1 Job Thu 4 Fri 5 Sat 6 Su…" at bounding box center [703, 525] width 1407 height 781
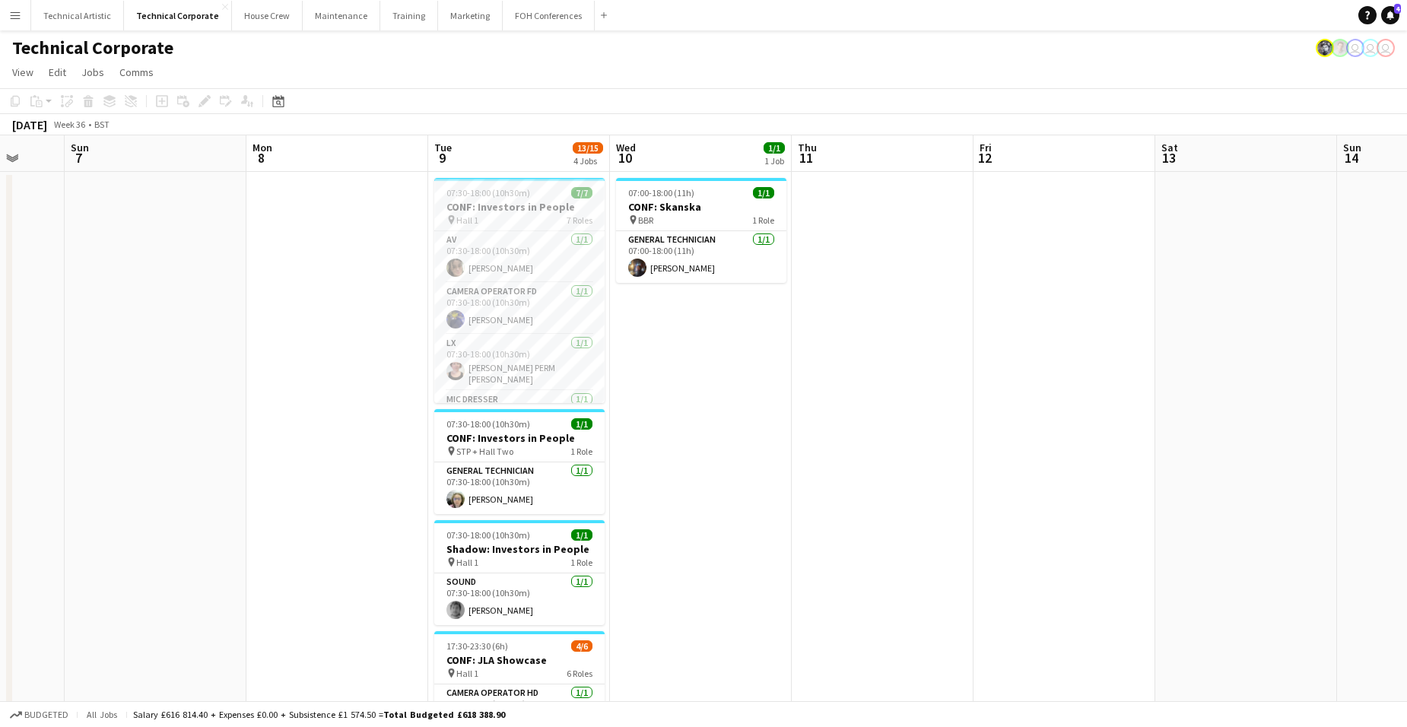
scroll to position [0, 456]
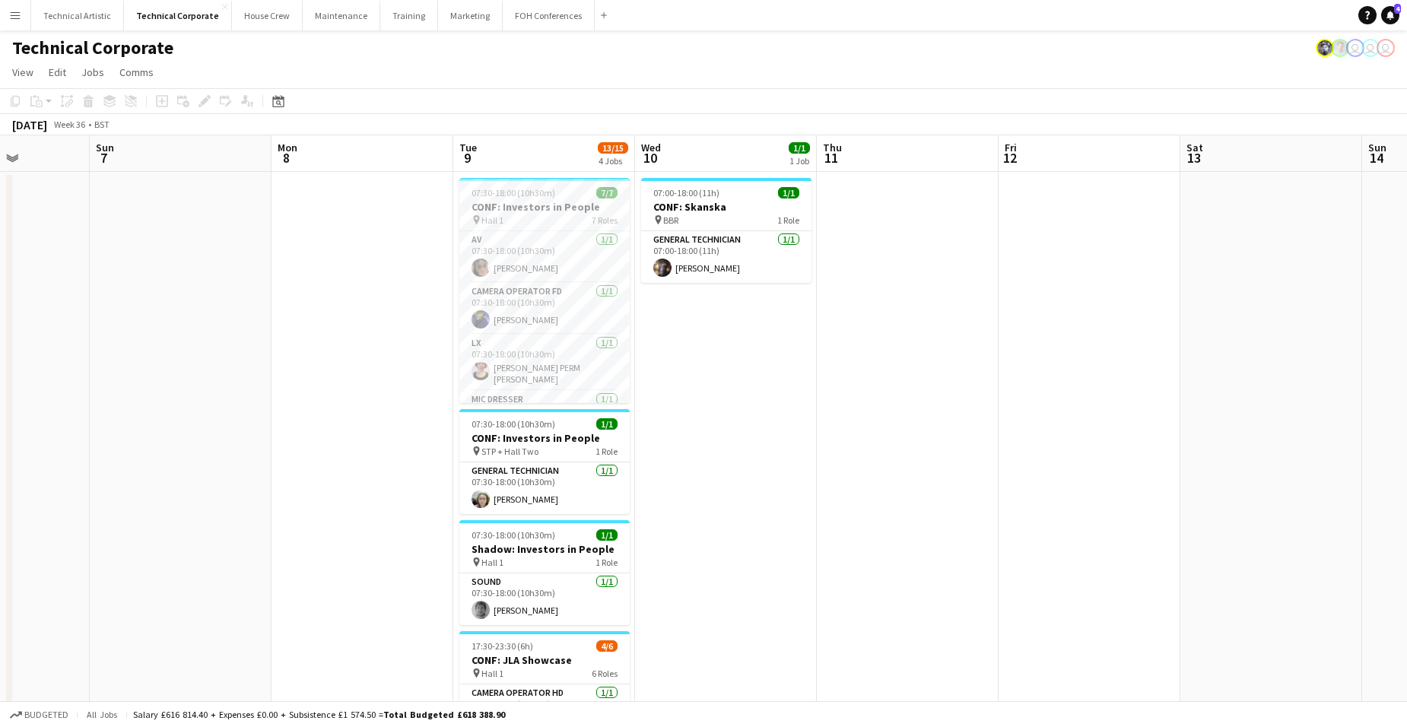
drag, startPoint x: 1228, startPoint y: 399, endPoint x: 405, endPoint y: 412, distance: 823.3
click at [405, 412] on app-calendar-viewport "Thu 4 Fri 5 Sat 6 Sun 7 Mon 8 Tue 9 13/15 4 Jobs Wed 10 1/1 1 Job Thu 11 Fri 12…" at bounding box center [703, 525] width 1407 height 781
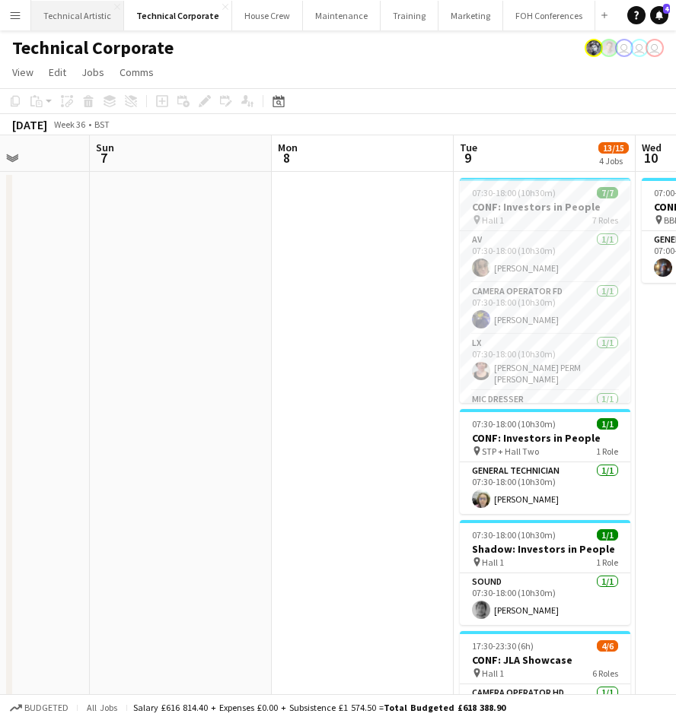
click at [98, 14] on button "Technical Artistic Close" at bounding box center [77, 16] width 93 height 30
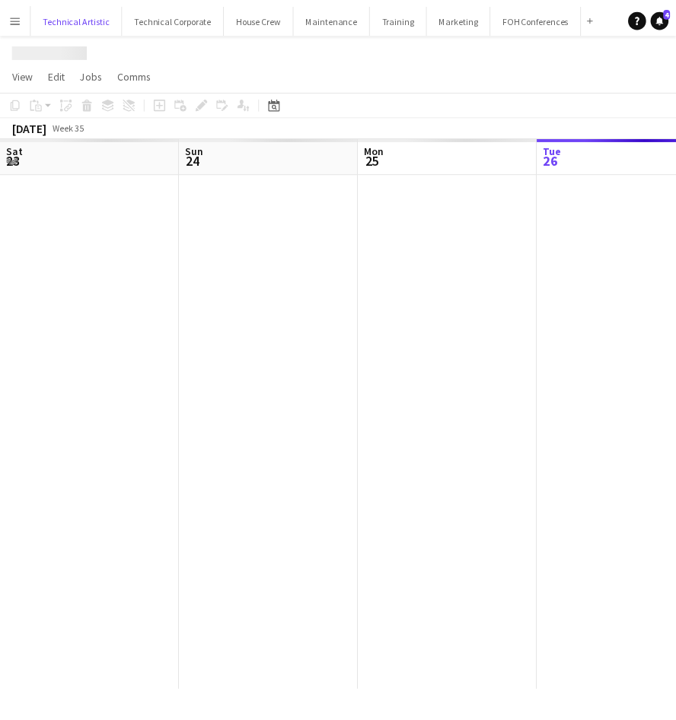
scroll to position [0, 364]
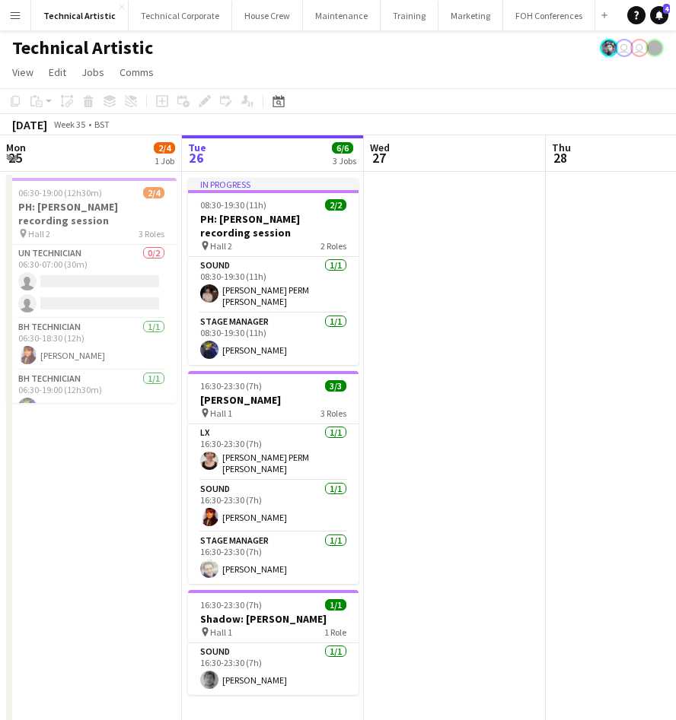
drag, startPoint x: 536, startPoint y: 391, endPoint x: 77, endPoint y: 403, distance: 458.9
click at [87, 402] on app-calendar-viewport "Sat 23 Sun 24 4/4 1 Job Mon 25 2/4 1 Job Tue 26 6/6 3 Jobs Wed 27 Thu 28 Fri 29…" at bounding box center [338, 434] width 676 height 599
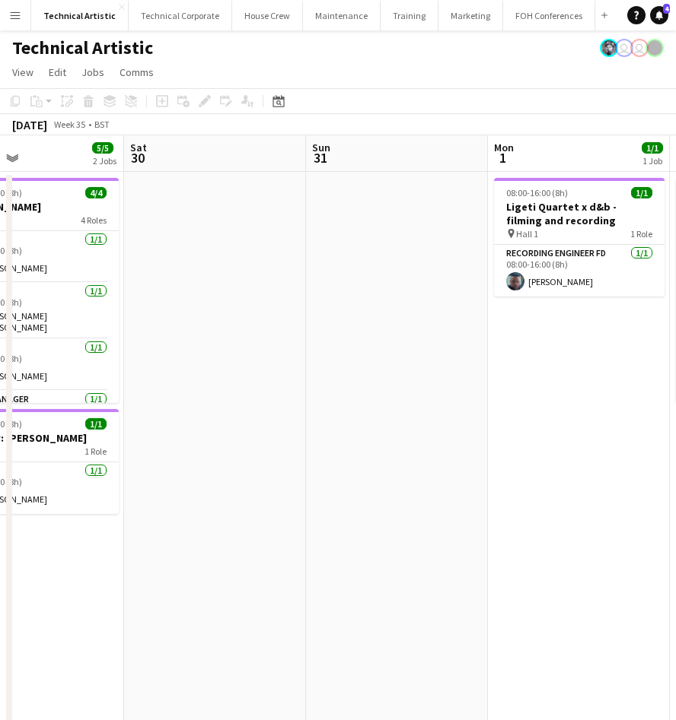
drag, startPoint x: 414, startPoint y: 405, endPoint x: 647, endPoint y: 417, distance: 233.1
click at [564, 416] on app-calendar-viewport "Tue 26 6/6 3 Jobs Wed 27 Thu 28 Fri 29 5/5 2 Jobs Sat 30 Sun 31 Mon 1 1/1 1 Job…" at bounding box center [338, 434] width 676 height 599
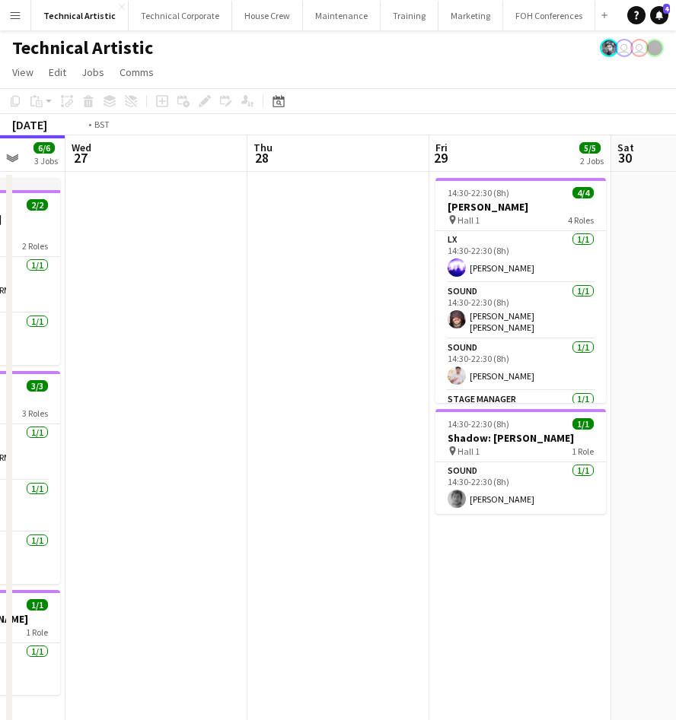
drag, startPoint x: 483, startPoint y: 425, endPoint x: 668, endPoint y: 416, distance: 185.1
click at [646, 416] on app-calendar-viewport "Sun 24 4/4 1 Job Mon 25 2/4 1 Job Tue 26 6/6 3 Jobs Wed 27 Thu 28 Fri 29 5/5 2 …" at bounding box center [338, 434] width 676 height 599
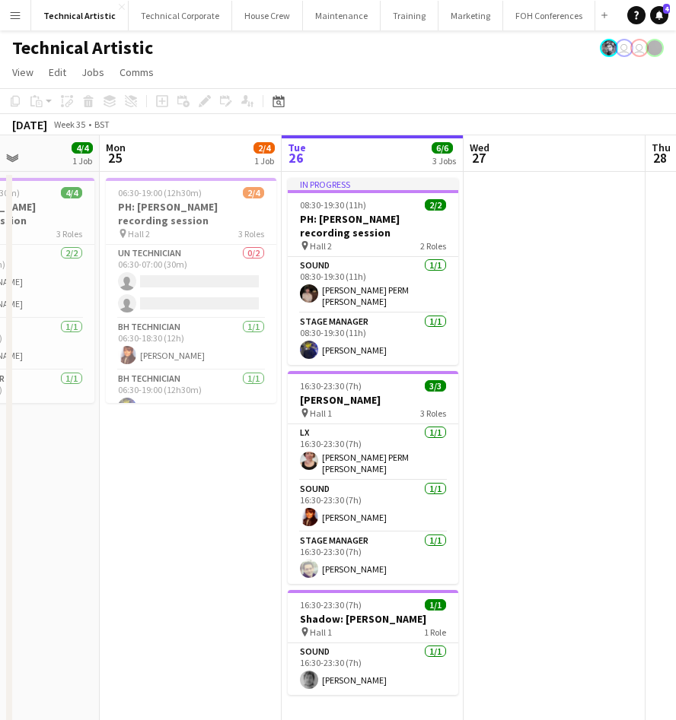
drag, startPoint x: 266, startPoint y: 457, endPoint x: 482, endPoint y: 452, distance: 216.1
click at [647, 434] on app-calendar-viewport "Fri 22 Sat 23 Sun 24 4/4 1 Job Mon 25 2/4 1 Job Tue 26 6/6 3 Jobs Wed 27 Thu 28…" at bounding box center [338, 434] width 676 height 599
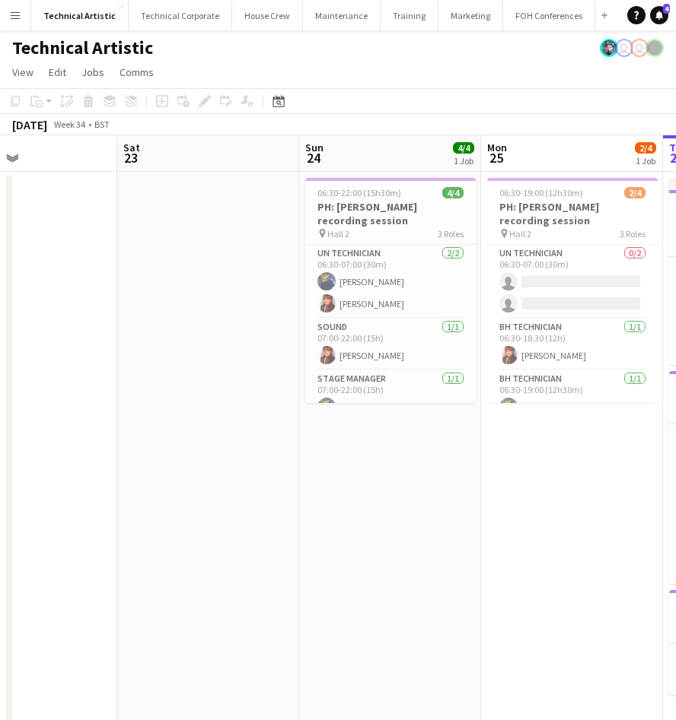
drag, startPoint x: 302, startPoint y: 454, endPoint x: 661, endPoint y: 435, distance: 359.6
click at [676, 423] on html "Menu Boards Boards Boards All jobs Status Workforce Workforce My Workforce Recr…" at bounding box center [338, 367] width 676 height 734
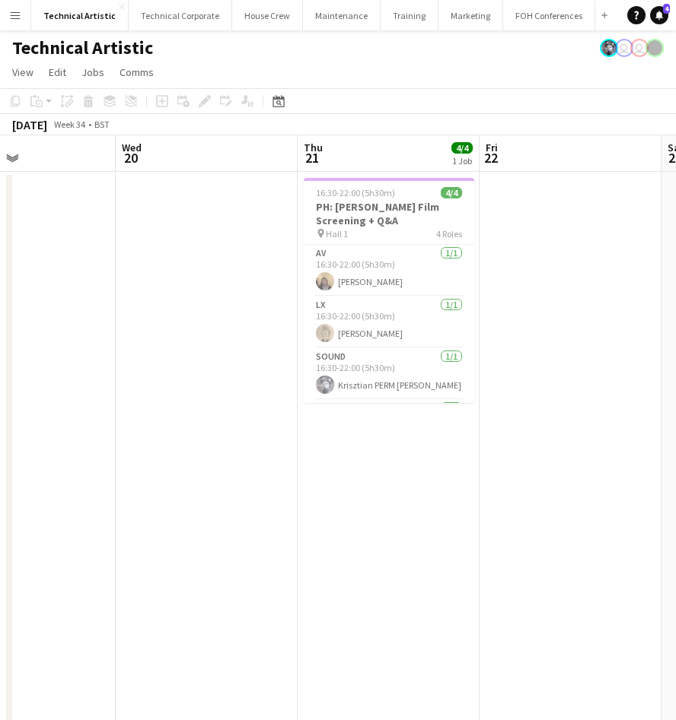
drag, startPoint x: 546, startPoint y: 415, endPoint x: 690, endPoint y: 406, distance: 144.1
click at [676, 406] on html "Menu Boards Boards Boards All jobs Status Workforce Workforce My Workforce Recr…" at bounding box center [338, 367] width 676 height 734
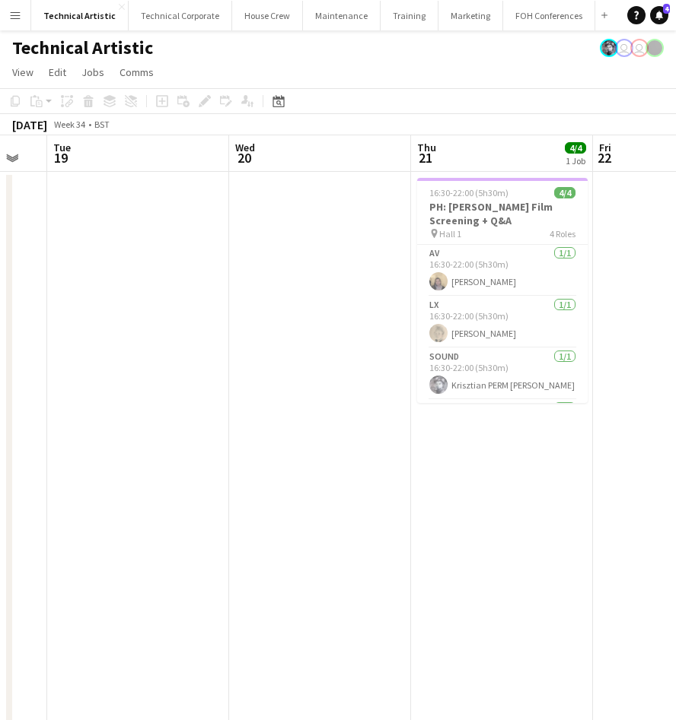
drag, startPoint x: 308, startPoint y: 424, endPoint x: -343, endPoint y: 415, distance: 651.3
click at [0, 415] on html "Menu Boards Boards Boards All jobs Status Workforce Workforce My Workforce Recr…" at bounding box center [338, 367] width 676 height 734
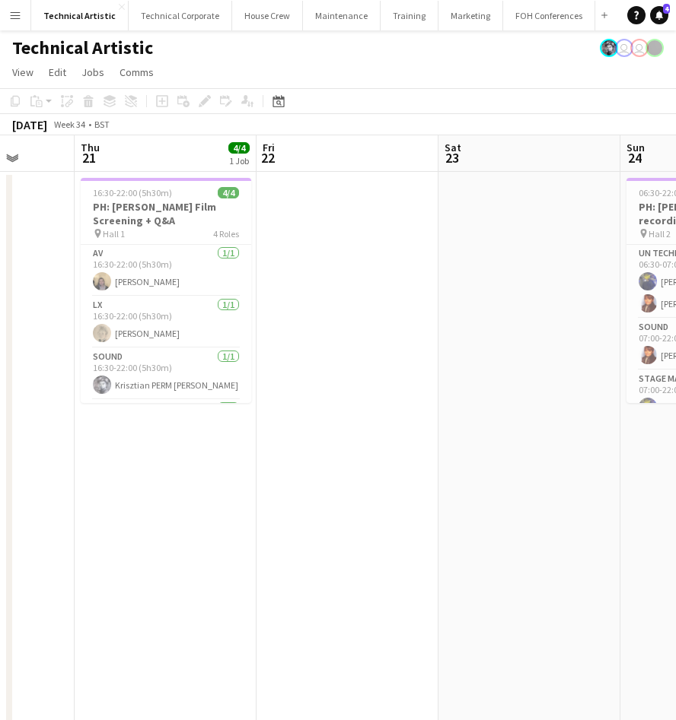
drag, startPoint x: 14, startPoint y: 435, endPoint x: 429, endPoint y: 418, distance: 415.7
click at [0, 424] on html "Menu Boards Boards Boards All jobs Status Workforce Workforce My Workforce Recr…" at bounding box center [338, 367] width 676 height 734
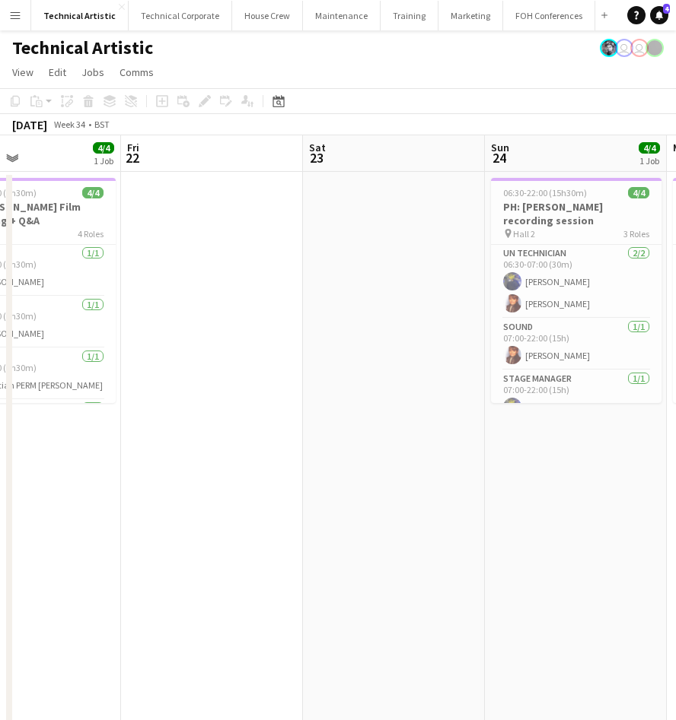
click at [0, 401] on html "Menu Boards Boards Boards All jobs Status Workforce Workforce My Workforce Recr…" at bounding box center [338, 367] width 676 height 734
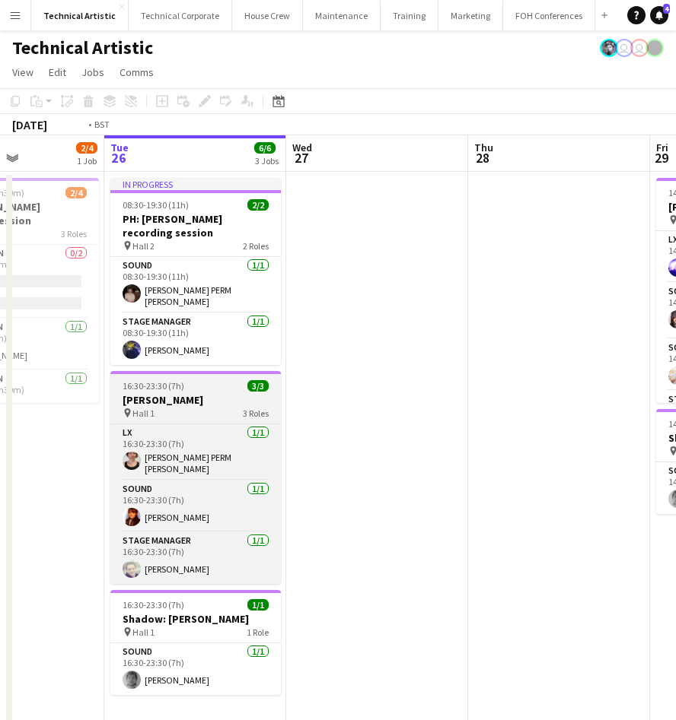
drag, startPoint x: 21, startPoint y: 405, endPoint x: 178, endPoint y: 414, distance: 157.0
click at [0, 379] on html "Menu Boards Boards Boards All jobs Status Workforce Workforce My Workforce Recr…" at bounding box center [338, 367] width 676 height 734
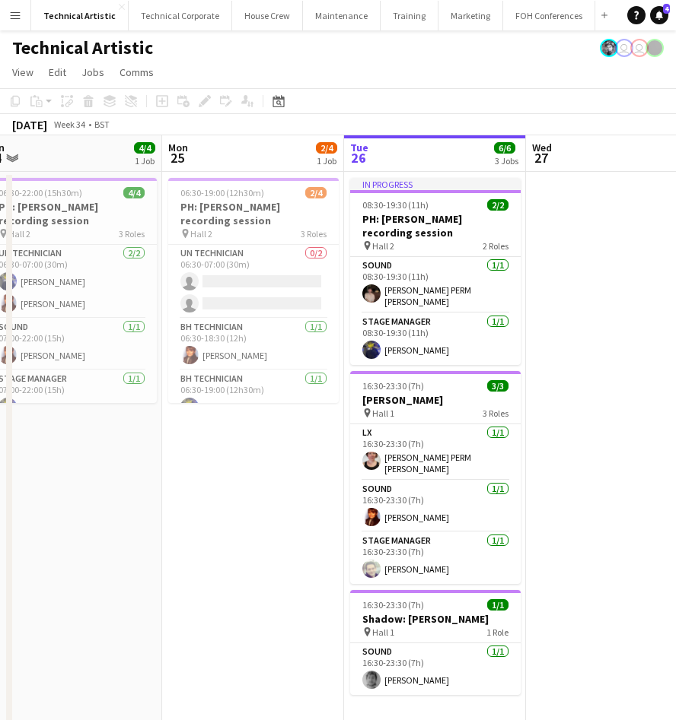
drag, startPoint x: -86, startPoint y: 402, endPoint x: -423, endPoint y: 372, distance: 338.4
click at [0, 372] on html "Menu Boards Boards Boards All jobs Status Workforce Workforce My Workforce Recr…" at bounding box center [338, 367] width 676 height 734
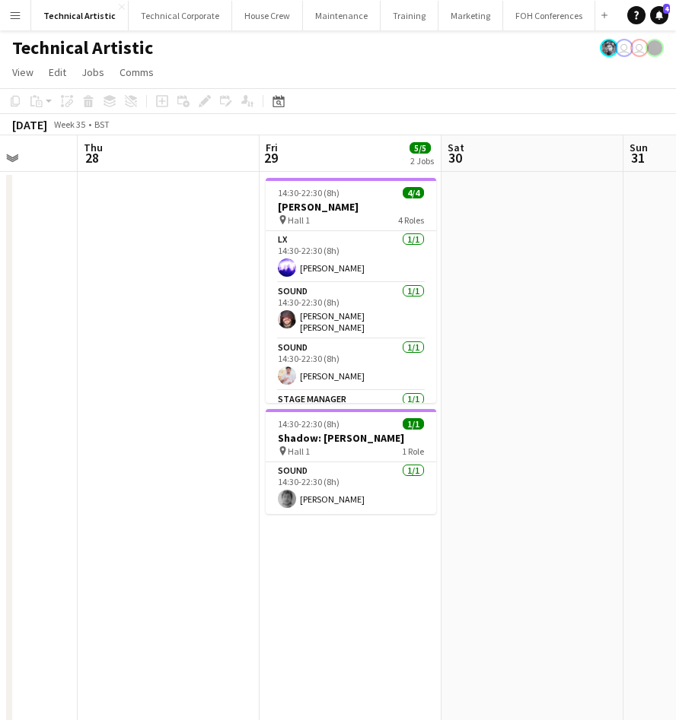
drag, startPoint x: 290, startPoint y: 405, endPoint x: -393, endPoint y: 358, distance: 684.8
click at [0, 358] on html "Menu Boards Boards Boards All jobs Status Workforce Workforce My Workforce Recr…" at bounding box center [338, 367] width 676 height 734
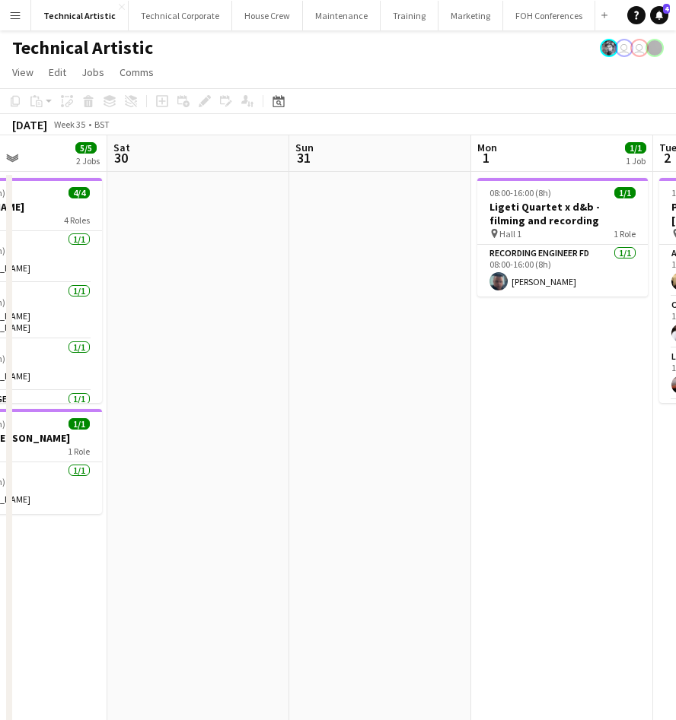
drag, startPoint x: -330, startPoint y: 326, endPoint x: 396, endPoint y: 384, distance: 728.9
click at [0, 323] on html "Menu Boards Boards Boards All jobs Status Workforce Workforce My Workforce Recr…" at bounding box center [338, 395] width 676 height 791
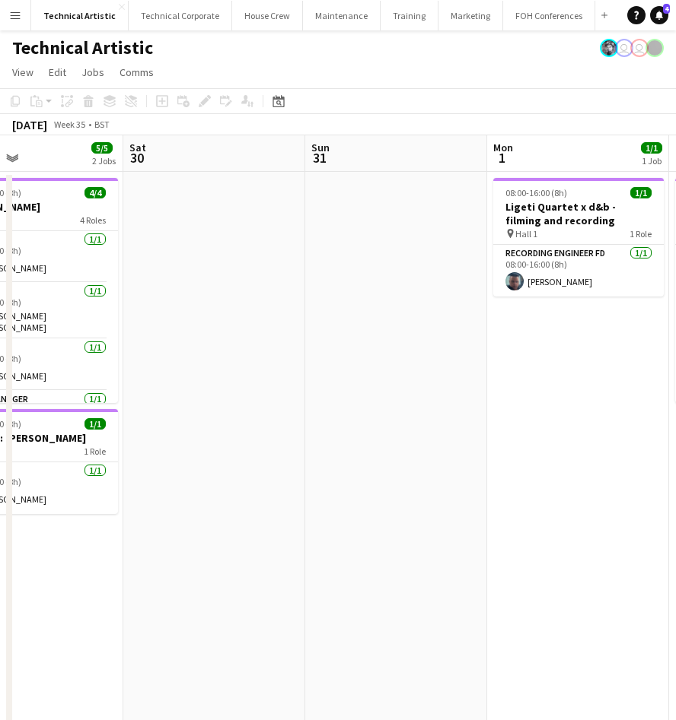
drag, startPoint x: 415, startPoint y: 384, endPoint x: -431, endPoint y: 335, distance: 846.6
click at [0, 335] on html "Menu Boards Boards Boards All jobs Status Workforce Workforce My Workforce Recr…" at bounding box center [338, 395] width 676 height 791
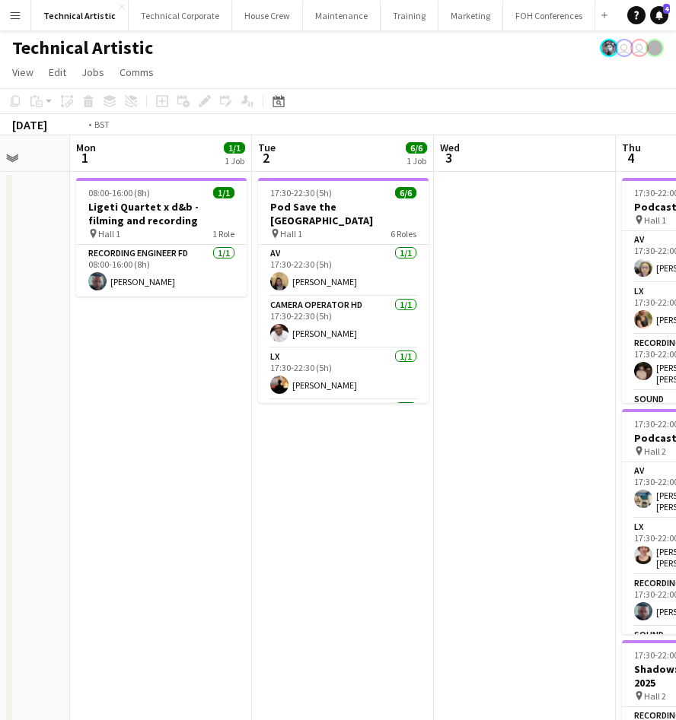
drag, startPoint x: 408, startPoint y: 411, endPoint x: -557, endPoint y: 361, distance: 966.0
click at [0, 361] on html "Menu Boards Boards Boards All jobs Status Workforce Workforce My Workforce Recr…" at bounding box center [338, 510] width 676 height 1020
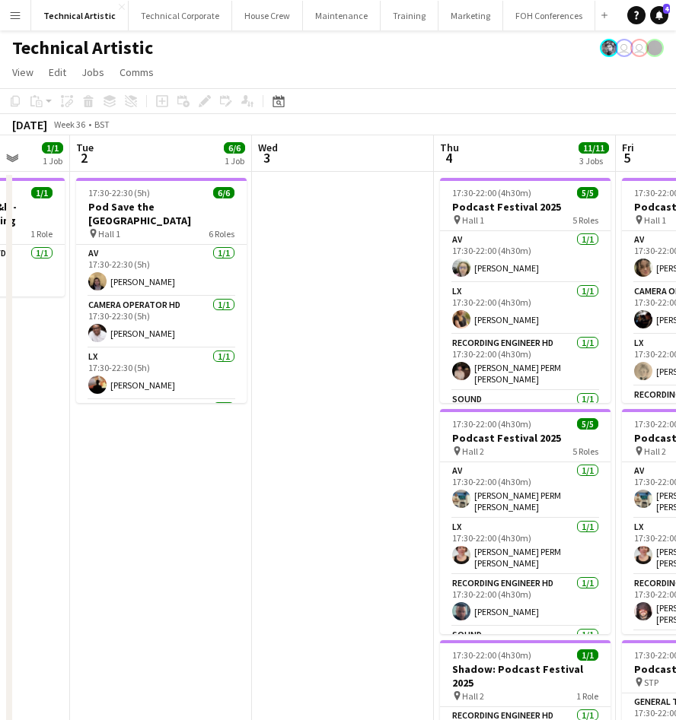
scroll to position [0, 620]
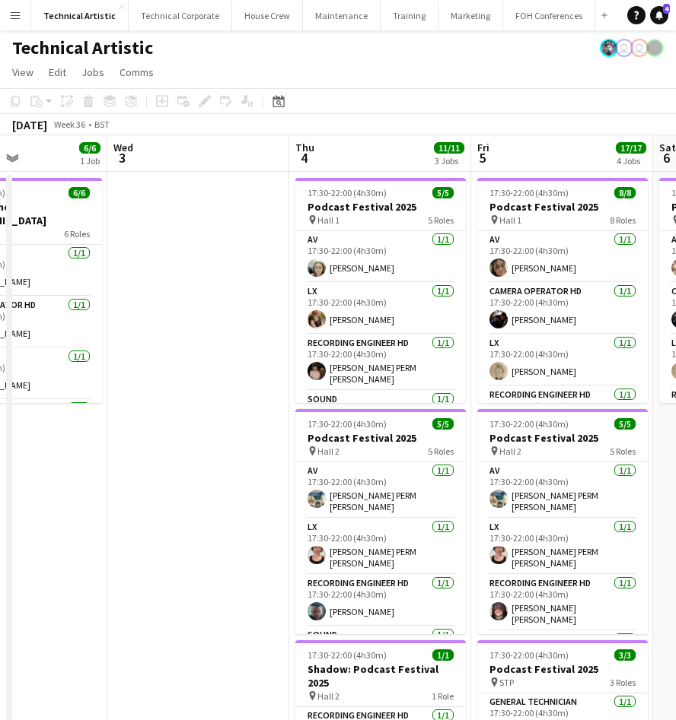
drag, startPoint x: 237, startPoint y: 421, endPoint x: -540, endPoint y: 392, distance: 778.0
click at [0, 392] on html "Menu Boards Boards Boards All jobs Status Workforce Workforce My Workforce Recr…" at bounding box center [338, 547] width 676 height 1094
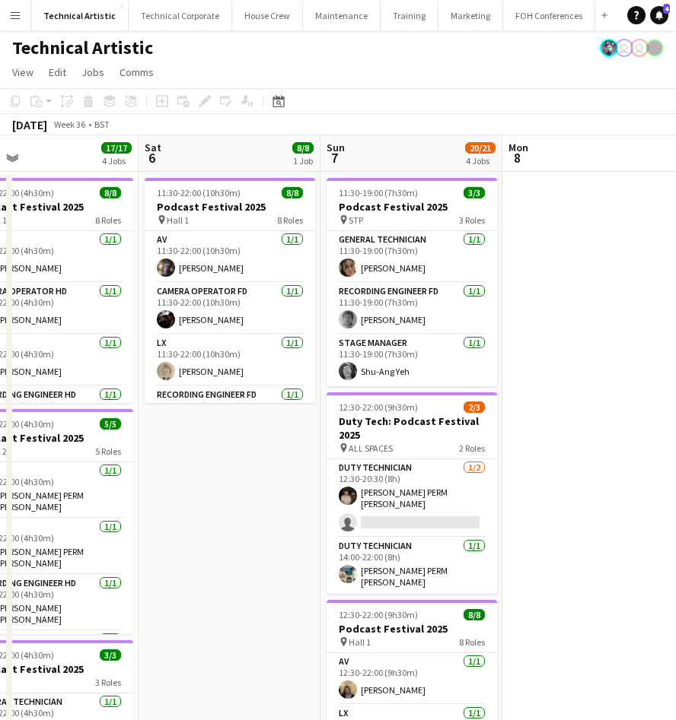
drag, startPoint x: 551, startPoint y: 366, endPoint x: 2, endPoint y: 423, distance: 552.2
click at [2, 423] on app-calendar-viewport "Tue 2 6/6 1 Job Wed 3 Thu 4 11/11 3 Jobs Fri 5 17/17 4 Jobs Sat 6 8/8 1 Job Sun…" at bounding box center [338, 614] width 676 height 959
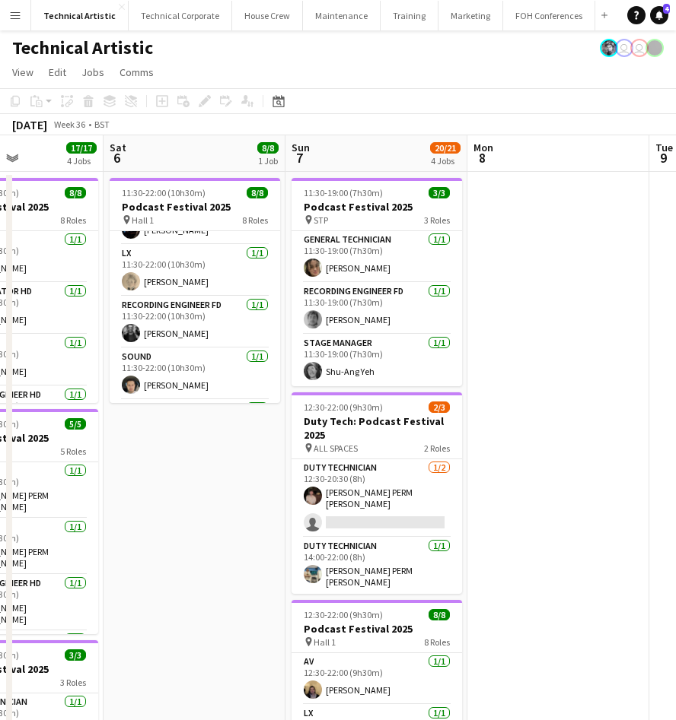
scroll to position [0, 0]
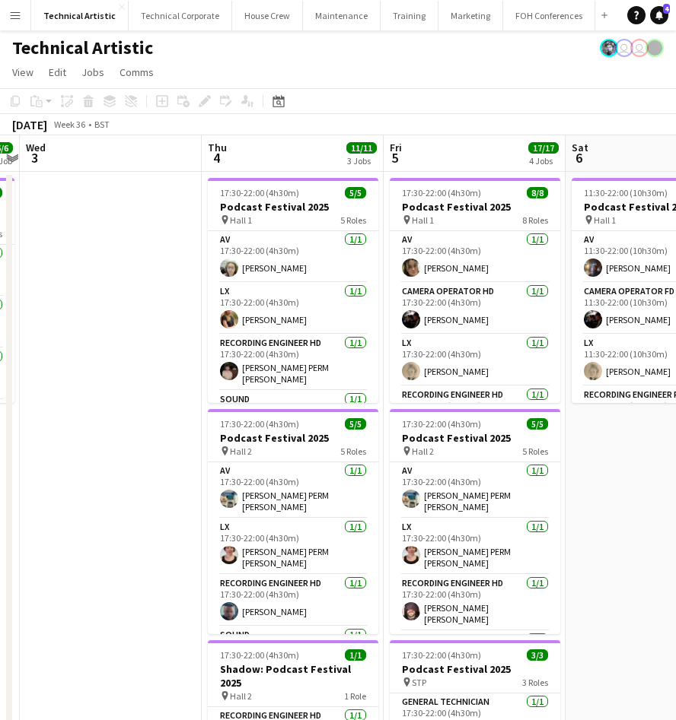
drag, startPoint x: 138, startPoint y: 539, endPoint x: 632, endPoint y: 473, distance: 498.9
click at [632, 473] on app-calendar-viewport "Mon 1 1/1 1 Job Tue 2 6/6 1 Job Wed 3 Thu 4 11/11 3 Jobs Fri 5 17/17 4 Jobs Sat…" at bounding box center [338, 614] width 676 height 959
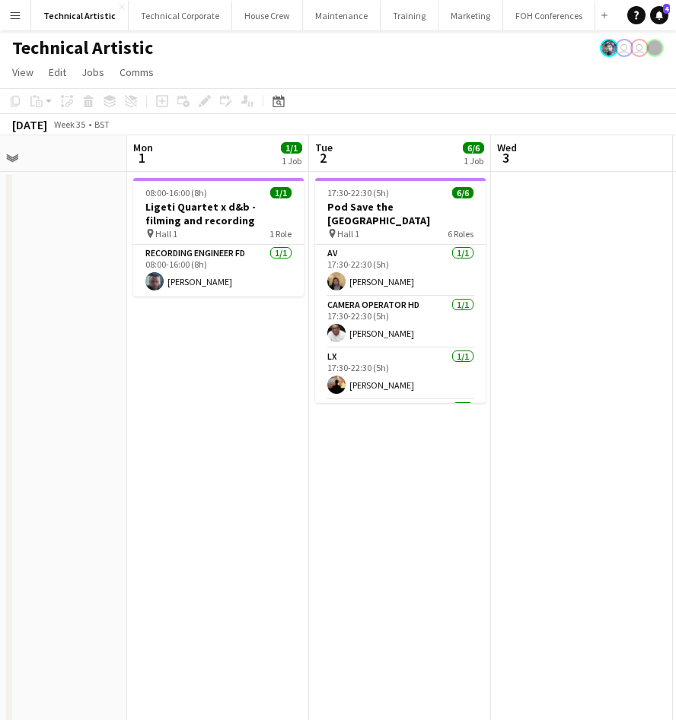
drag, startPoint x: 187, startPoint y: 506, endPoint x: 680, endPoint y: 482, distance: 493.5
click at [676, 482] on html "Menu Boards Boards Boards All jobs Status Workforce Workforce My Workforce Recr…" at bounding box center [338, 547] width 676 height 1094
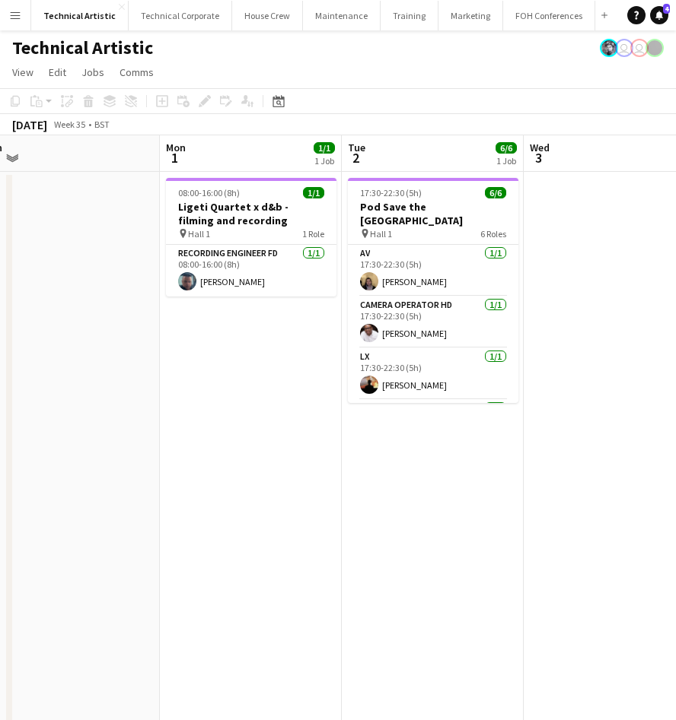
drag, startPoint x: 84, startPoint y: 555, endPoint x: 676, endPoint y: 538, distance: 592.1
click at [590, 554] on app-calendar-viewport "Fri 29 5/5 2 Jobs Sat 30 Sun 31 Mon 1 1/1 1 Job Tue 2 6/6 1 Job Wed 3 Thu 4 11/…" at bounding box center [338, 614] width 676 height 959
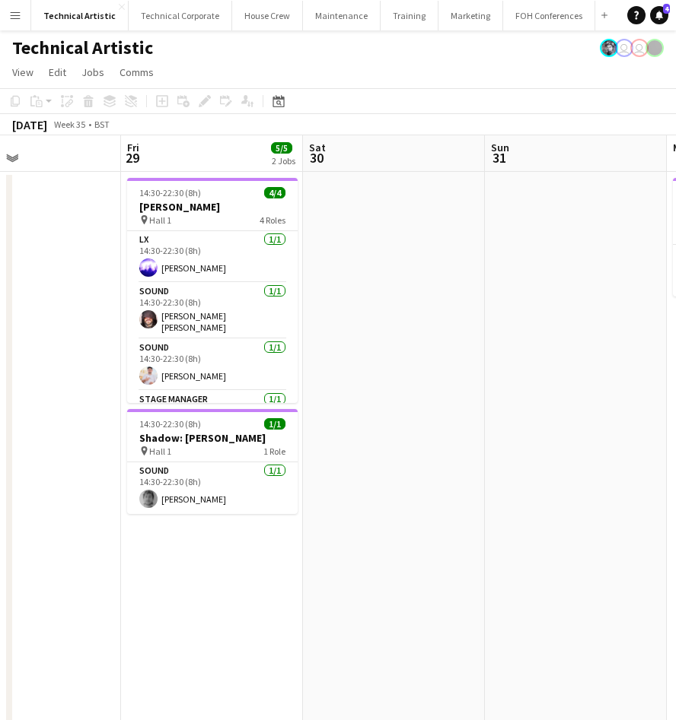
drag, startPoint x: 97, startPoint y: 590, endPoint x: 607, endPoint y: 527, distance: 514.4
click at [523, 546] on app-calendar-viewport "Tue 26 6/6 3 Jobs Wed 27 Thu 28 Fri 29 5/5 2 Jobs Sat 30 Sun 31 Mon 1 1/1 1 Job…" at bounding box center [338, 614] width 676 height 959
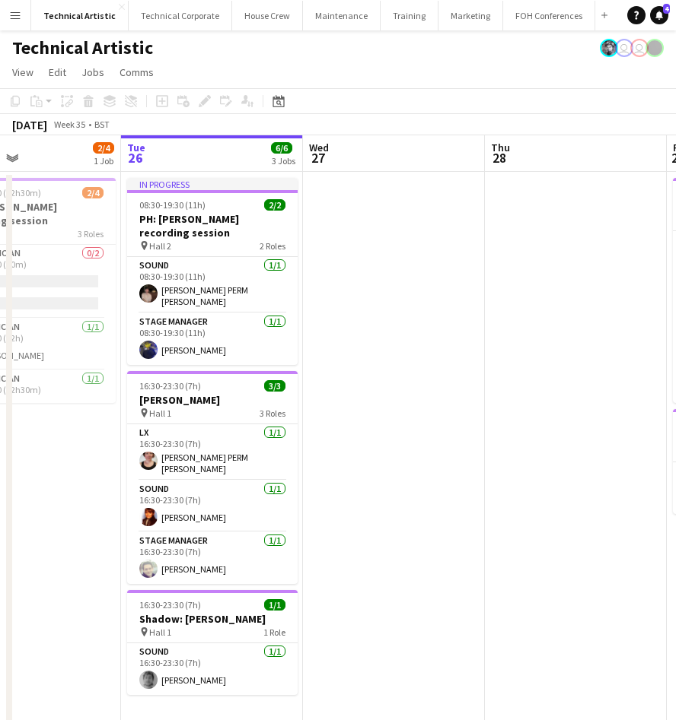
scroll to position [0, 543]
